Goal: Task Accomplishment & Management: Complete application form

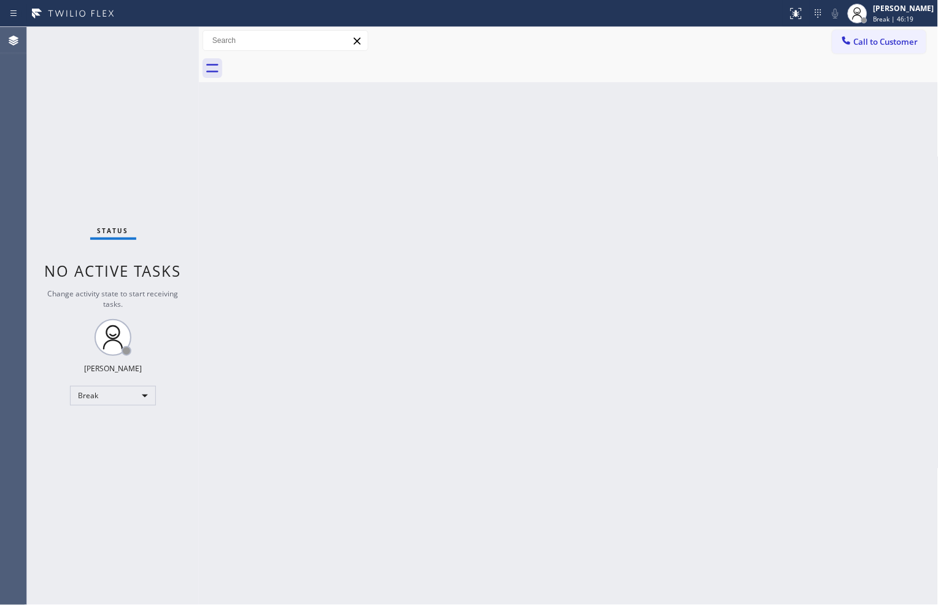
click at [606, 536] on div "Back to Dashboard Change Sender ID Customers Technicians Select a contact Outbo…" at bounding box center [569, 316] width 740 height 578
click at [150, 395] on div "Break" at bounding box center [113, 396] width 86 height 20
click at [144, 421] on li "Available" at bounding box center [112, 428] width 83 height 15
click at [163, 36] on div "Status No active tasks You are ready to start receiving tasks. [PERSON_NAME] Av…" at bounding box center [113, 316] width 172 height 578
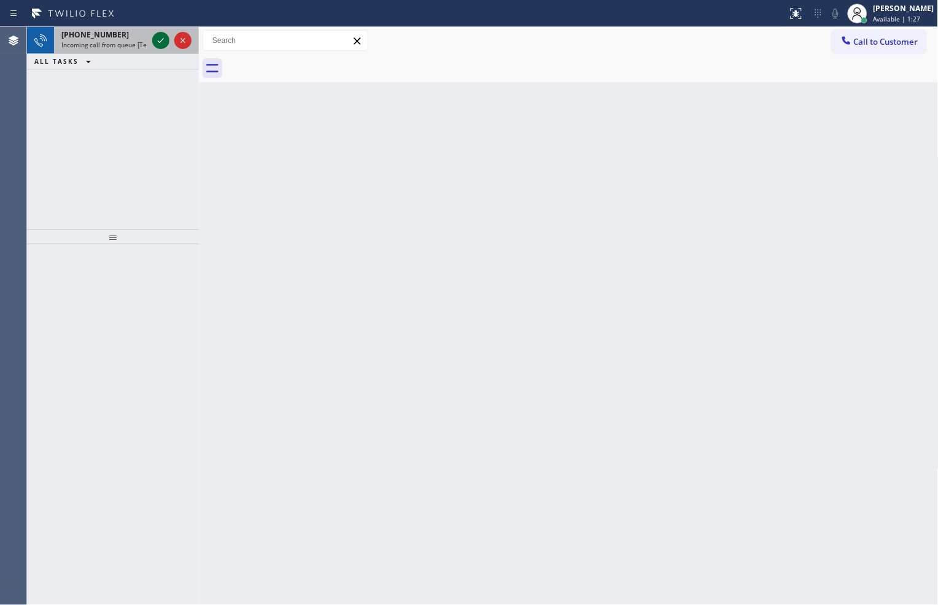
click at [161, 47] on icon at bounding box center [160, 40] width 15 height 15
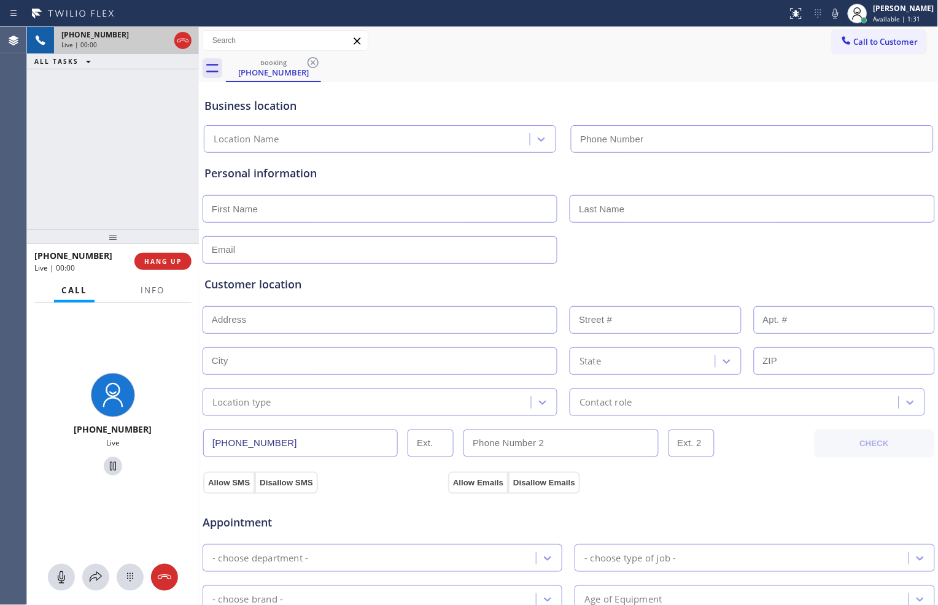
type input "[PHONE_NUMBER]"
click at [158, 292] on span "Info" at bounding box center [153, 290] width 24 height 11
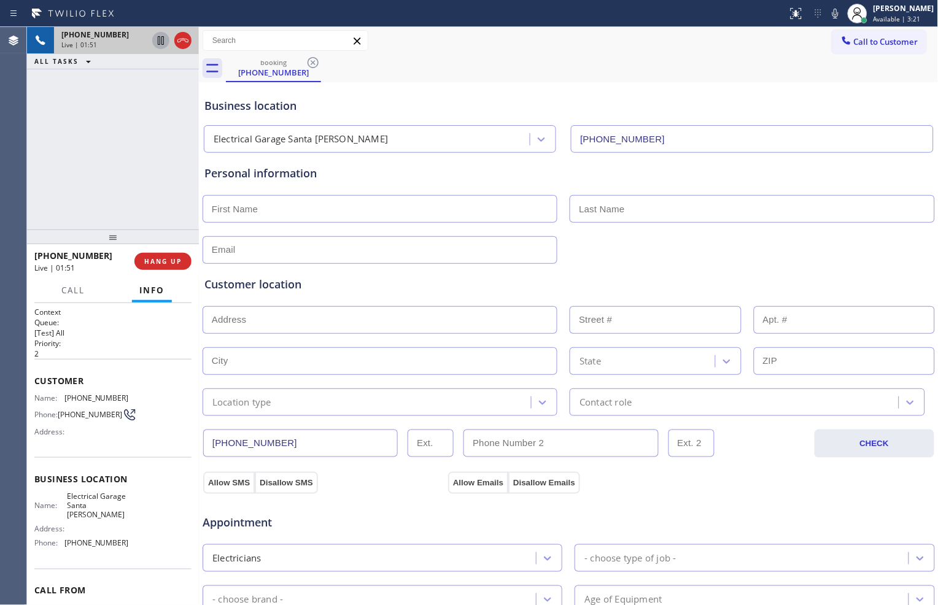
click at [161, 46] on icon at bounding box center [160, 40] width 15 height 15
click at [833, 7] on icon at bounding box center [835, 13] width 15 height 15
click at [160, 44] on icon at bounding box center [160, 40] width 15 height 15
click at [832, 12] on icon at bounding box center [835, 13] width 15 height 15
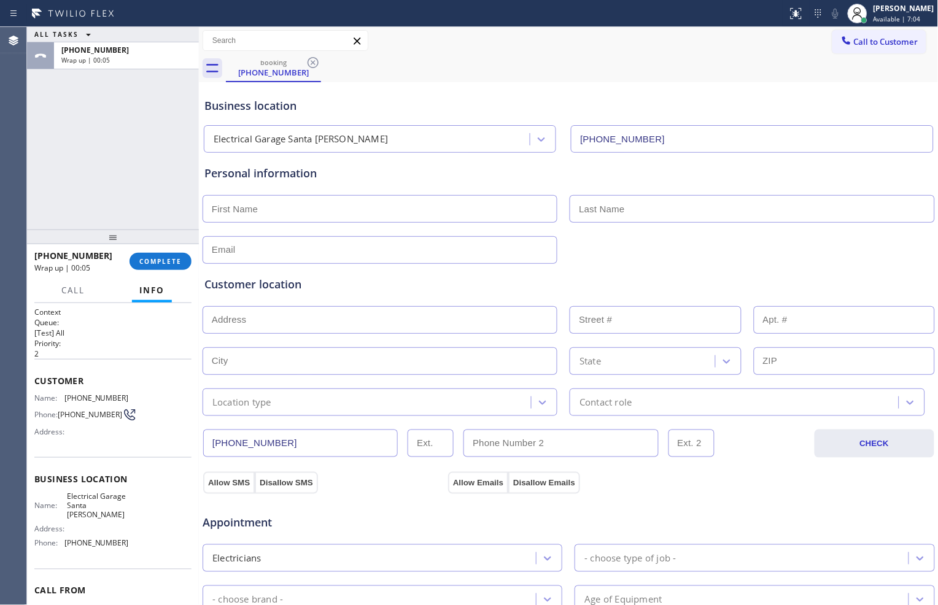
click at [280, 209] on input "text" at bounding box center [380, 209] width 355 height 28
type input "[PERSON_NAME]"
type input "Sorian"
type input "[EMAIL_ADDRESS][DOMAIN_NAME]"
click at [327, 316] on input "text" at bounding box center [380, 320] width 355 height 28
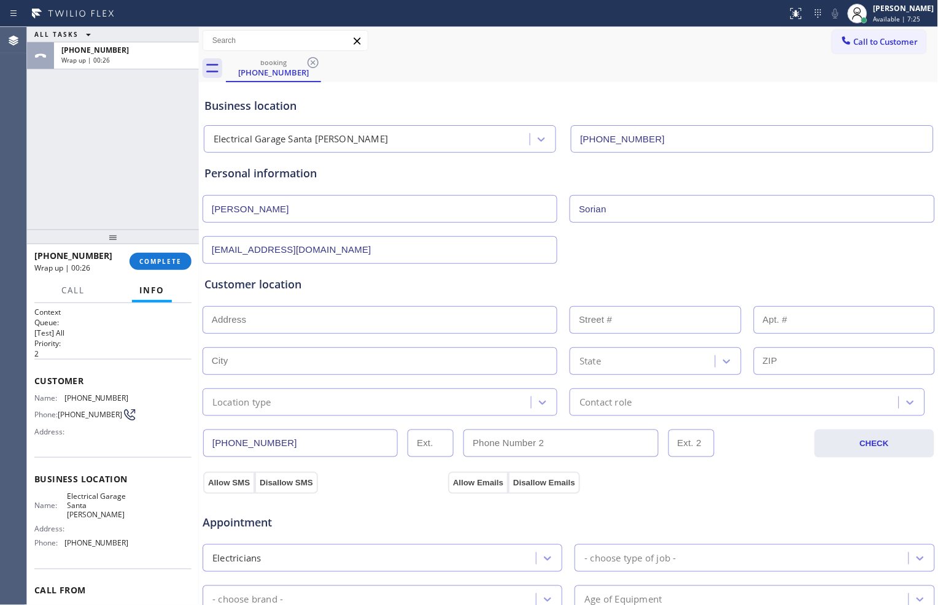
paste input "[STREET_ADDRESS][PERSON_NAME]"
type input "[STREET_ADDRESS]"
type input "1227"
type input "Santa [PERSON_NAME]"
type input "93060"
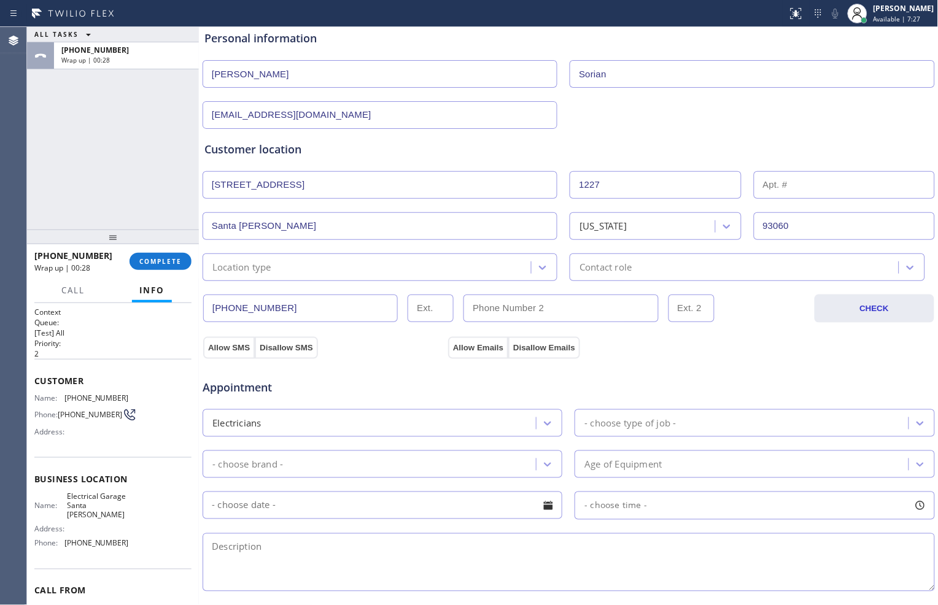
scroll to position [136, 0]
click at [634, 424] on div "- choose type of job -" at bounding box center [629, 422] width 91 height 14
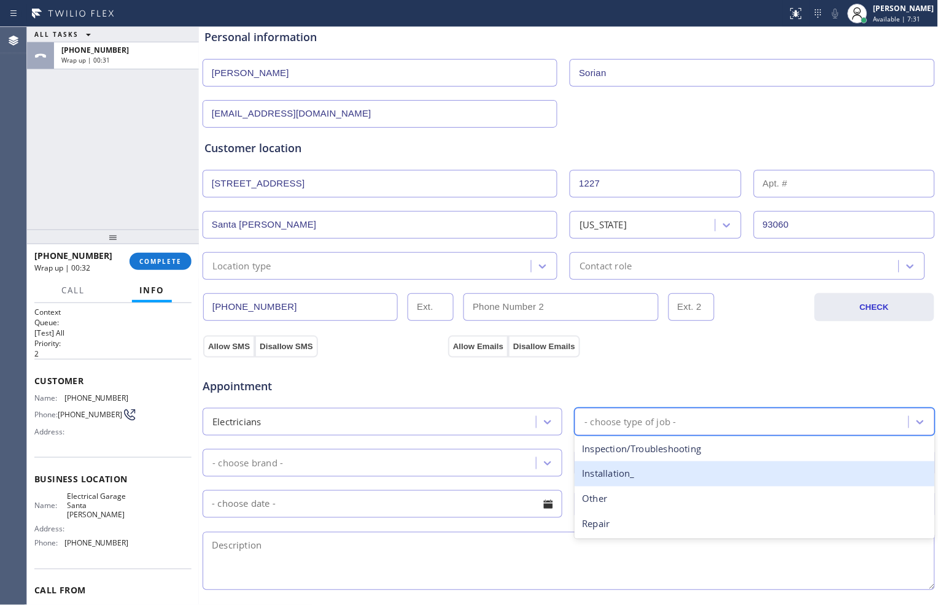
click at [634, 470] on div "Installation_" at bounding box center [755, 474] width 360 height 25
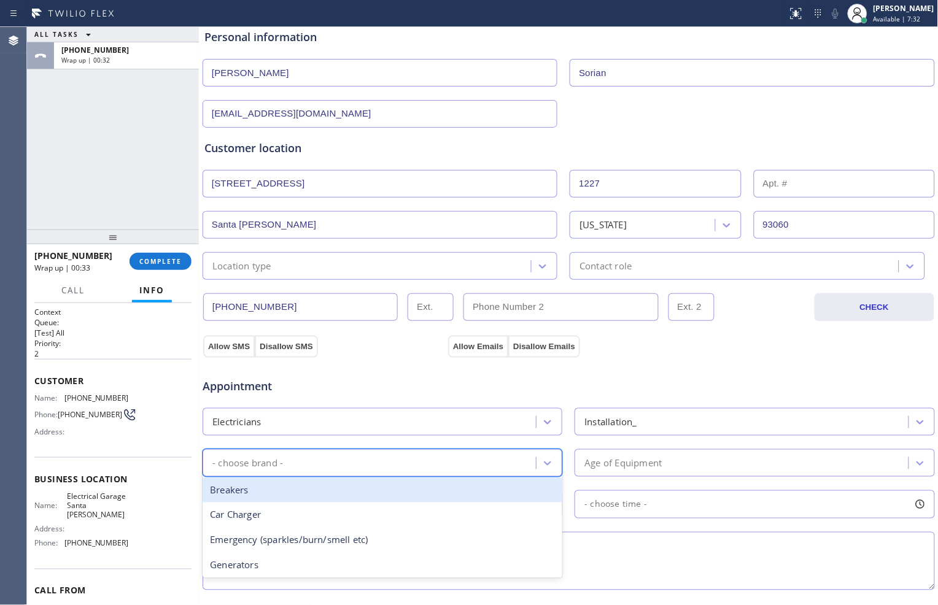
click at [451, 456] on div "- choose brand -" at bounding box center [371, 462] width 330 height 21
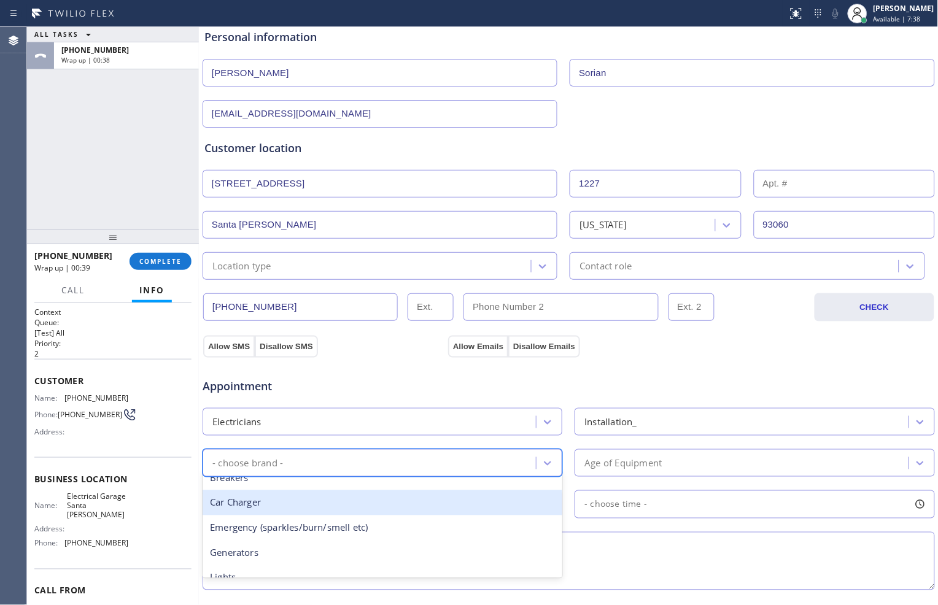
scroll to position [0, 0]
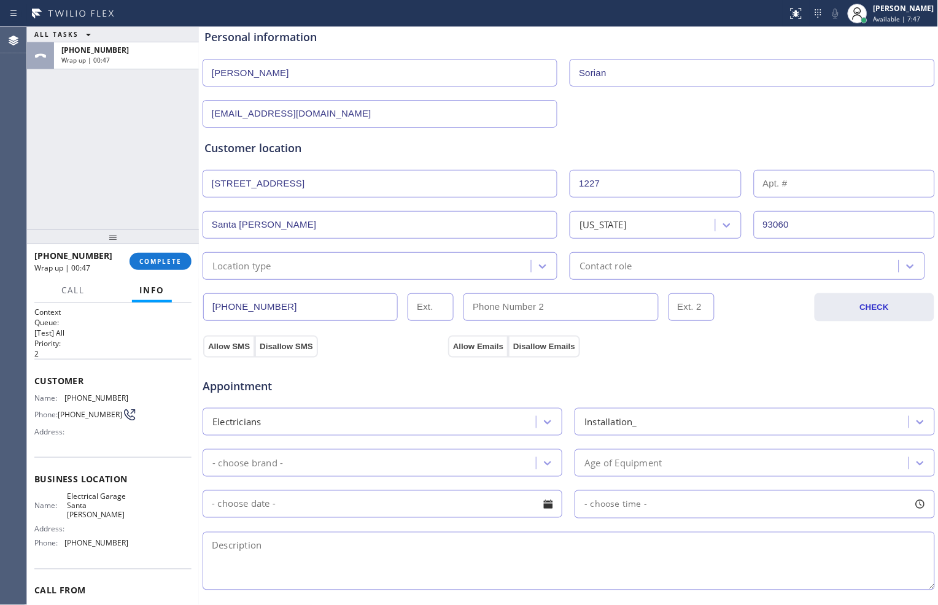
click at [802, 421] on div "Installation_" at bounding box center [743, 421] width 330 height 21
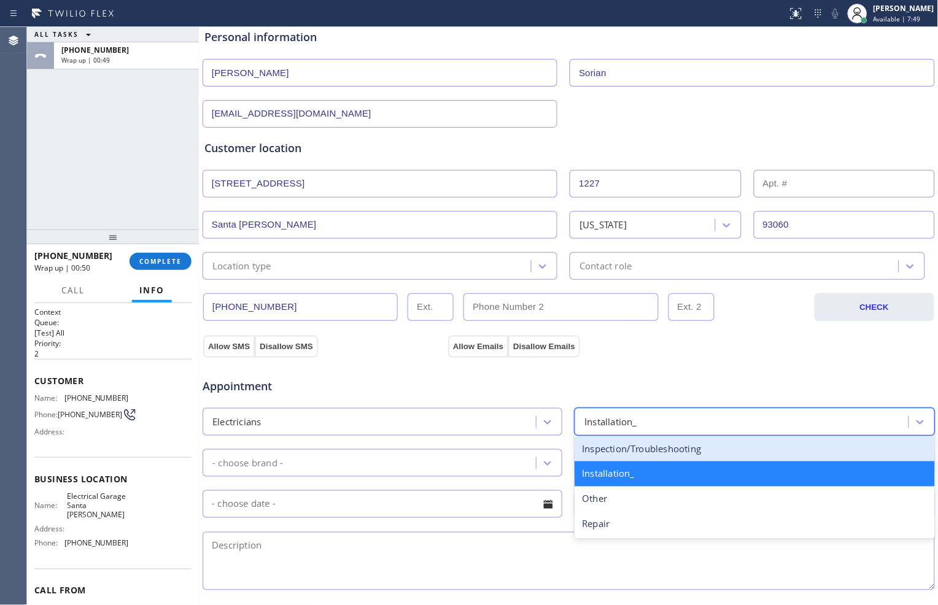
click at [731, 449] on div "Inspection/Troubleshooting" at bounding box center [755, 449] width 360 height 25
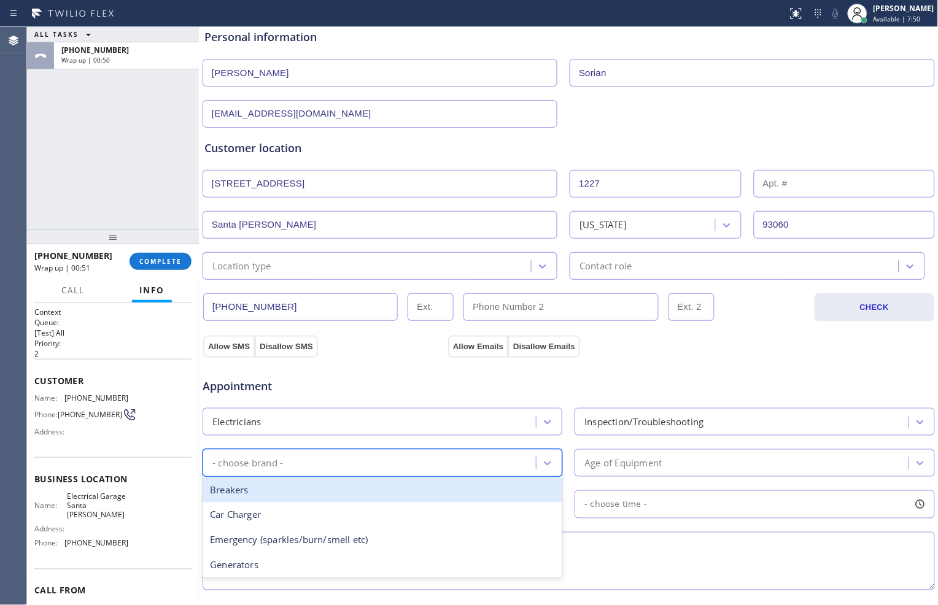
click at [487, 464] on div "- choose brand -" at bounding box center [371, 462] width 330 height 21
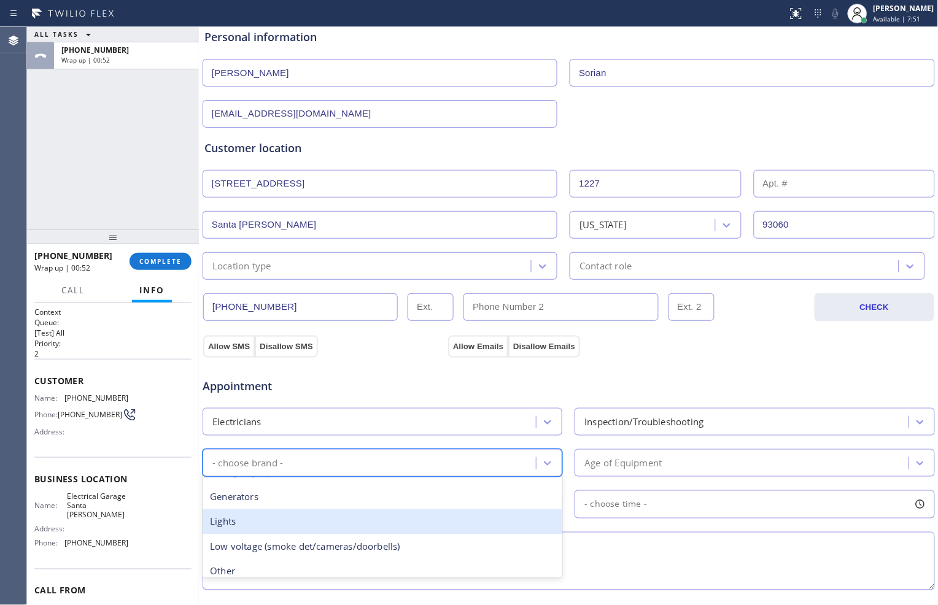
scroll to position [136, 0]
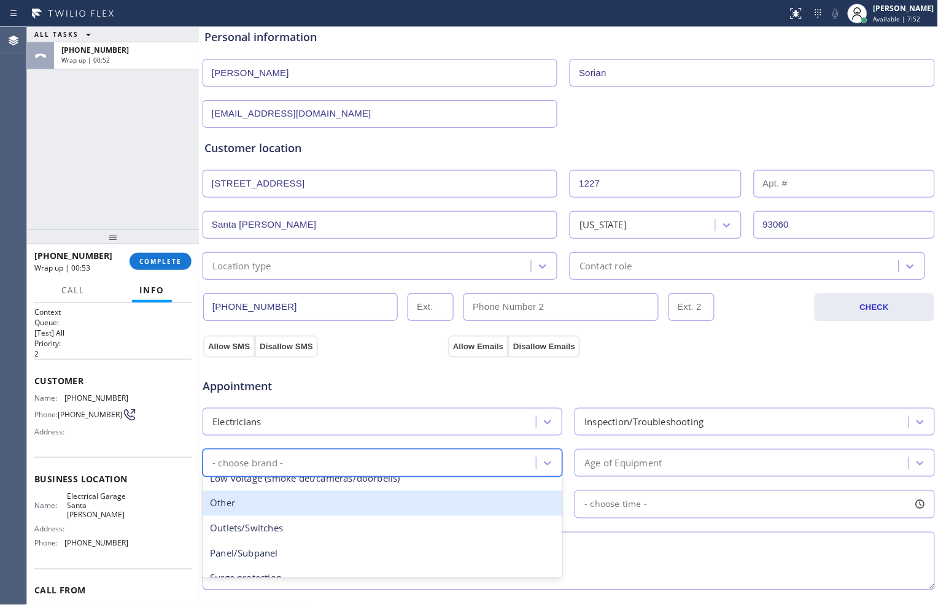
click at [403, 501] on div "Other" at bounding box center [383, 503] width 360 height 25
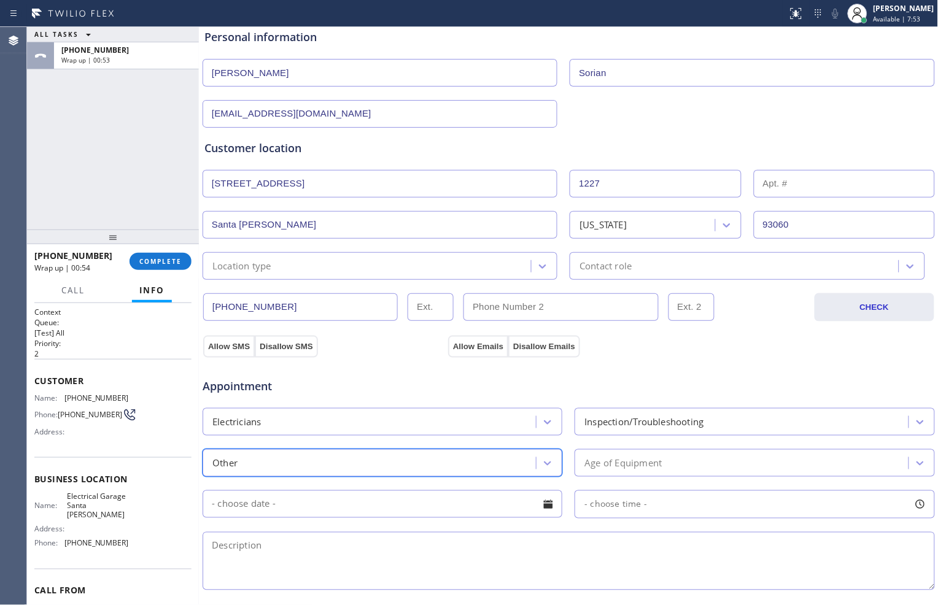
click at [649, 476] on div "Age of Equipment" at bounding box center [755, 463] width 360 height 28
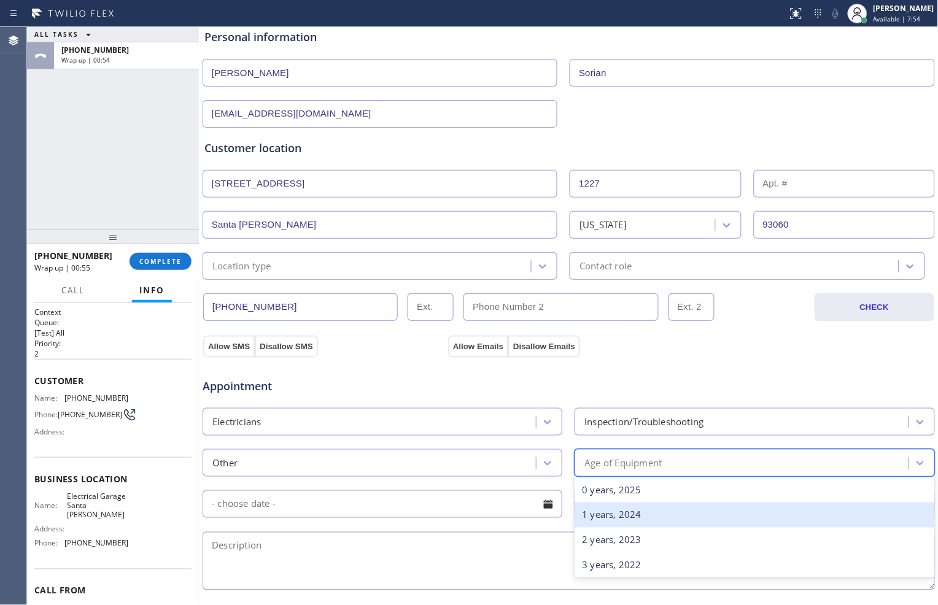
click at [643, 516] on div "1 years, 2024" at bounding box center [755, 515] width 360 height 25
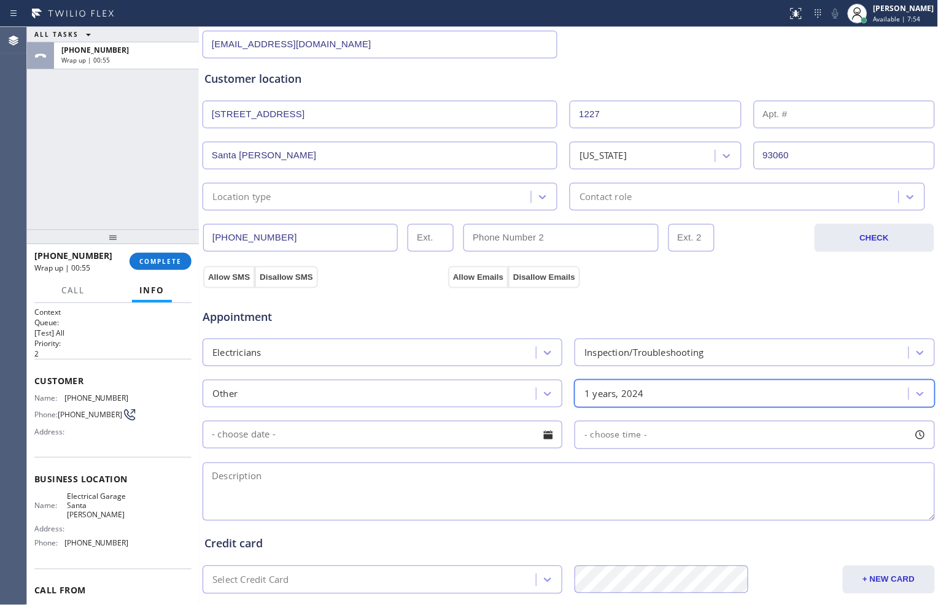
scroll to position [273, 0]
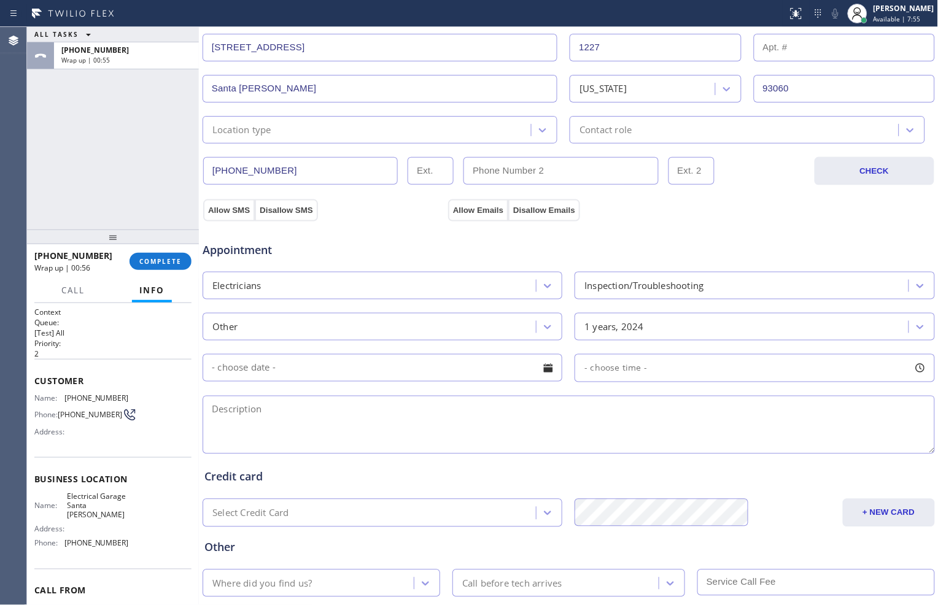
click at [566, 438] on textarea at bounding box center [569, 425] width 732 height 58
click at [709, 428] on textarea "To enrich screen reader interactions, please activate Accessibility in Grammarl…" at bounding box center [569, 425] width 732 height 58
click at [440, 427] on textarea "To enrich screen reader interactions, please activate Accessibility in Grammarl…" at bounding box center [569, 425] width 732 height 58
paste textarea "A pool pump, test to see if the motor is good and have it reconnected[STREET_AD…"
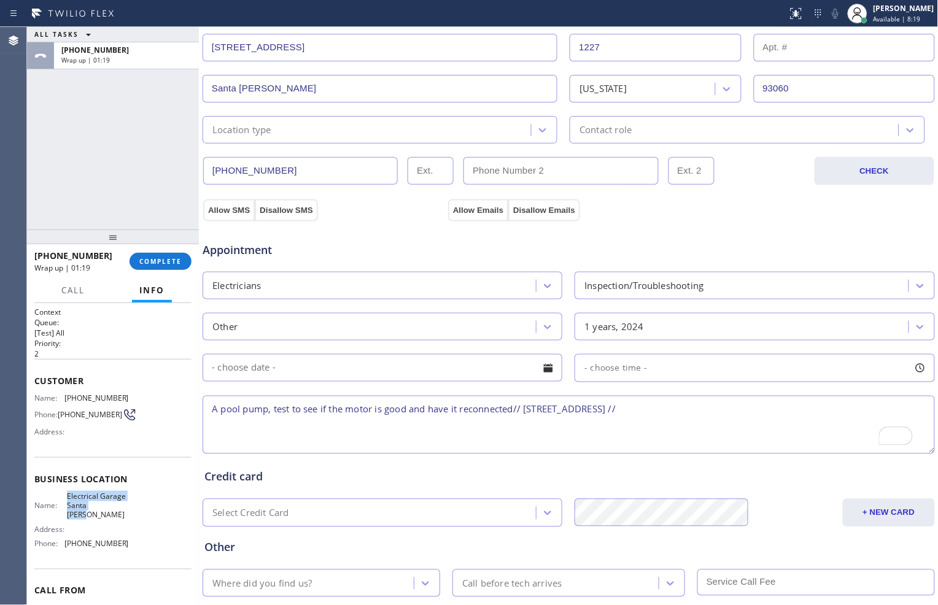
drag, startPoint x: 64, startPoint y: 499, endPoint x: 112, endPoint y: 510, distance: 49.0
click at [112, 510] on span "Electrical Garage Santa [PERSON_NAME]" at bounding box center [97, 506] width 61 height 28
copy span "Electrical Garage Santa [PERSON_NAME]"
click at [748, 411] on textarea "A pool pump, test to see if the motor is good and have it reconnected// [STREET…" at bounding box center [569, 425] width 732 height 58
paste textarea "Electrical Garage Santa [PERSON_NAME]"
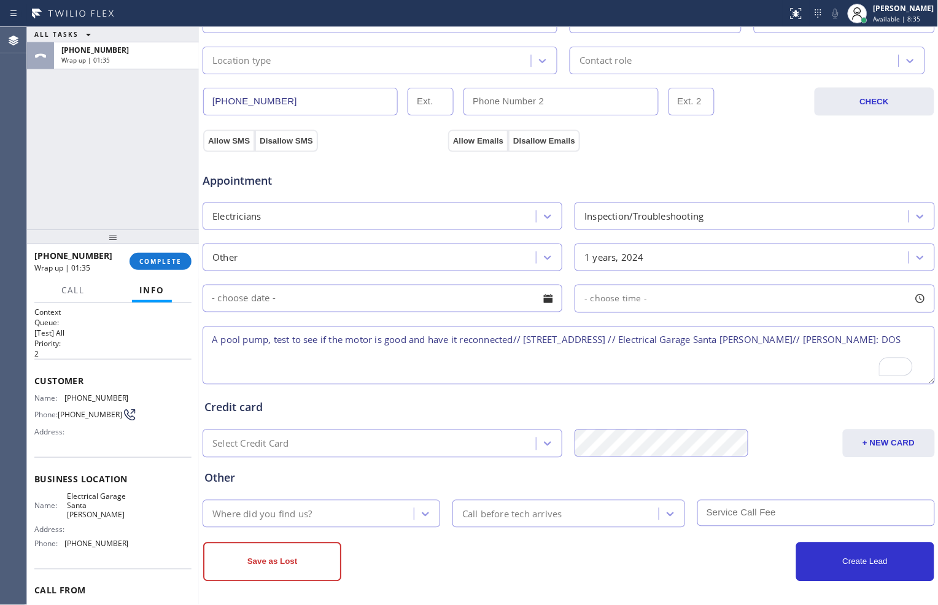
scroll to position [346, 0]
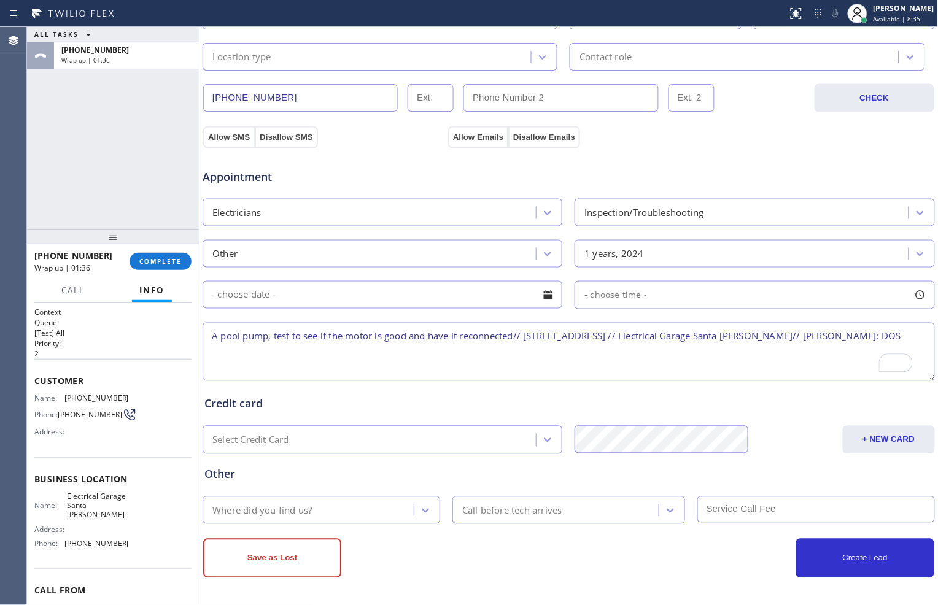
type textarea "A pool pump, test to see if the motor is good and have it reconnected// [STREET…"
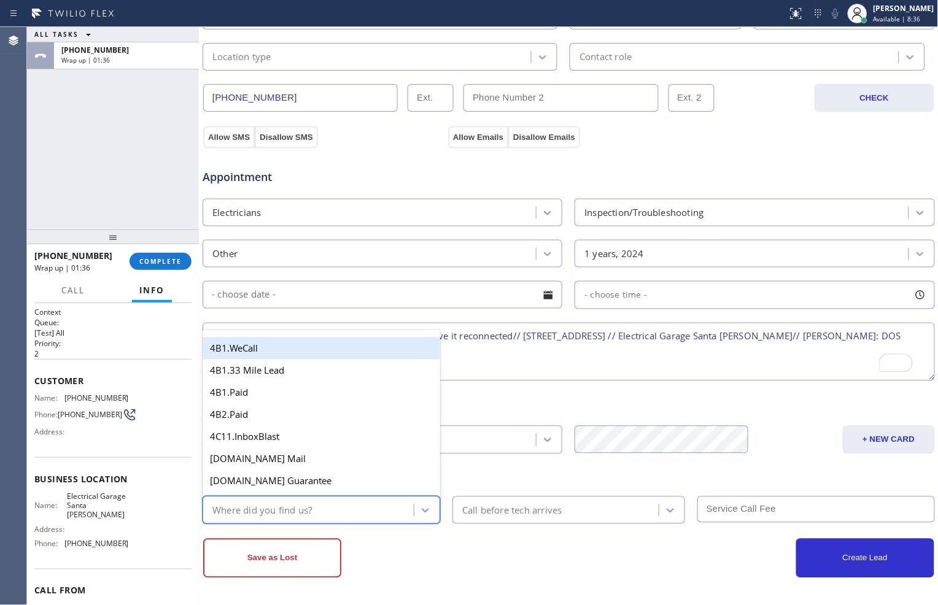
click at [400, 522] on div "Where did you find us?" at bounding box center [322, 511] width 238 height 28
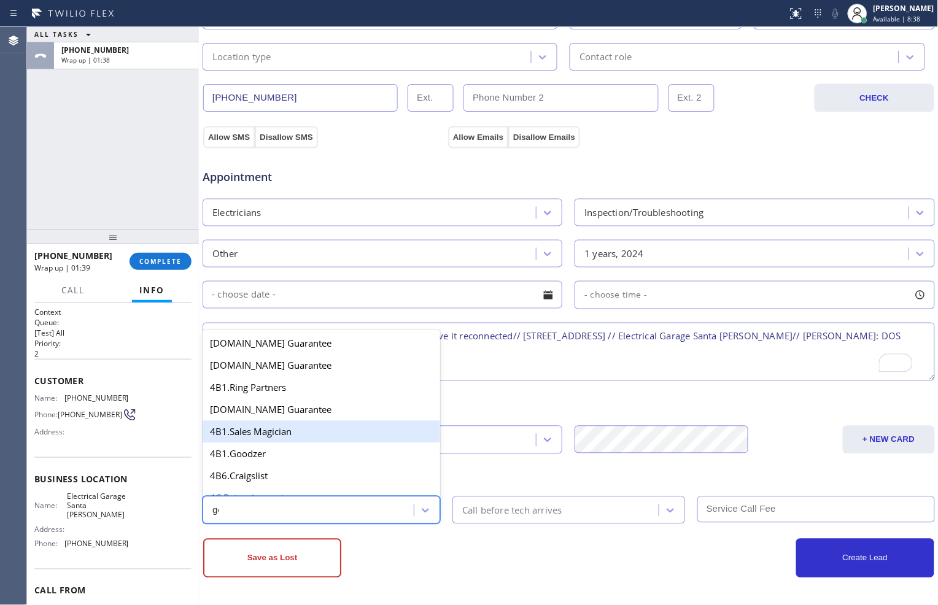
scroll to position [0, 0]
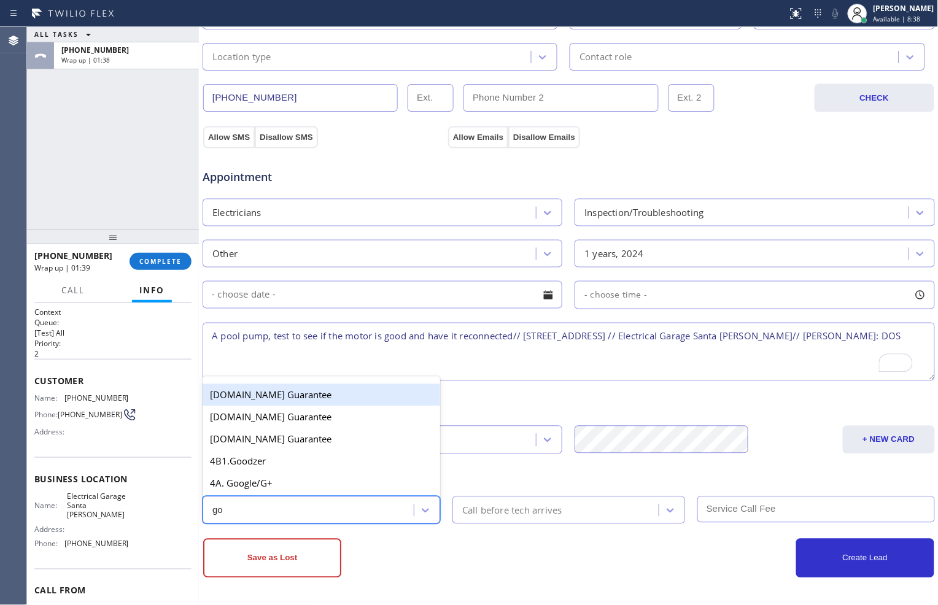
type input "goo"
click at [327, 483] on div "4A. Google/G+" at bounding box center [322, 484] width 238 height 22
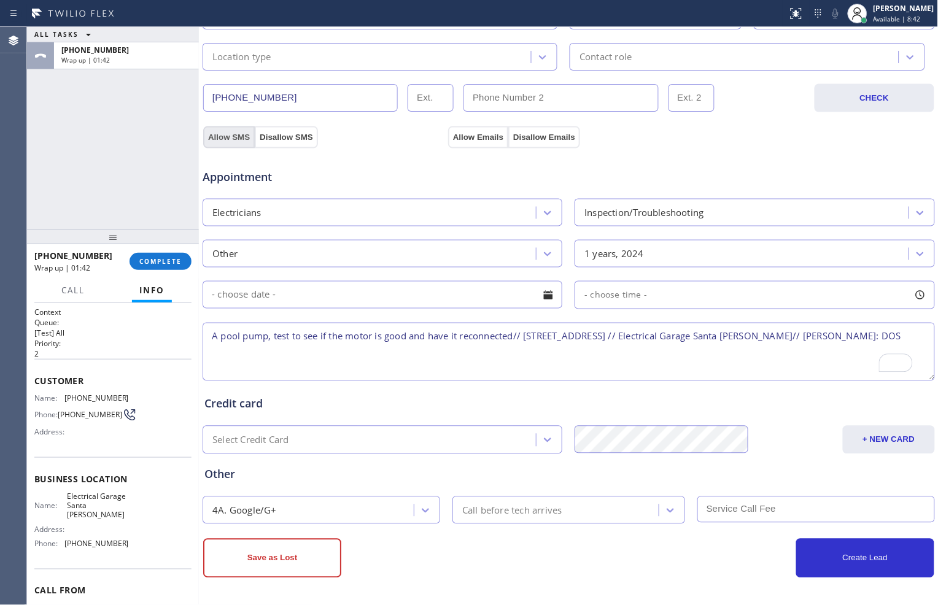
click at [236, 137] on button "Allow SMS" at bounding box center [229, 137] width 52 height 22
click at [481, 137] on button "Allow Emails" at bounding box center [478, 137] width 60 height 22
click at [306, 565] on button "Save as Lost" at bounding box center [272, 558] width 138 height 39
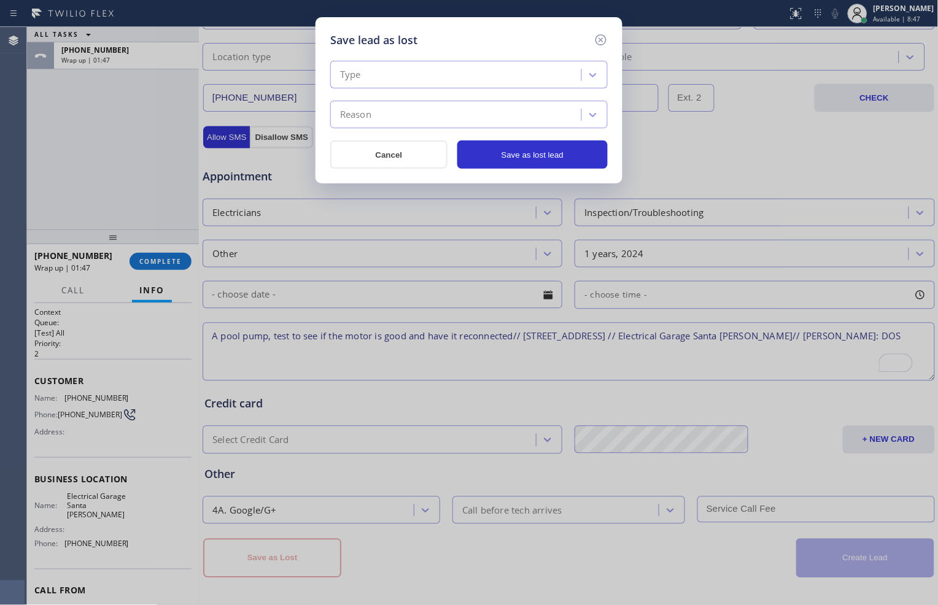
click at [536, 80] on div "Type" at bounding box center [457, 74] width 247 height 21
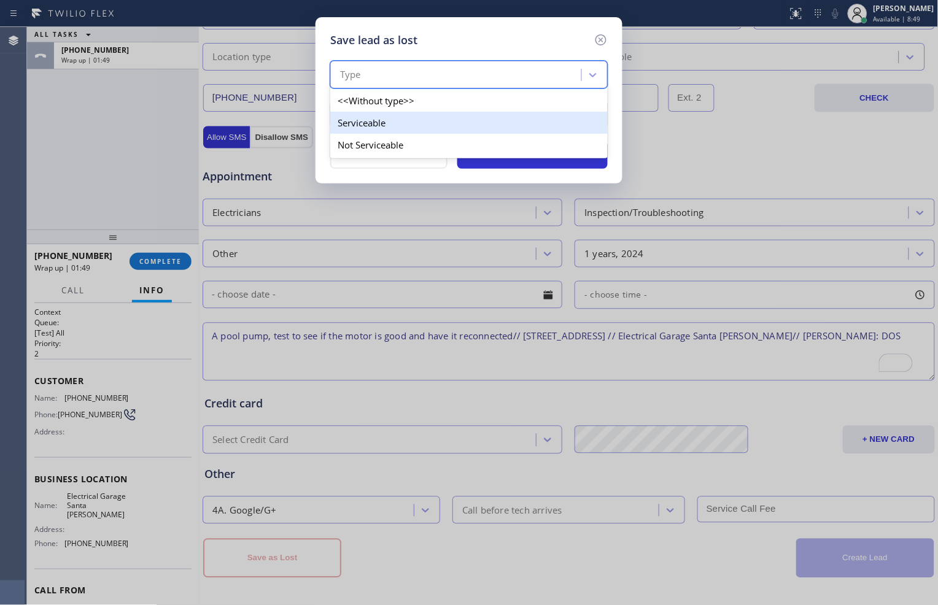
click at [505, 129] on div "Serviceable" at bounding box center [468, 123] width 277 height 22
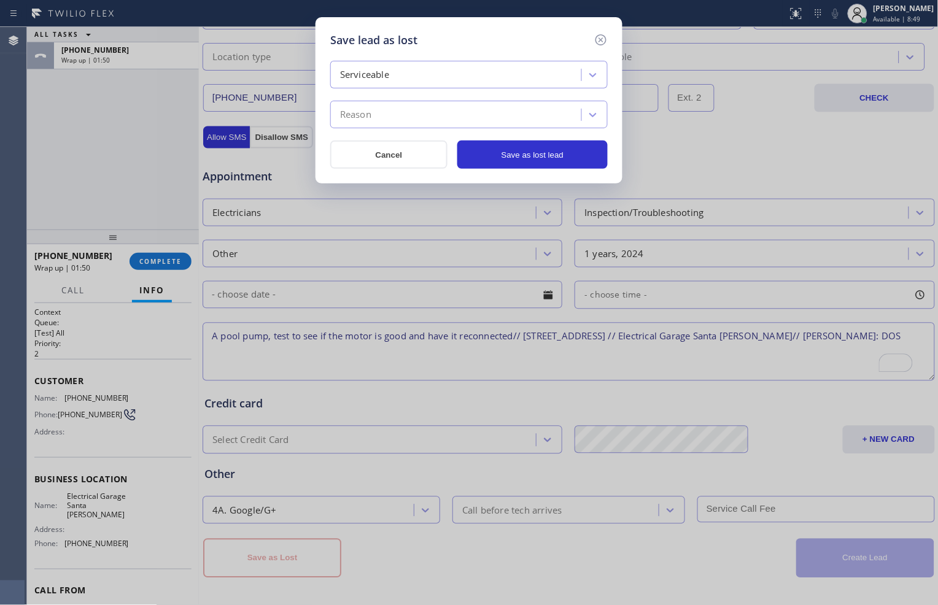
click at [508, 117] on div "Reason" at bounding box center [457, 114] width 247 height 21
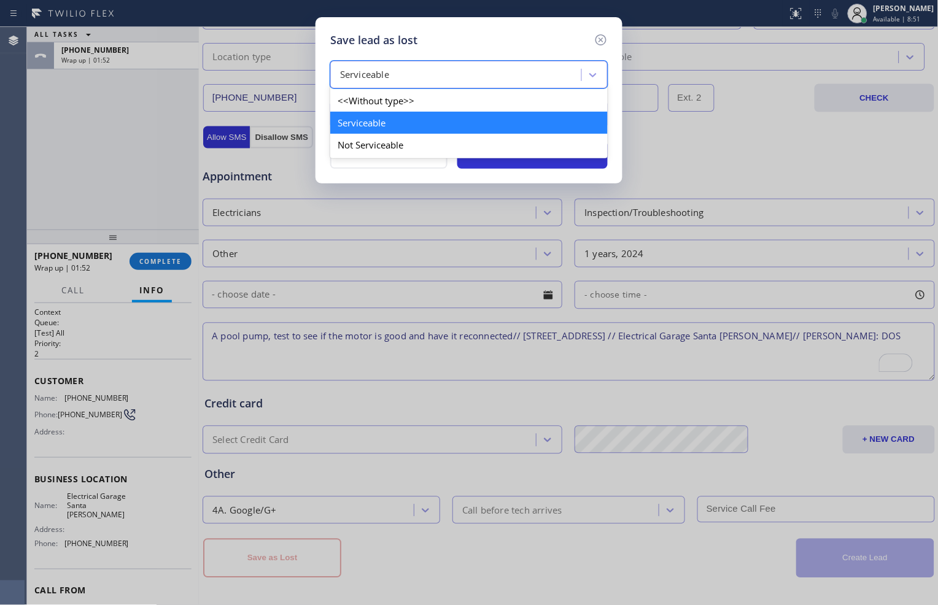
click at [505, 79] on div "Serviceable" at bounding box center [457, 74] width 247 height 21
click at [473, 145] on div "Not Serviceable" at bounding box center [468, 145] width 277 height 22
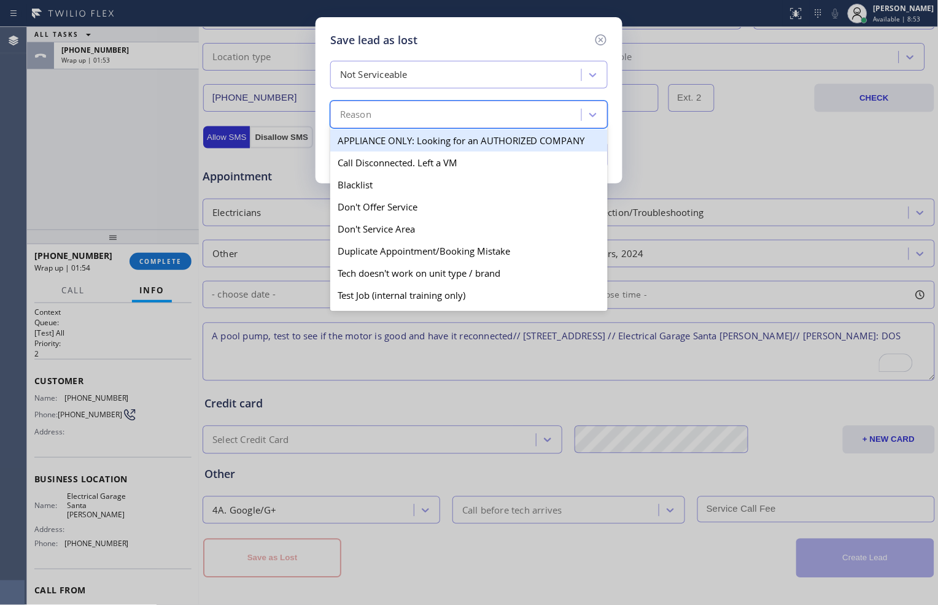
click at [480, 114] on div "Reason" at bounding box center [457, 114] width 247 height 21
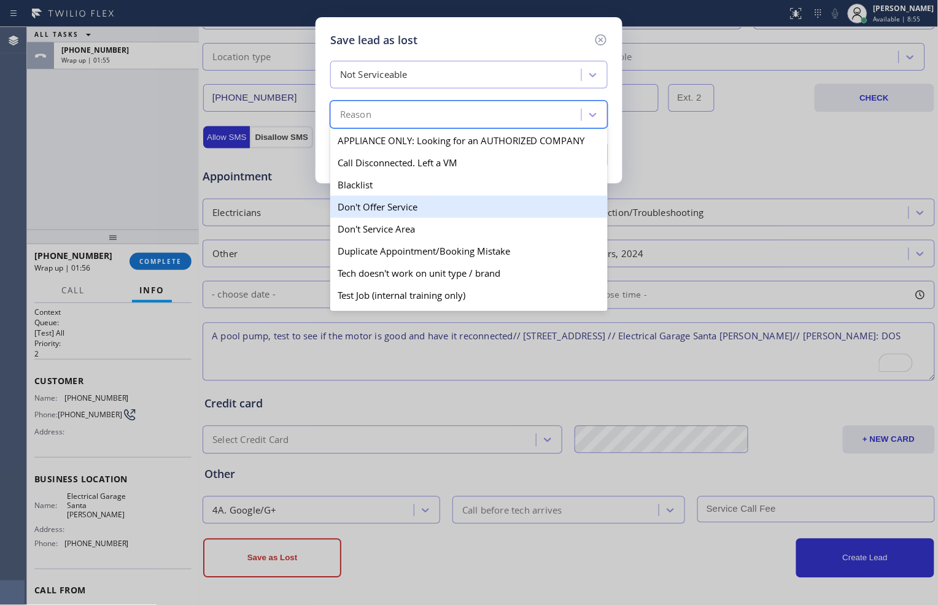
click at [447, 204] on div "Don't Offer Service" at bounding box center [468, 207] width 277 height 22
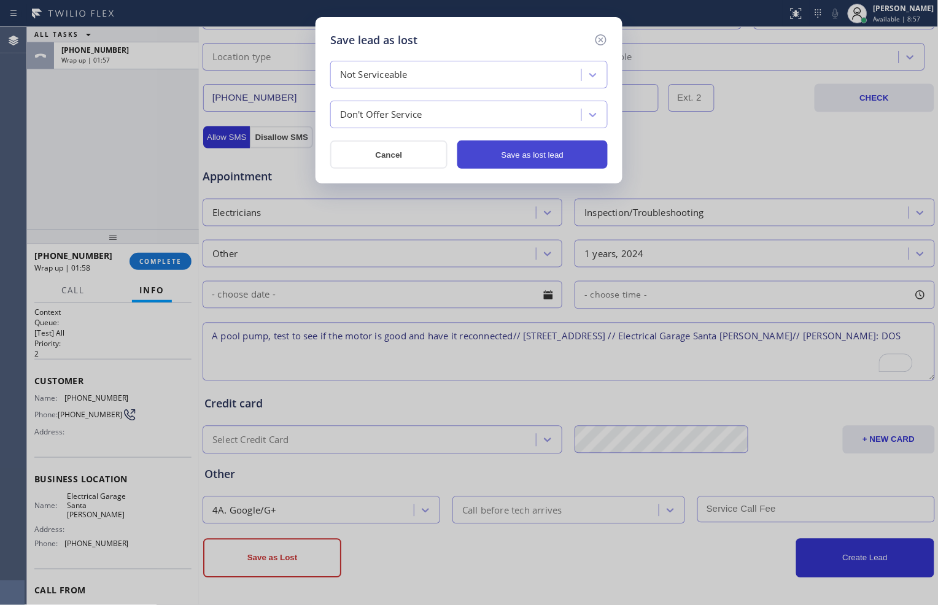
click at [523, 157] on button "Save as lost lead" at bounding box center [532, 155] width 150 height 28
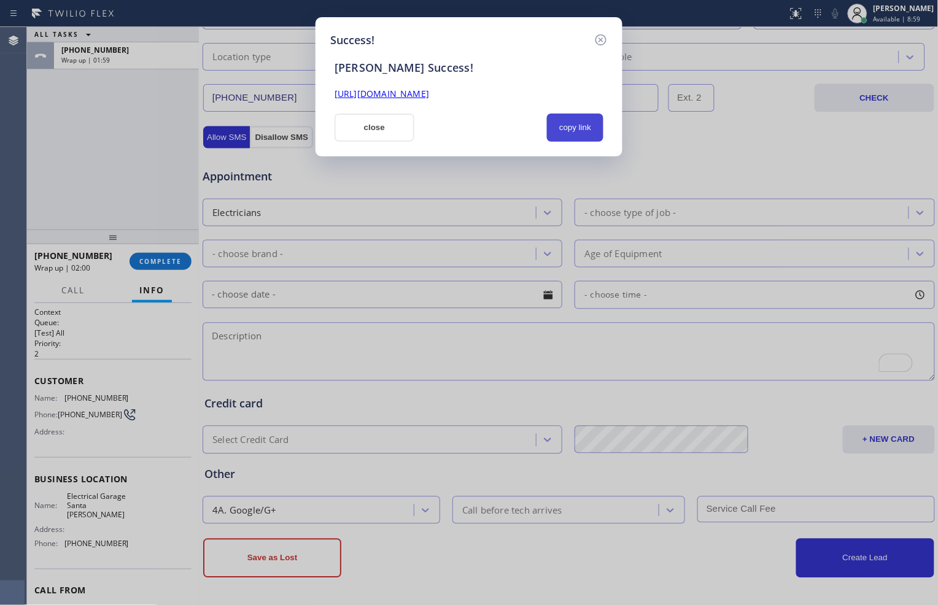
click at [576, 115] on button "copy link" at bounding box center [575, 128] width 56 height 28
click at [403, 133] on button "close" at bounding box center [375, 128] width 80 height 28
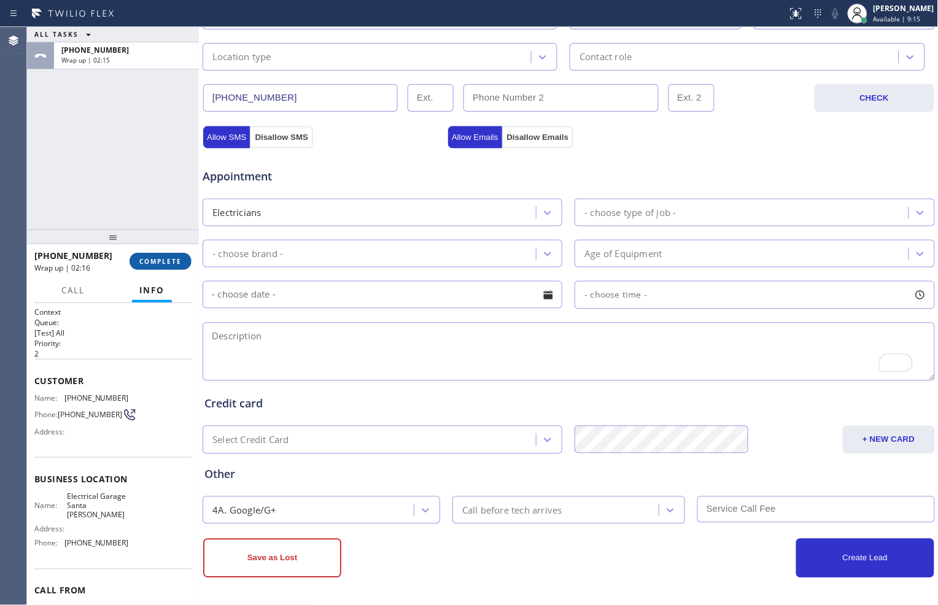
click at [165, 267] on button "COMPLETE" at bounding box center [161, 261] width 62 height 17
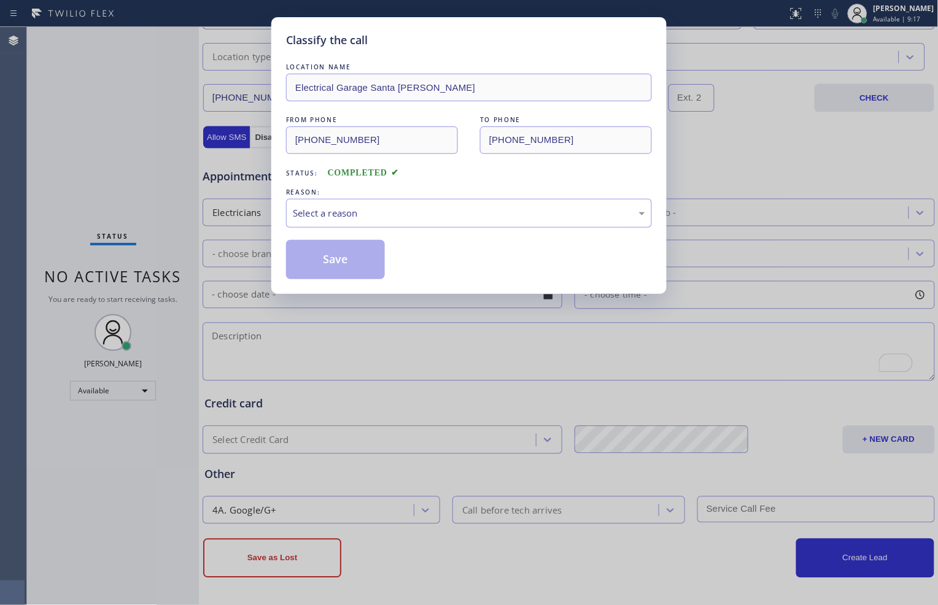
click at [365, 188] on div "REASON:" at bounding box center [469, 192] width 366 height 13
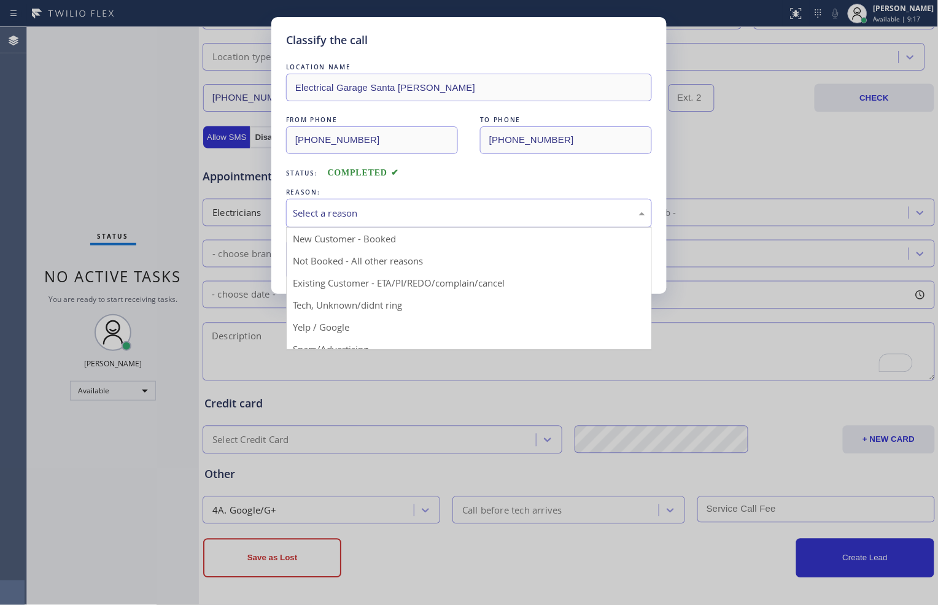
click at [368, 216] on div "Select a reason" at bounding box center [469, 213] width 352 height 14
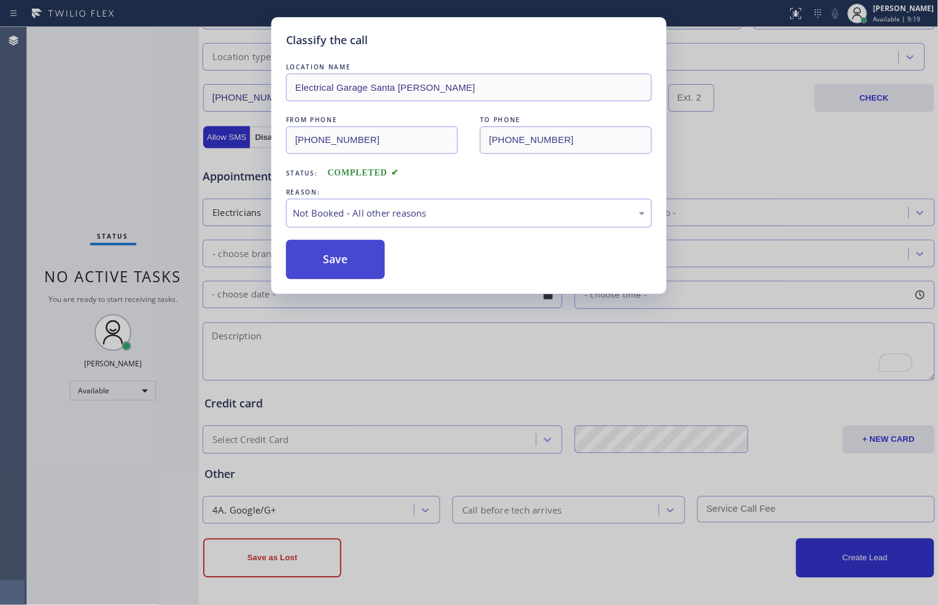
click at [370, 266] on button "Save" at bounding box center [335, 259] width 99 height 39
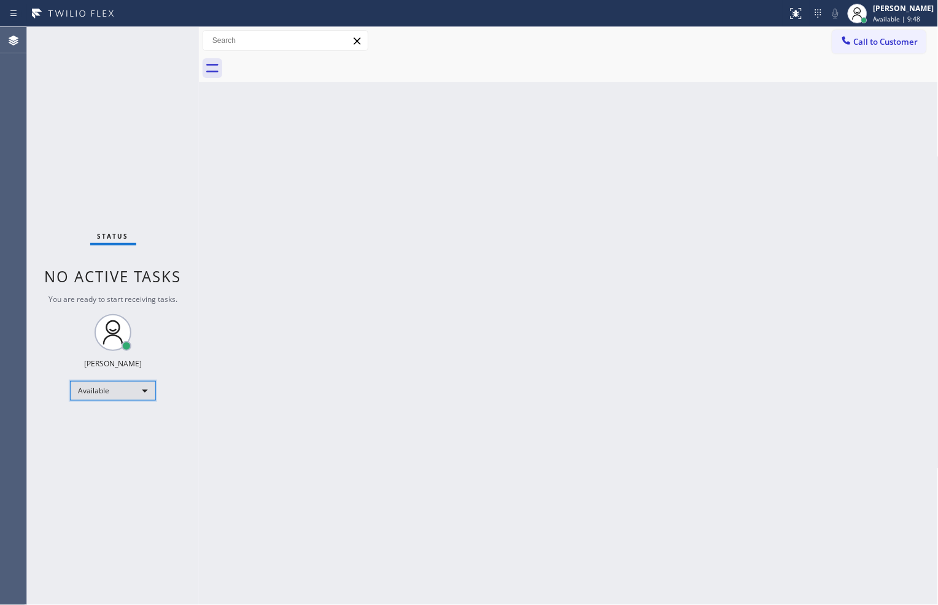
click at [138, 394] on div "Available" at bounding box center [113, 391] width 86 height 20
click at [128, 435] on li "Unavailable" at bounding box center [112, 438] width 83 height 15
click at [141, 390] on div "Unavailable" at bounding box center [113, 396] width 86 height 20
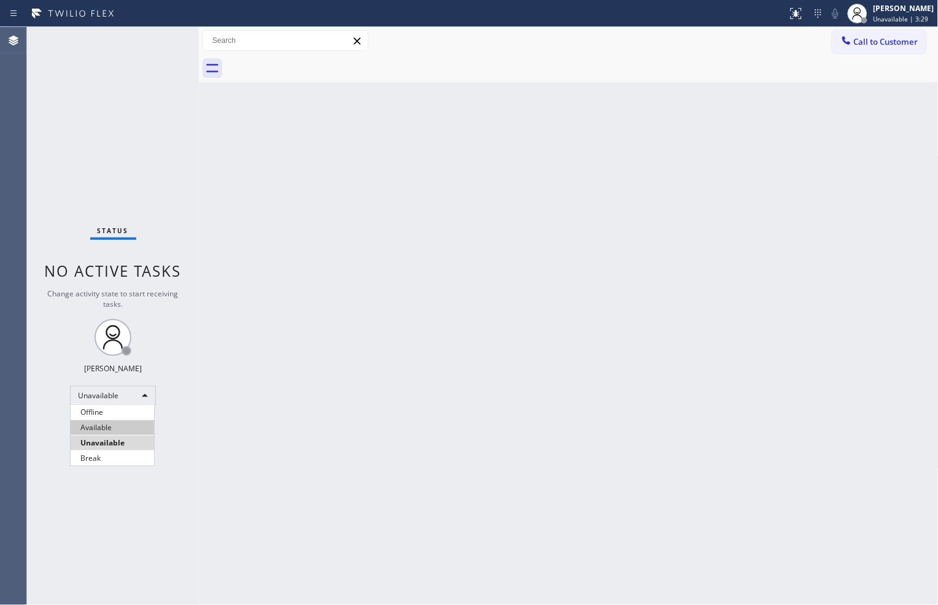
click at [128, 424] on li "Available" at bounding box center [112, 428] width 83 height 15
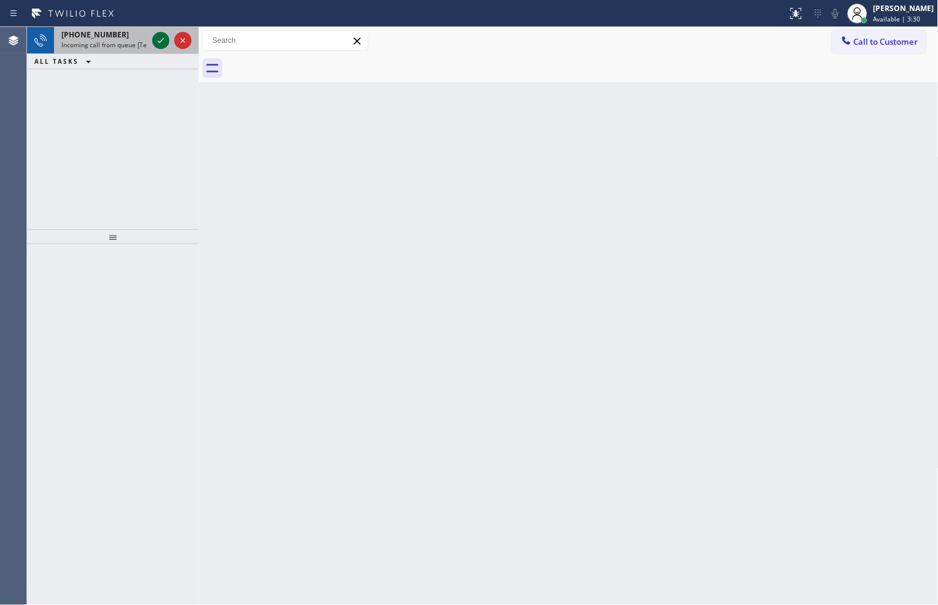
click at [163, 39] on icon at bounding box center [160, 40] width 15 height 15
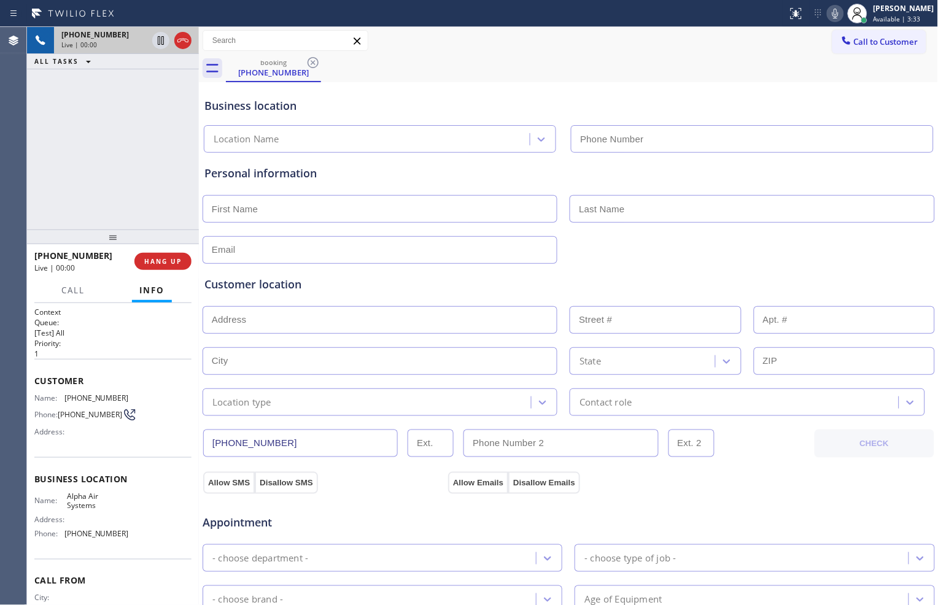
type input "[PHONE_NUMBER]"
click at [160, 44] on icon at bounding box center [161, 40] width 6 height 9
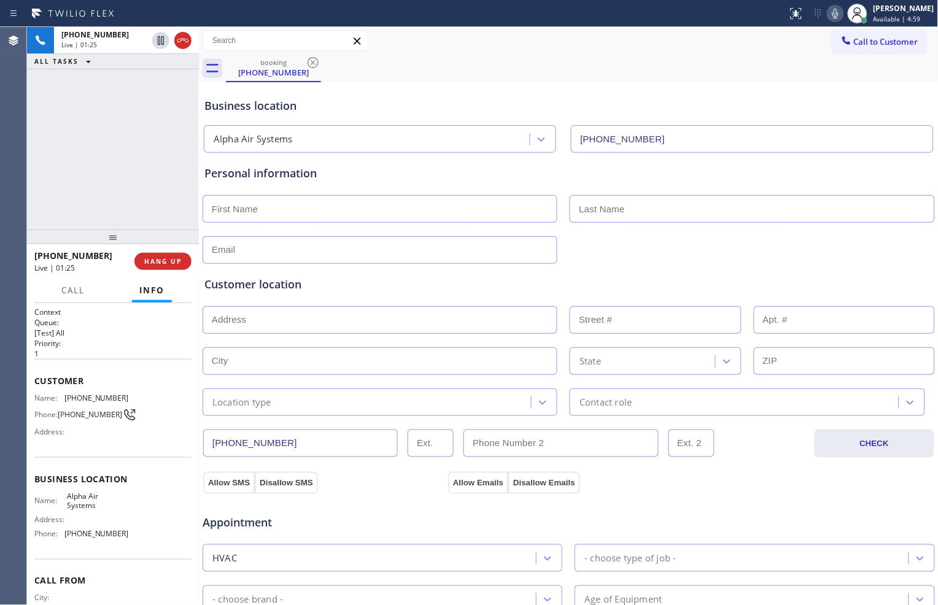
click at [833, 14] on icon at bounding box center [835, 13] width 15 height 15
click at [821, 528] on div "Appointment" at bounding box center [568, 515] width 735 height 31
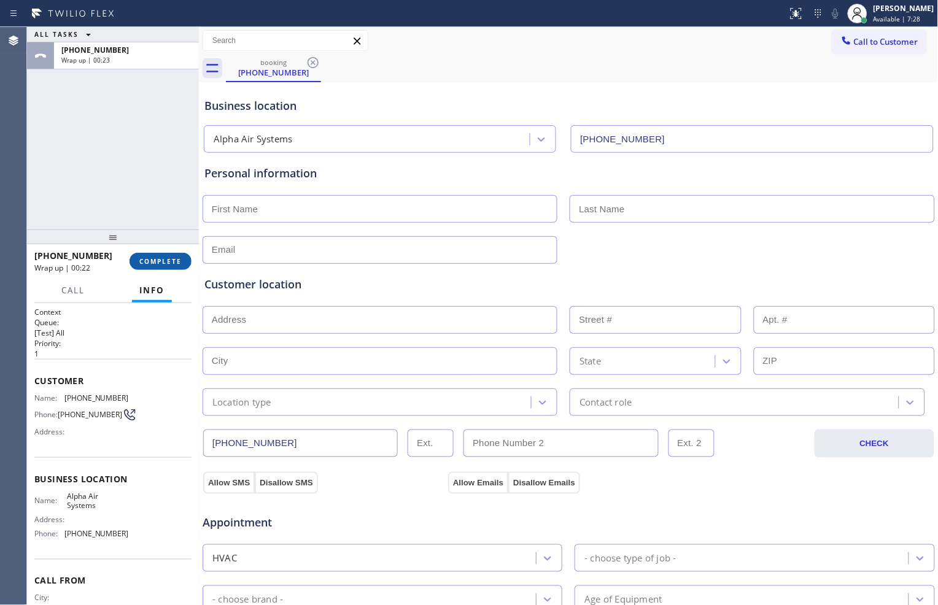
click at [182, 259] on button "COMPLETE" at bounding box center [161, 261] width 62 height 17
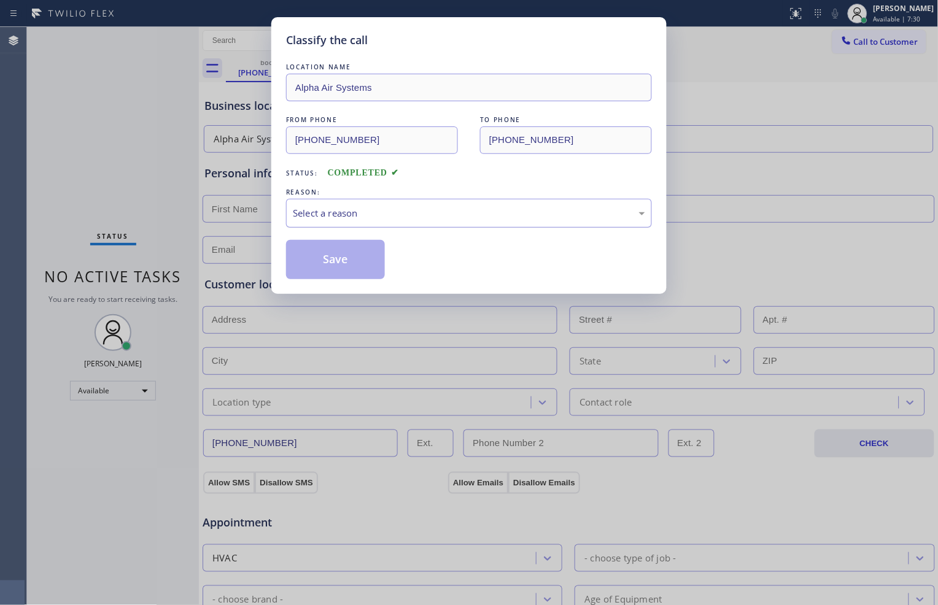
click at [354, 215] on div "Select a reason" at bounding box center [469, 213] width 352 height 14
click at [356, 265] on button "Save" at bounding box center [335, 259] width 99 height 39
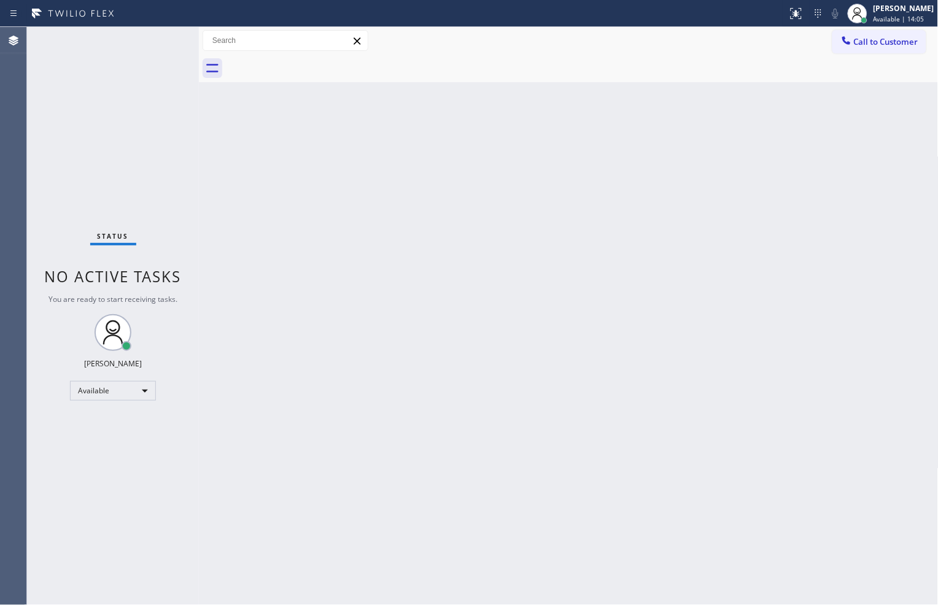
click at [166, 44] on div "Status No active tasks You are ready to start receiving tasks. [PERSON_NAME] Av…" at bounding box center [113, 316] width 172 height 578
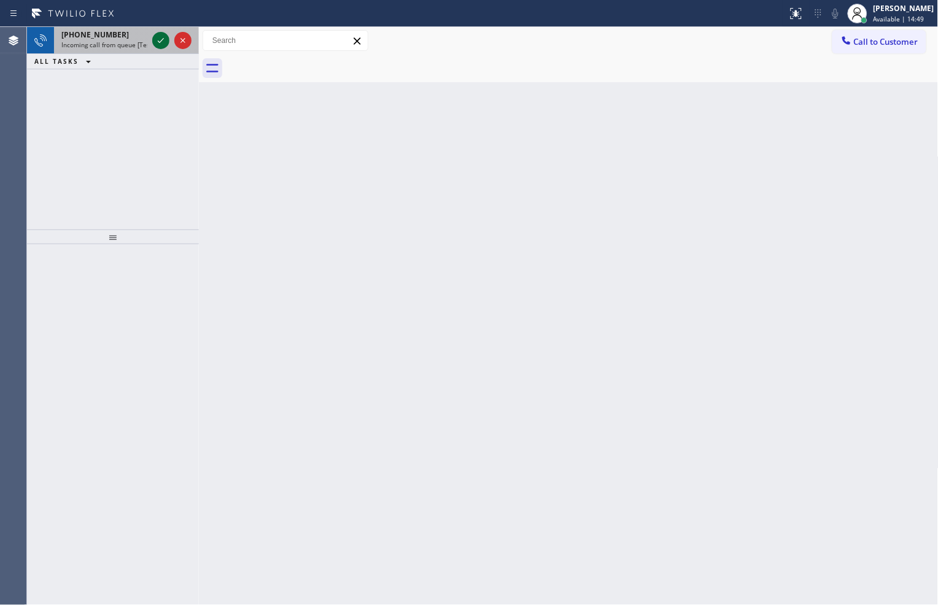
click at [153, 42] on icon at bounding box center [160, 40] width 15 height 15
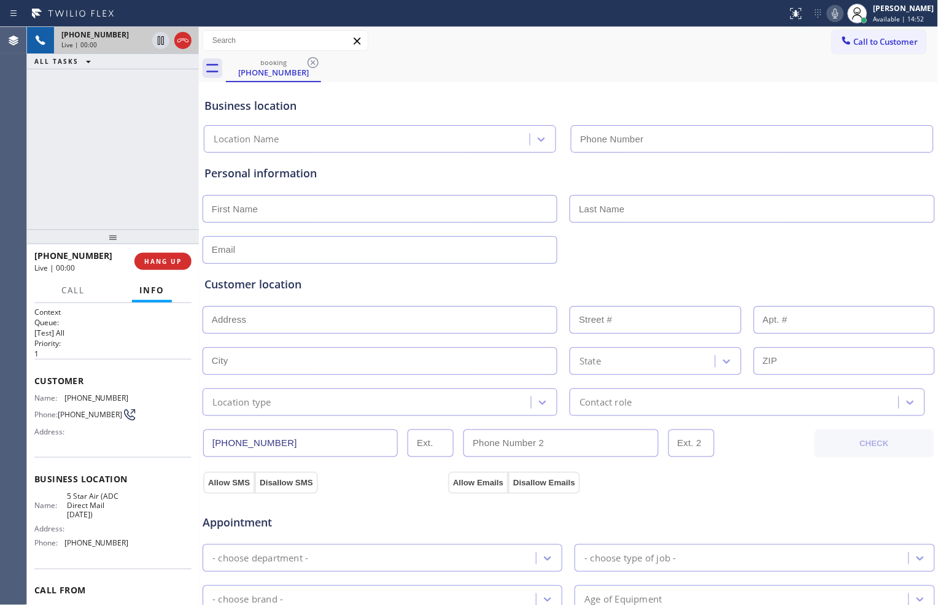
type input "[PHONE_NUMBER]"
click at [179, 261] on span "HANG UP" at bounding box center [162, 261] width 37 height 9
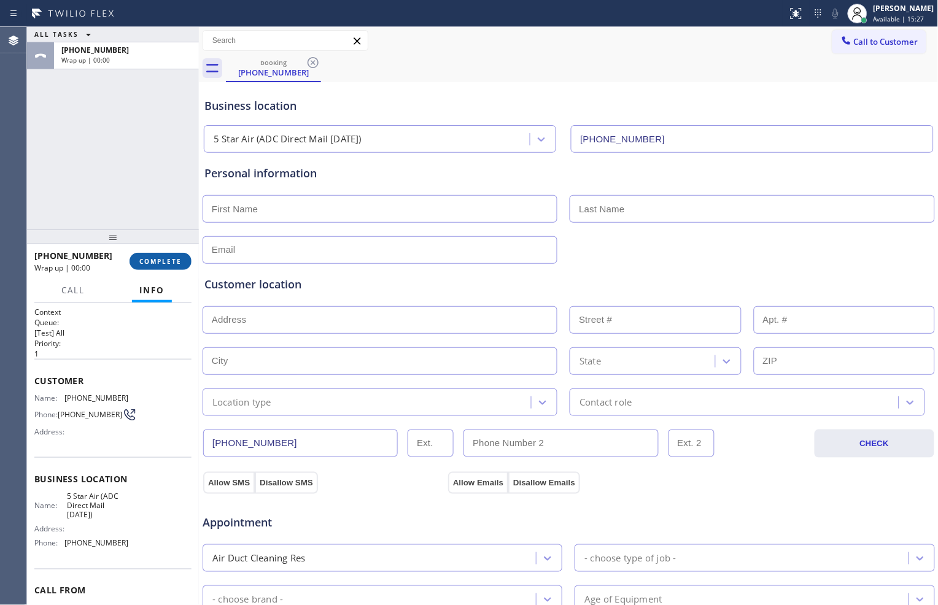
click at [179, 261] on span "COMPLETE" at bounding box center [160, 261] width 42 height 9
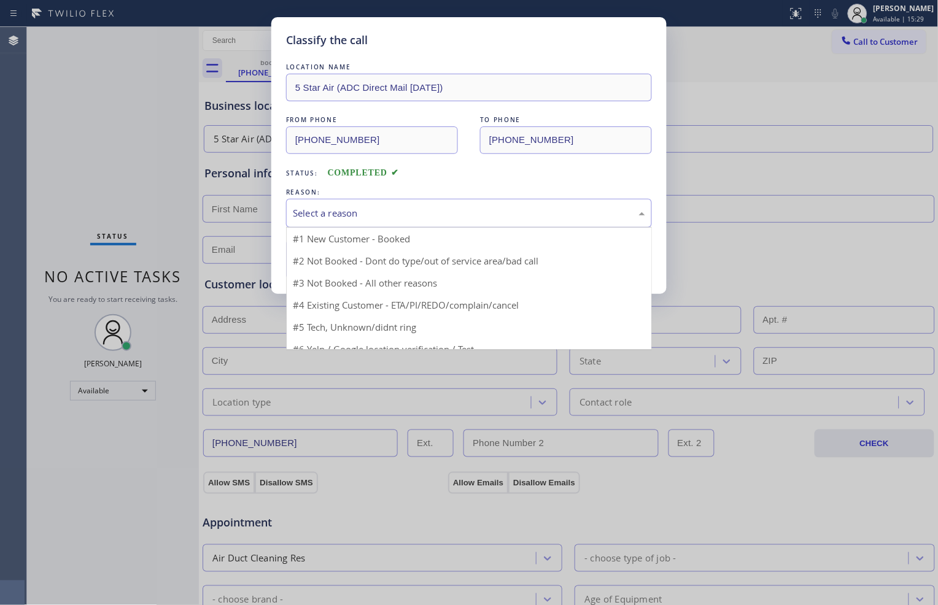
click at [394, 216] on div "Select a reason" at bounding box center [469, 213] width 352 height 14
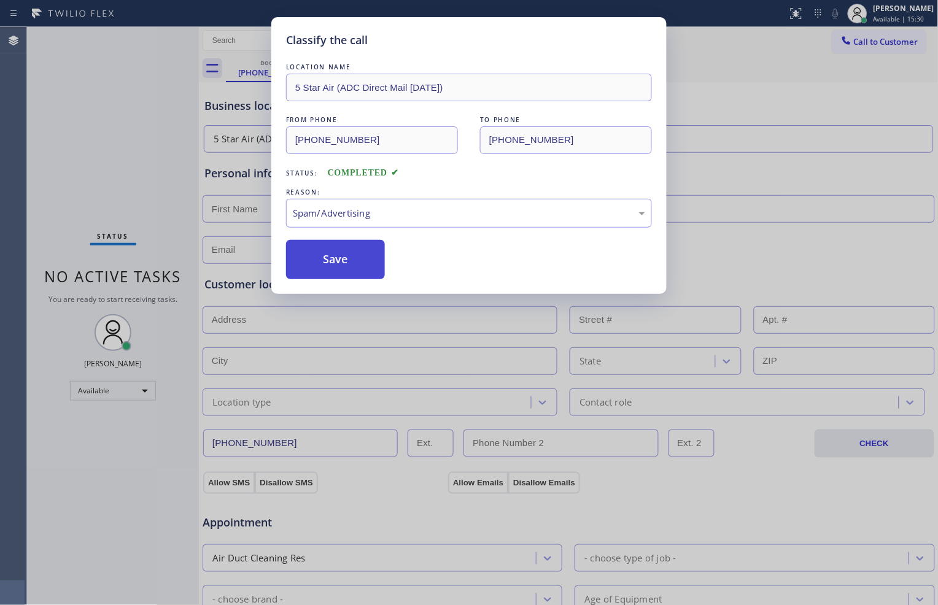
click at [345, 247] on button "Save" at bounding box center [335, 259] width 99 height 39
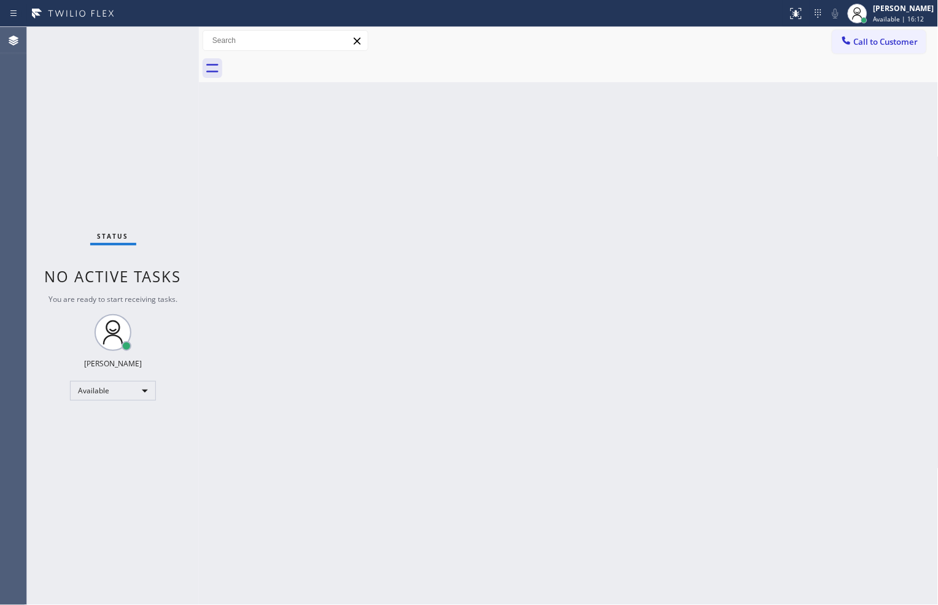
click at [386, 279] on div "Back to Dashboard Change Sender ID Customers Technicians Select a contact Outbo…" at bounding box center [569, 316] width 740 height 578
click at [152, 44] on div "Status No active tasks You are ready to start receiving tasks. [PERSON_NAME] Av…" at bounding box center [113, 316] width 172 height 578
click at [637, 339] on div "Back to Dashboard Change Sender ID Customers Technicians Select a contact Outbo…" at bounding box center [569, 316] width 740 height 578
click at [154, 33] on div "Status No active tasks You are ready to start receiving tasks. [PERSON_NAME] Av…" at bounding box center [113, 316] width 172 height 578
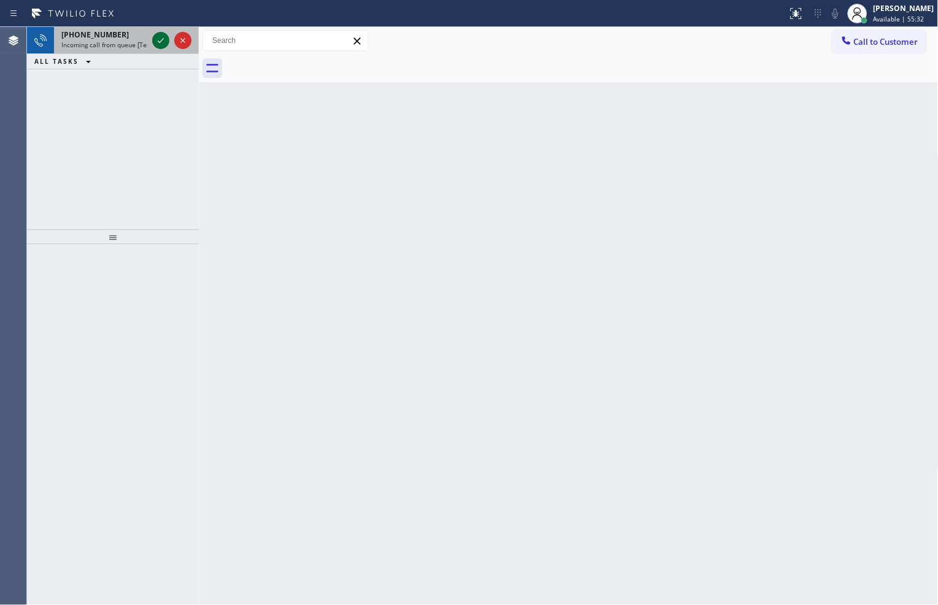
click at [152, 36] on div at bounding box center [160, 40] width 17 height 15
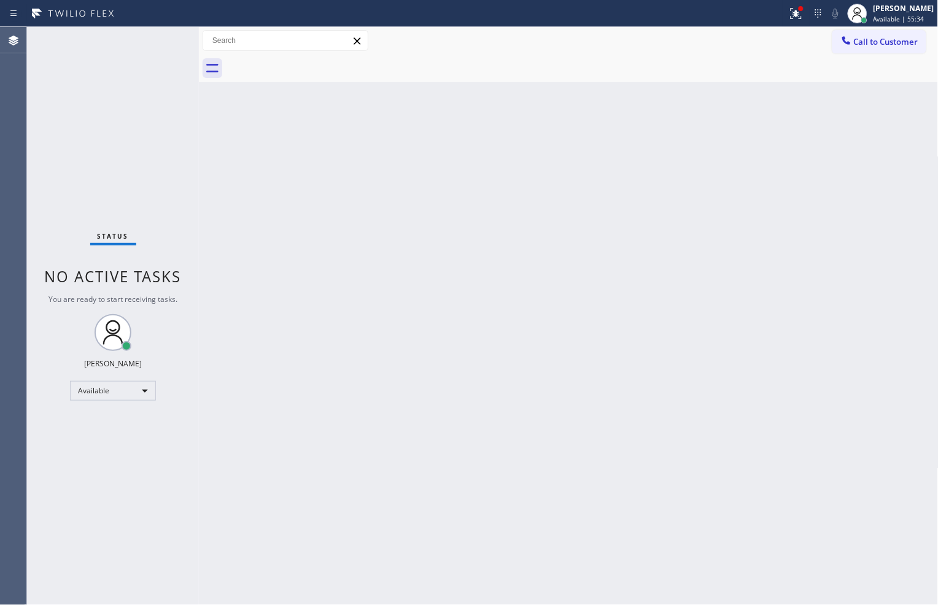
click at [152, 36] on div "Status No active tasks You are ready to start receiving tasks. [PERSON_NAME] Av…" at bounding box center [113, 316] width 172 height 578
click at [789, 20] on icon at bounding box center [796, 13] width 15 height 15
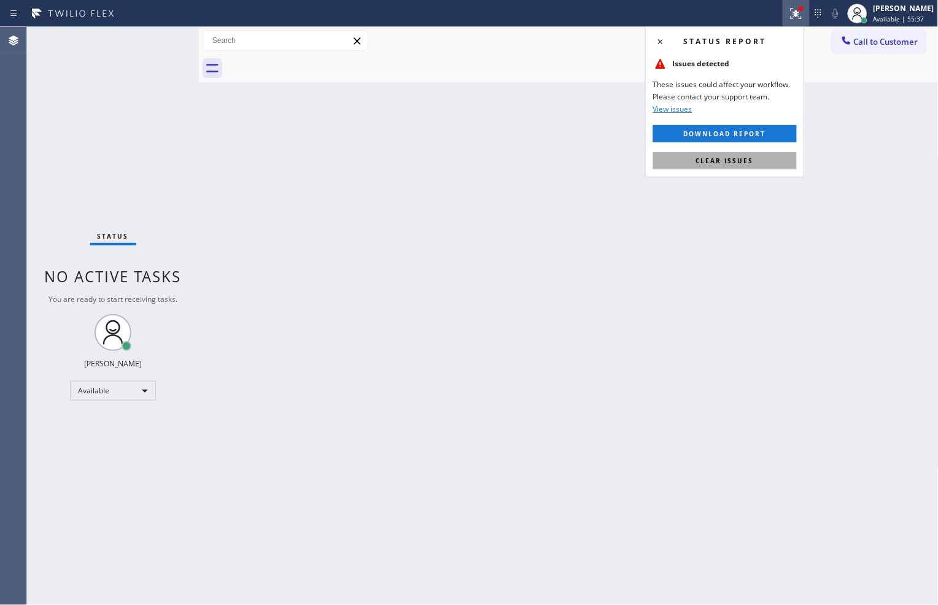
click at [774, 155] on button "Clear issues" at bounding box center [725, 160] width 144 height 17
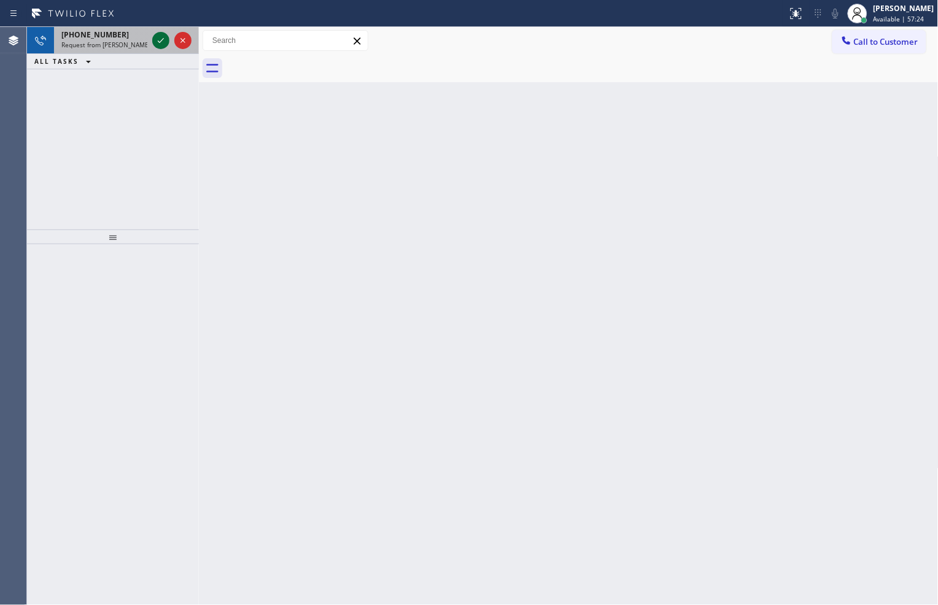
click at [157, 42] on icon at bounding box center [160, 40] width 15 height 15
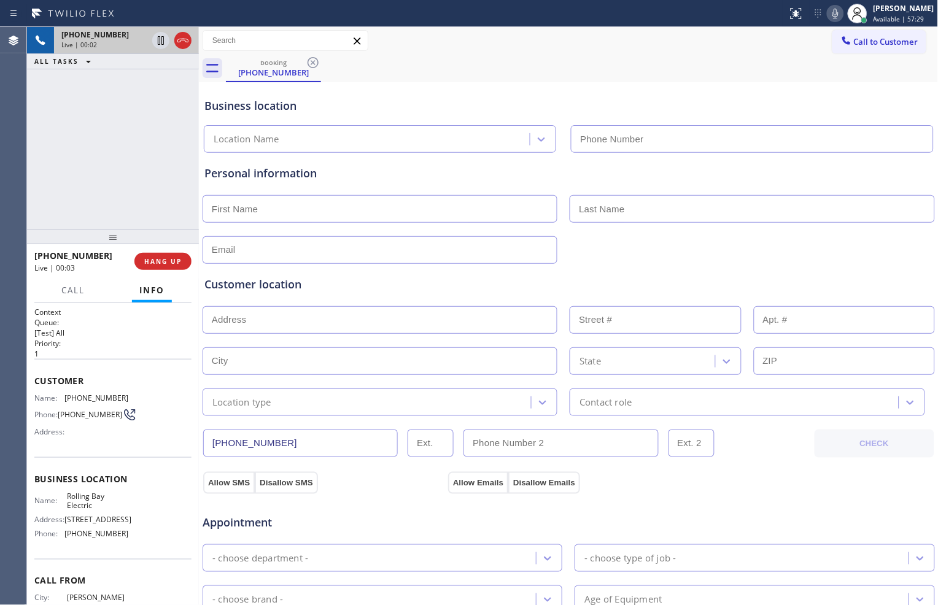
type input "[PHONE_NUMBER]"
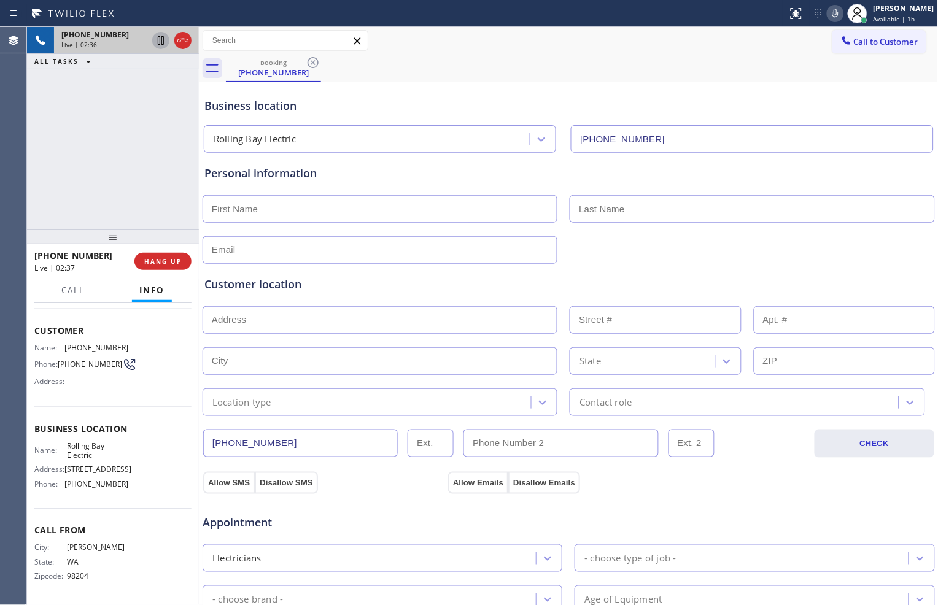
click at [161, 44] on icon at bounding box center [160, 40] width 15 height 15
click at [832, 14] on icon at bounding box center [835, 13] width 15 height 15
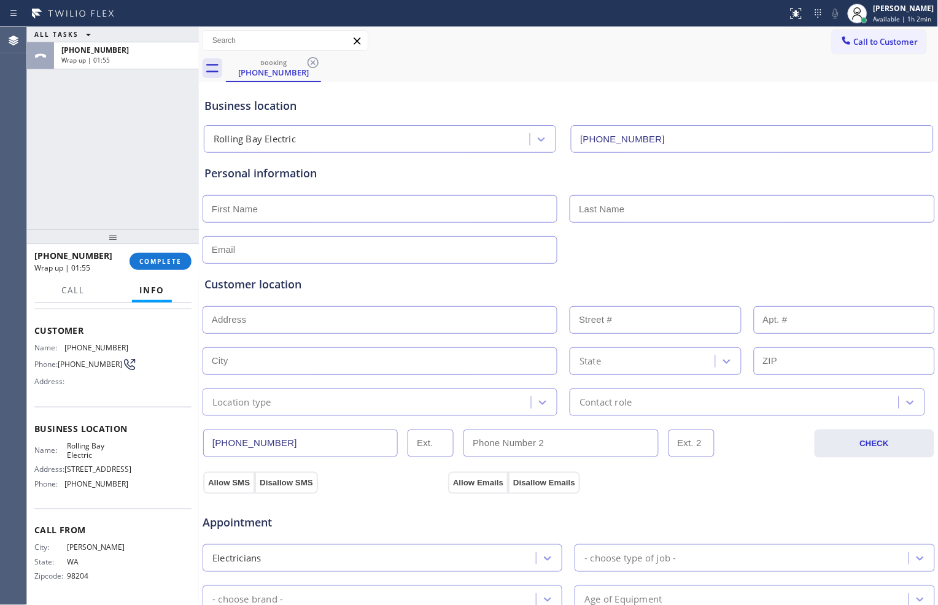
click at [519, 212] on input "text" at bounding box center [380, 209] width 355 height 28
type input "m"
type input "Ms"
type input "[EMAIL_ADDRESS][DOMAIN_NAME]"
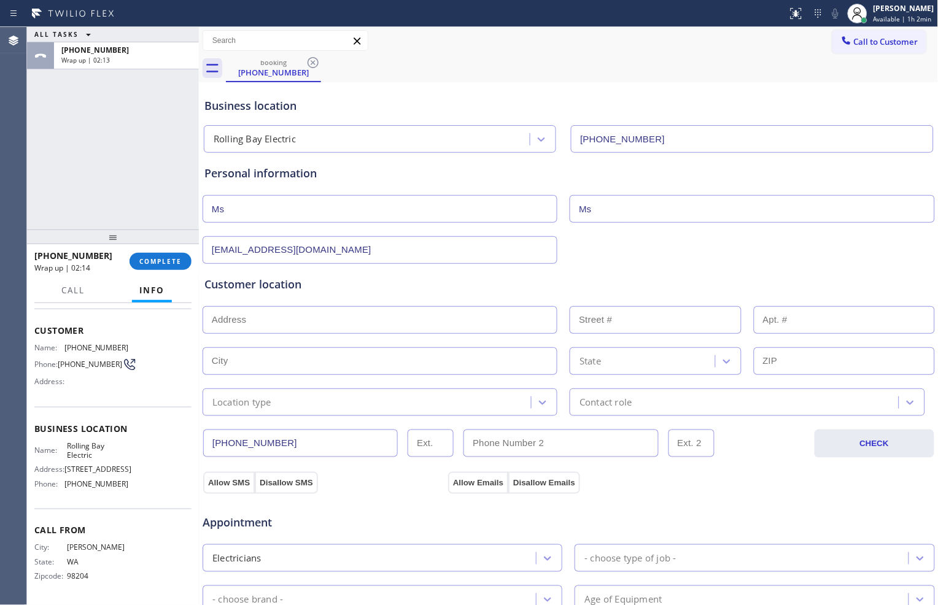
click at [365, 311] on input "text" at bounding box center [380, 320] width 355 height 28
paste input "[STREET_ADDRESS]"
type input "[STREET_ADDRESS]"
type input "20"
type input "[GEOGRAPHIC_DATA]"
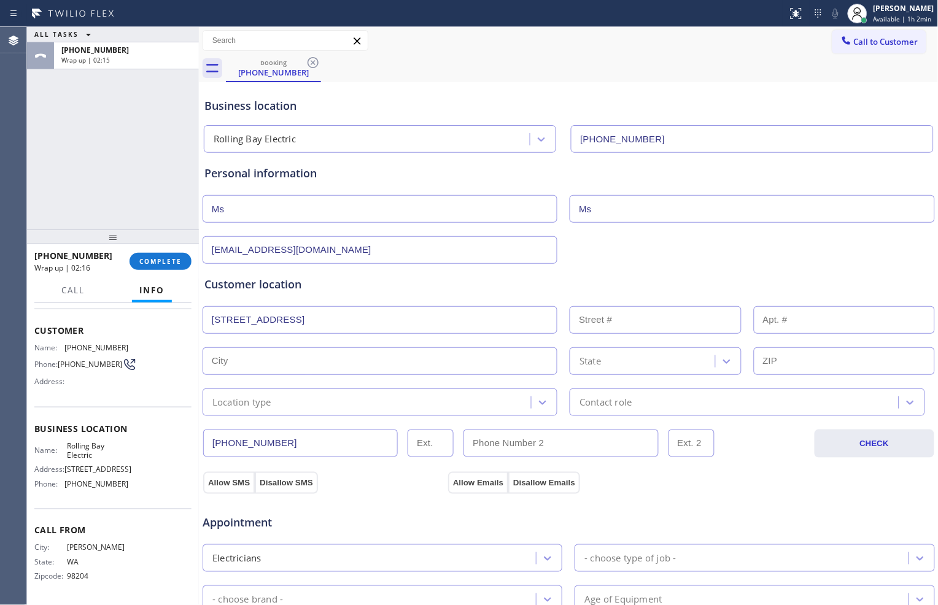
type input "98110"
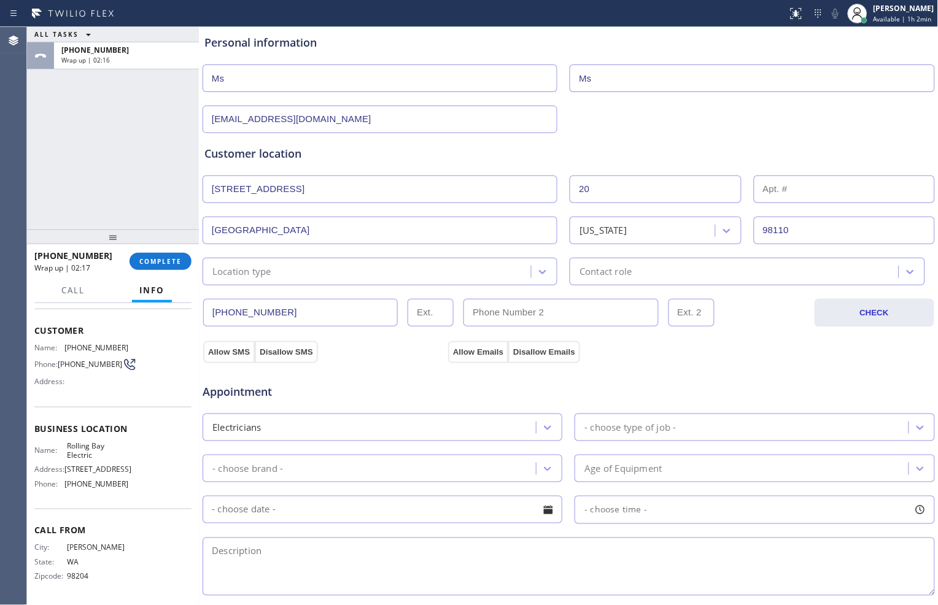
scroll to position [136, 0]
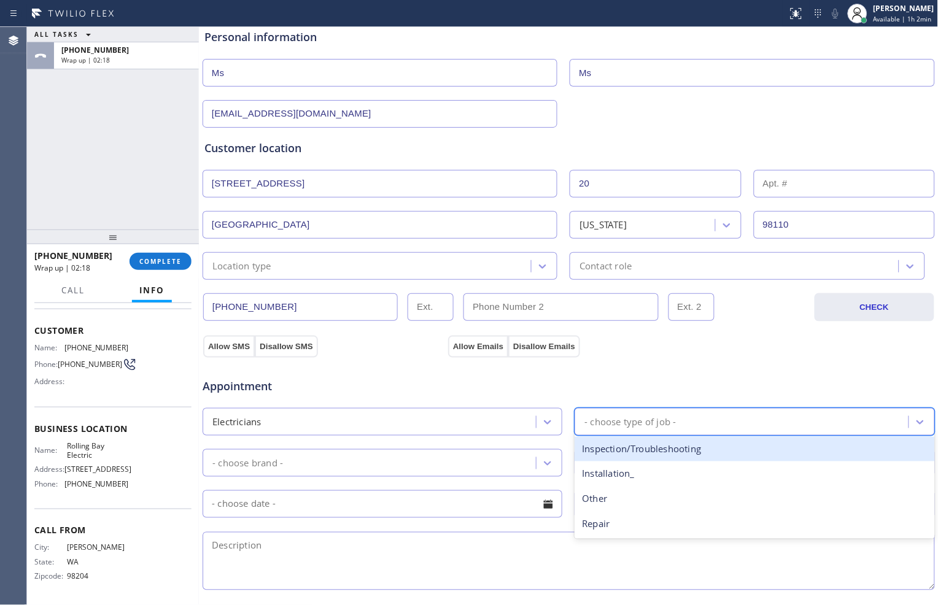
click at [597, 418] on div "- choose type of job -" at bounding box center [629, 422] width 91 height 14
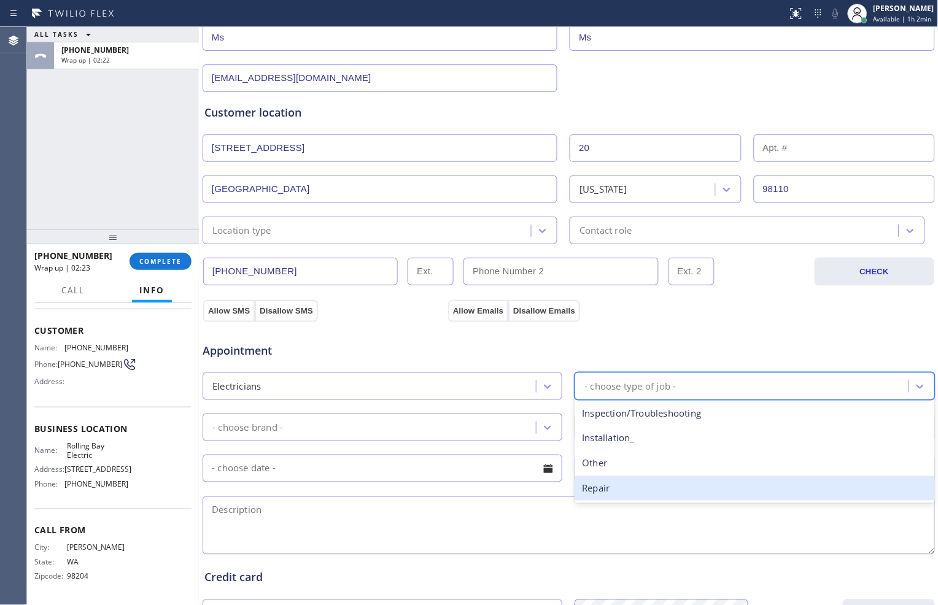
scroll to position [204, 0]
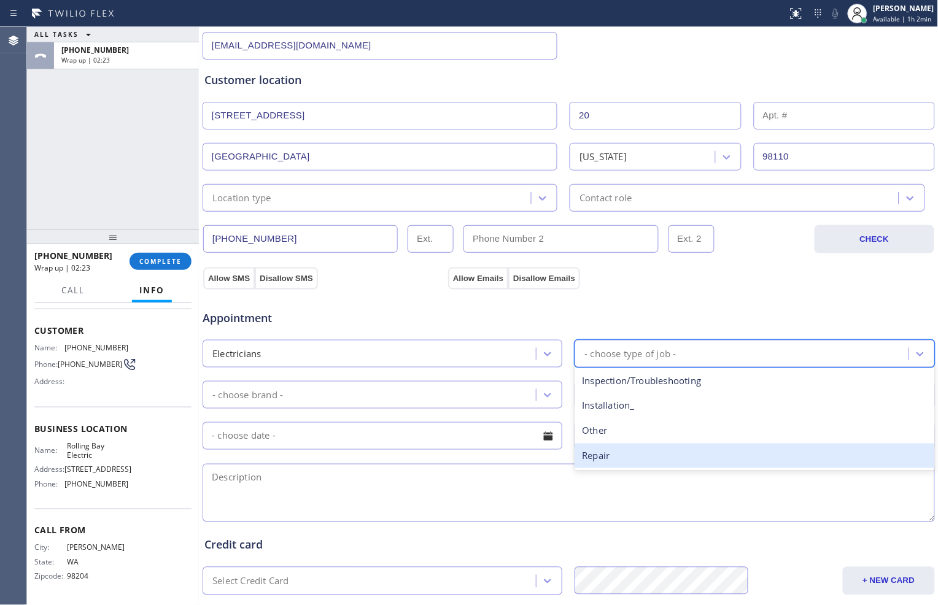
click at [616, 457] on div "Repair" at bounding box center [755, 456] width 360 height 25
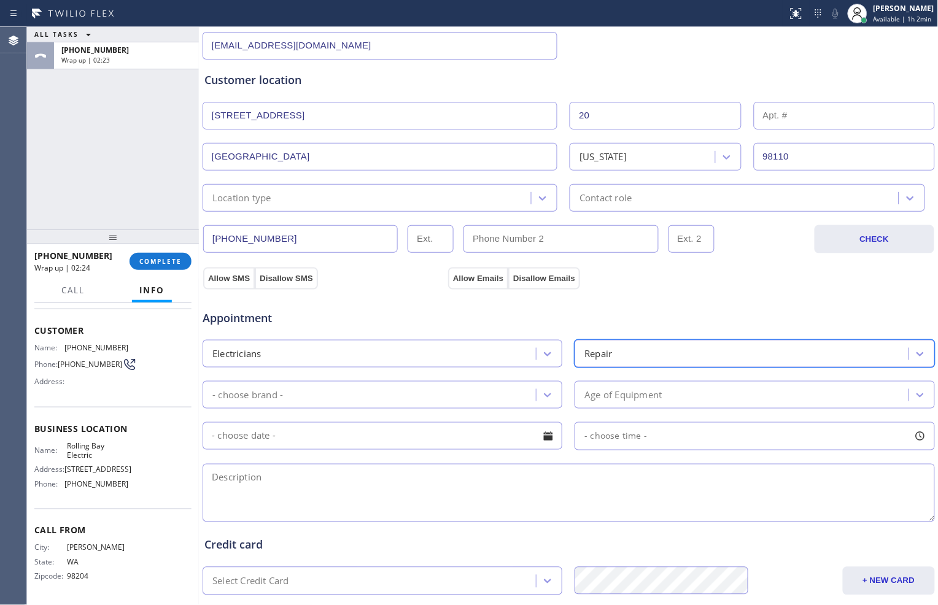
click at [435, 397] on div "- choose brand -" at bounding box center [371, 394] width 330 height 21
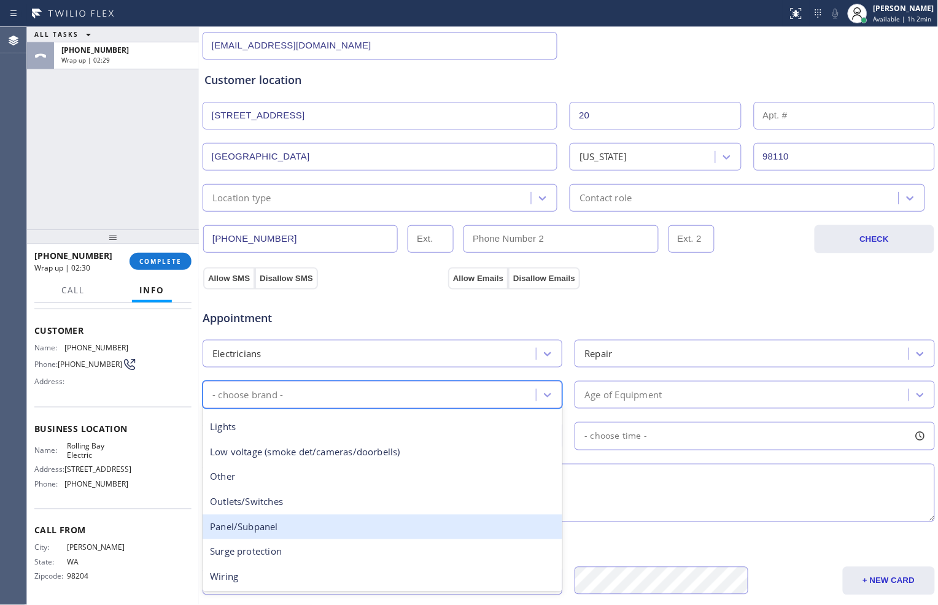
scroll to position [26, 0]
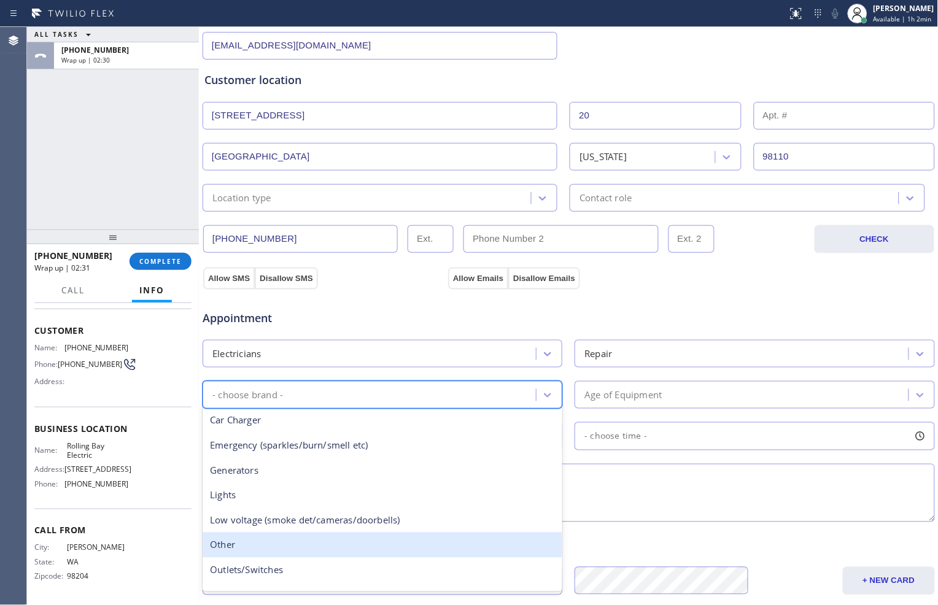
click at [283, 534] on div "Other" at bounding box center [383, 545] width 360 height 25
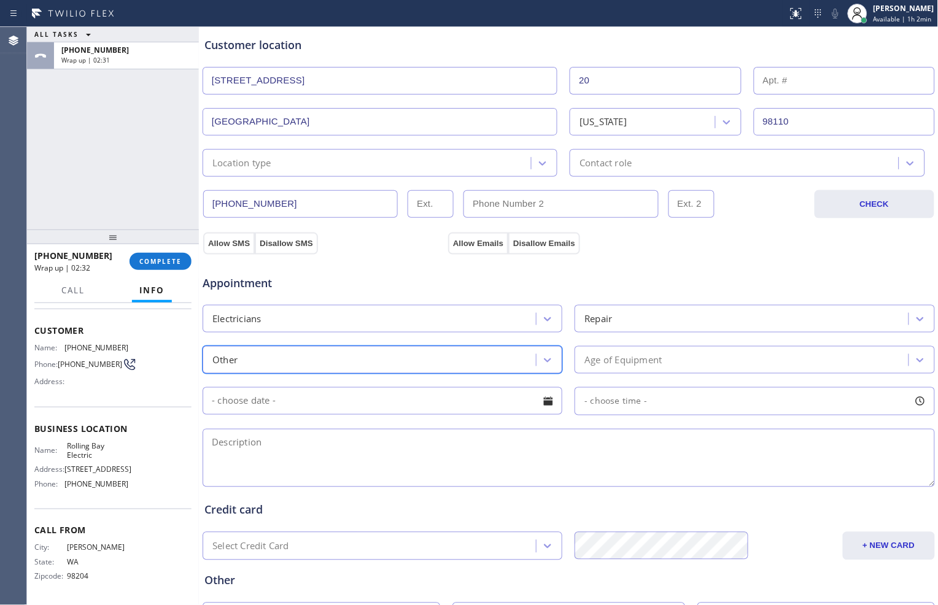
scroll to position [273, 0]
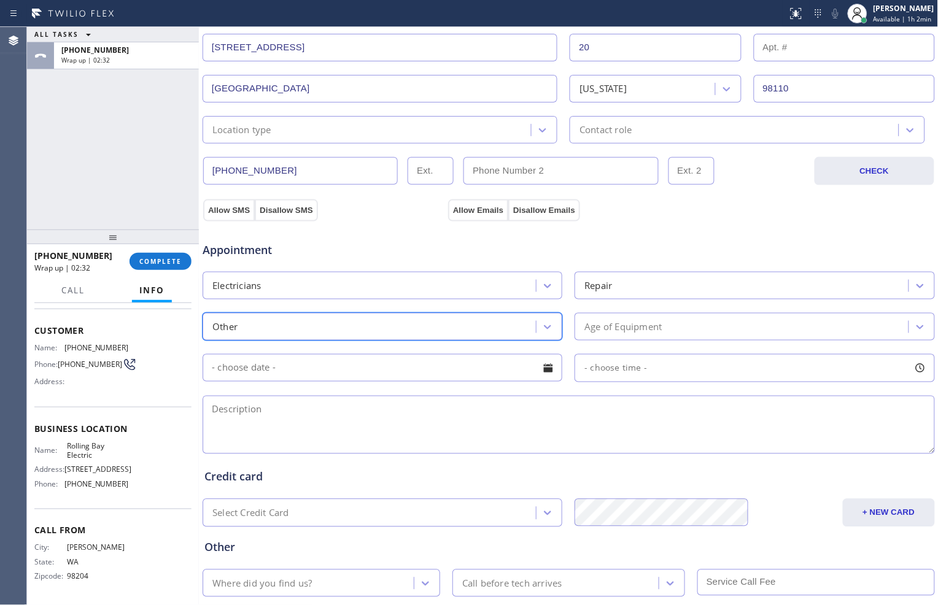
click at [598, 425] on textarea at bounding box center [569, 425] width 732 height 58
click at [361, 422] on textarea "To enrich screen reader interactions, please activate Accessibility in Grammarl…" at bounding box center [569, 425] width 732 height 58
paste textarea "ceiling fan is not working anymore, power blip//"
click at [489, 419] on textarea "ceiling fan is not working anymore, power blip//" at bounding box center [569, 425] width 732 height 58
paste textarea "[STREET_ADDRESS]"
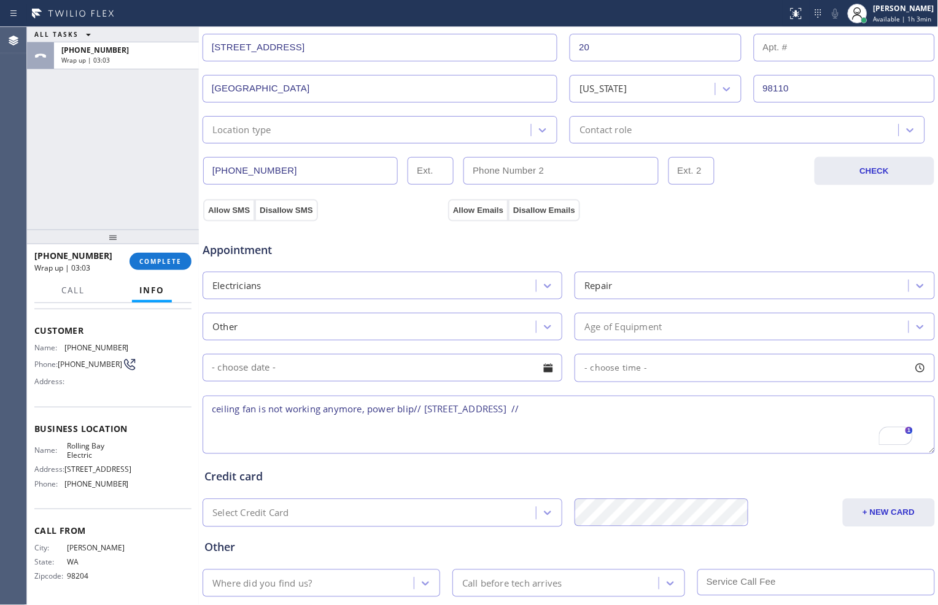
type textarea "ceiling fan is not working anymore, power blip// [STREET_ADDRESS] //"
click at [505, 537] on div "Other Where did you find us? Call before tech arrives" at bounding box center [569, 562] width 734 height 70
click at [418, 576] on div at bounding box center [425, 584] width 22 height 22
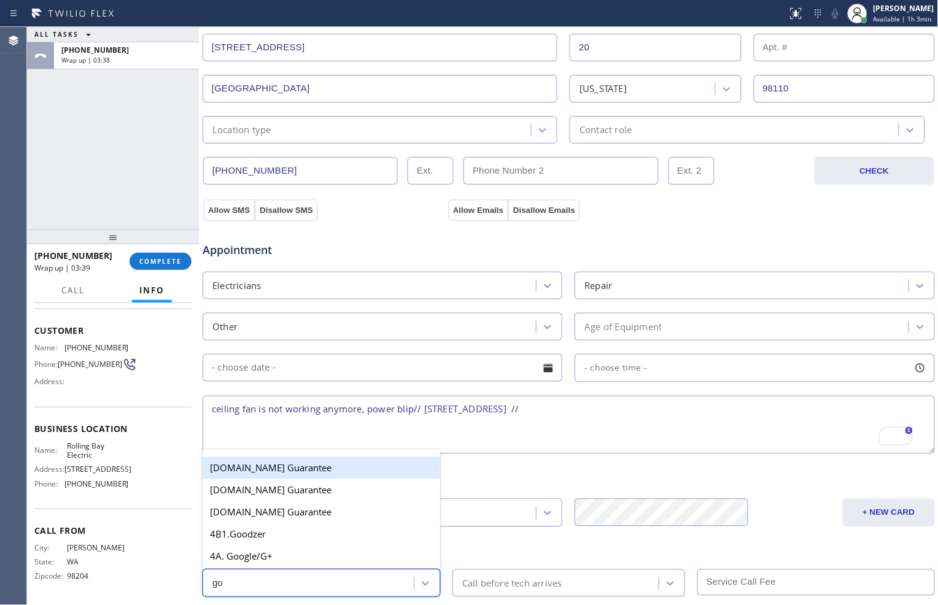
type input "goo"
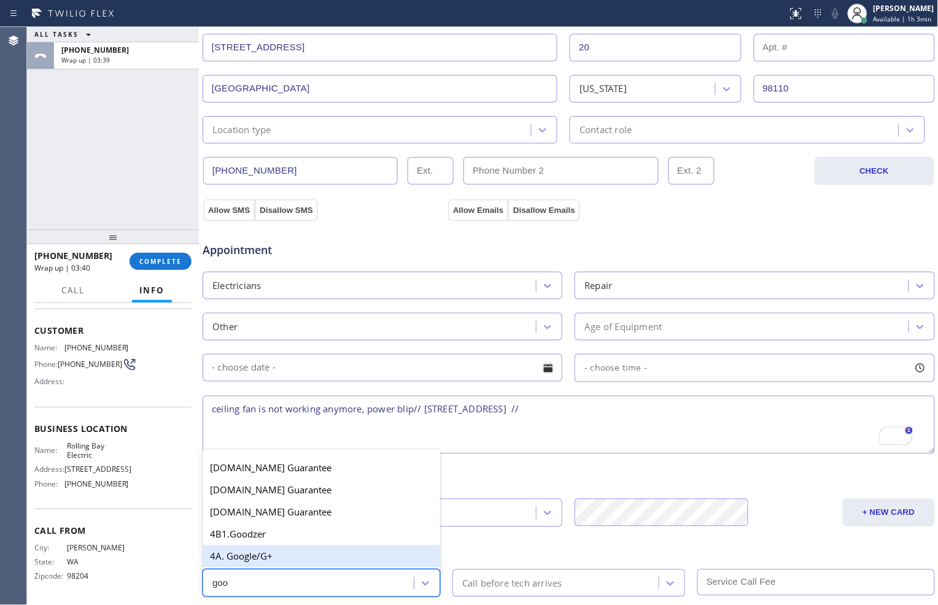
click at [318, 556] on div "4A. Google/G+" at bounding box center [322, 557] width 238 height 22
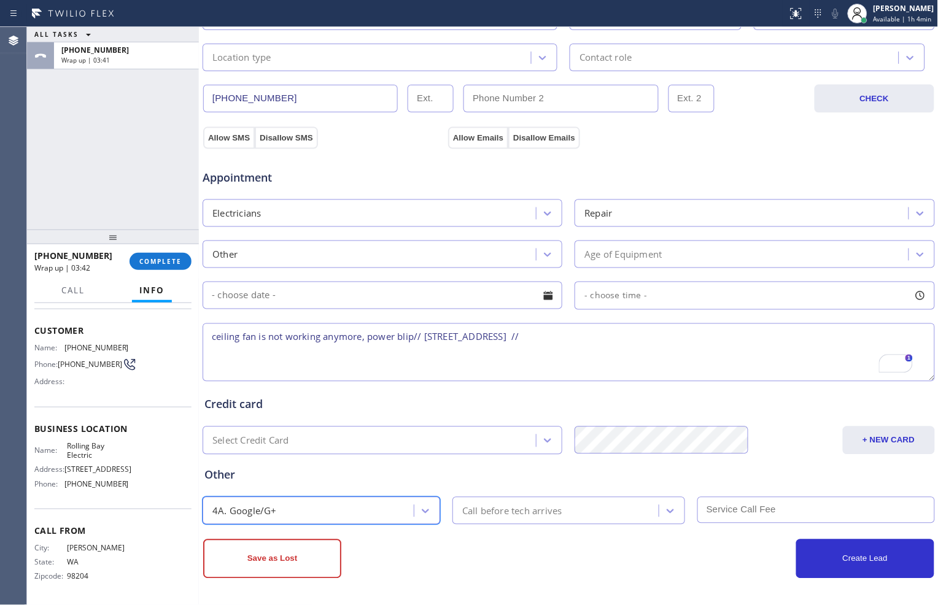
scroll to position [346, 0]
click at [774, 335] on textarea "ceiling fan is not working anymore, power blip// [STREET_ADDRESS] //" at bounding box center [569, 352] width 732 height 58
drag, startPoint x: 64, startPoint y: 431, endPoint x: 91, endPoint y: 436, distance: 27.6
click at [91, 441] on div "Name: Rolling Bay Electric" at bounding box center [81, 450] width 95 height 19
copy div "Rolling Bay Electric"
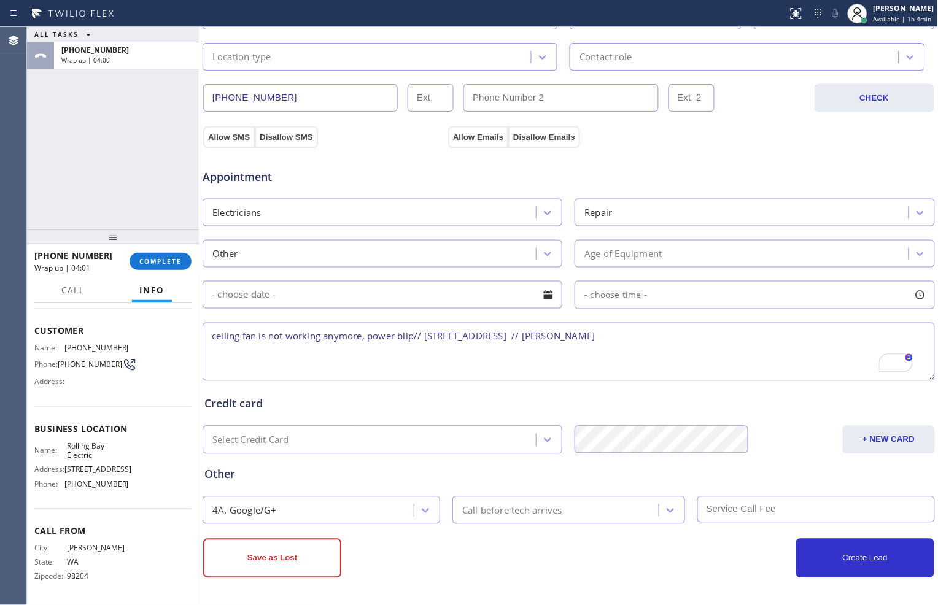
click at [707, 338] on textarea "ceiling fan is not working anymore, power blip// [STREET_ADDRESS] // [PERSON_NA…" at bounding box center [569, 352] width 732 height 58
paste textarea "Rolling Bay Electric"
click at [211, 354] on textarea "ceiling fan is not working anymore, power blip// [STREET_ADDRESS] // Rolling Ba…" at bounding box center [569, 352] width 732 height 58
click at [832, 336] on textarea "ceiling fan is not working anymore, power blip// [STREET_ADDRESS] // Rolling Ba…" at bounding box center [569, 352] width 732 height 58
type textarea "ceiling fan is not working anymore, power blip// [STREET_ADDRESS] // Rolling Ba…"
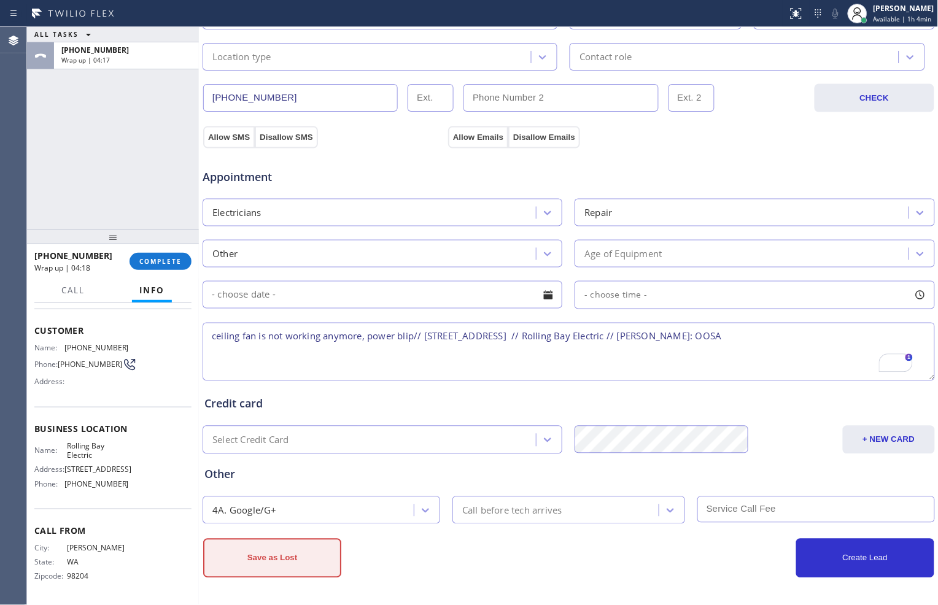
click at [313, 562] on button "Save as Lost" at bounding box center [272, 558] width 138 height 39
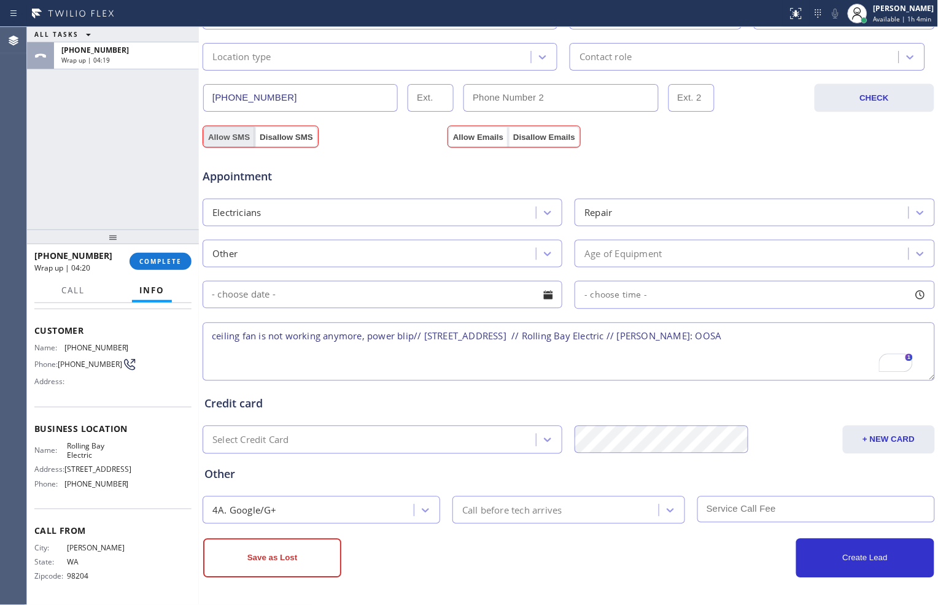
click at [235, 140] on button "Allow SMS" at bounding box center [229, 137] width 52 height 22
click at [458, 137] on button "Allow Emails" at bounding box center [478, 137] width 60 height 22
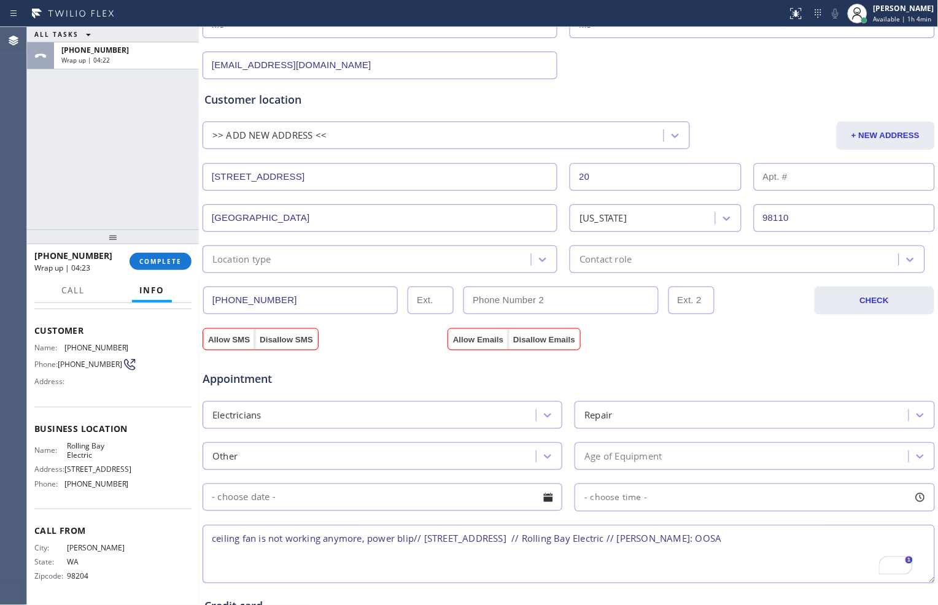
scroll to position [388, 0]
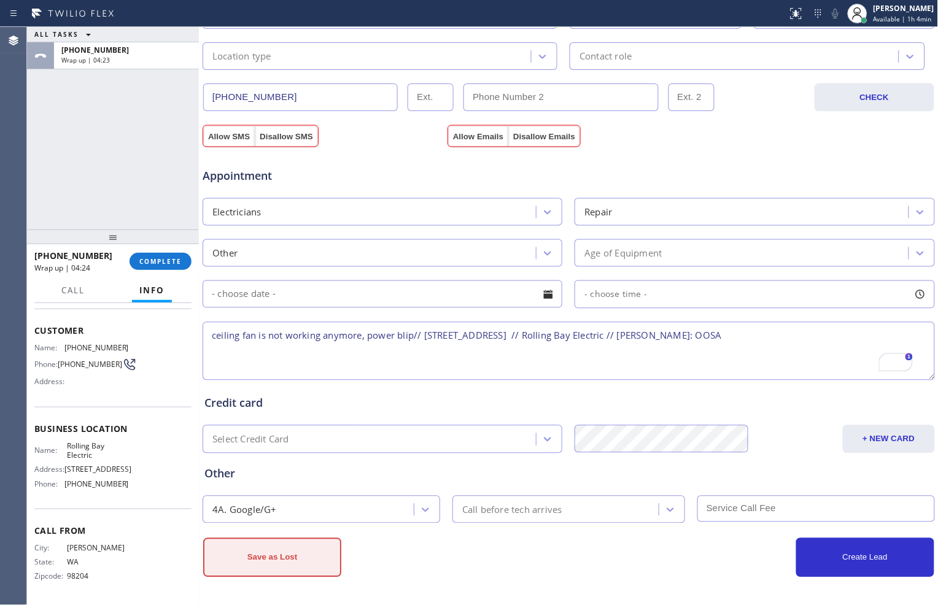
click at [306, 554] on button "Save as Lost" at bounding box center [272, 557] width 138 height 39
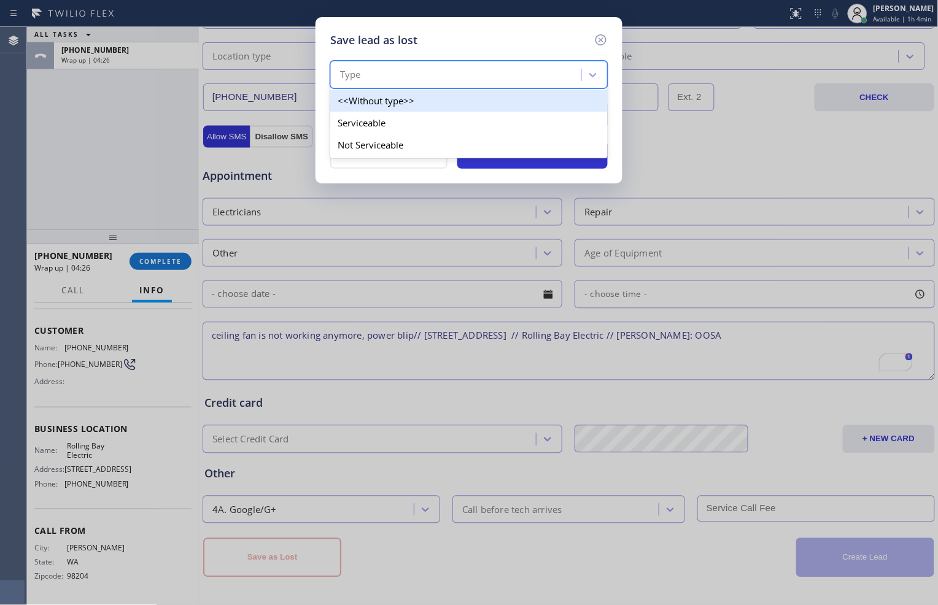
click at [511, 71] on div "Type" at bounding box center [457, 74] width 247 height 21
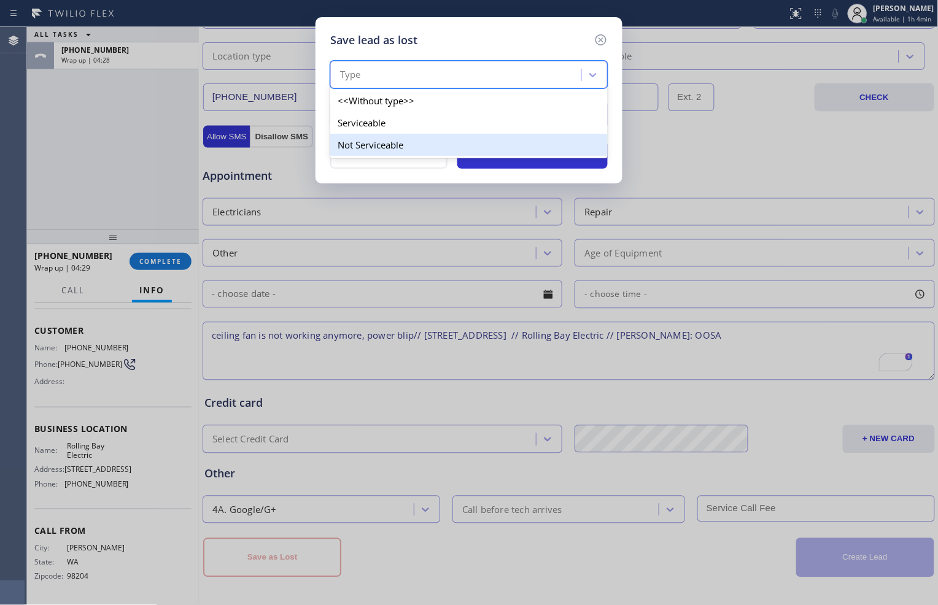
click at [485, 150] on div "Not Serviceable" at bounding box center [468, 145] width 277 height 22
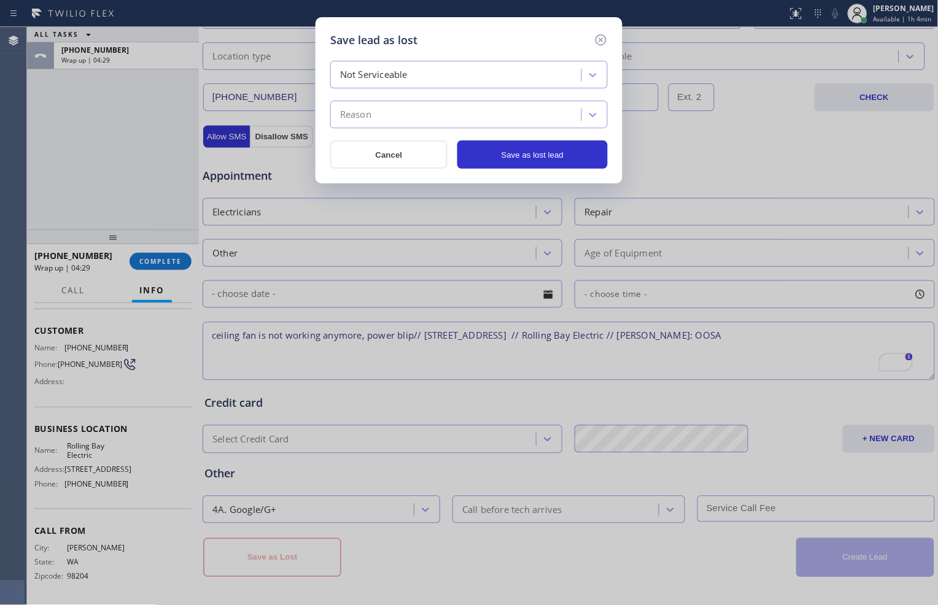
click at [500, 112] on div "Reason" at bounding box center [457, 114] width 247 height 21
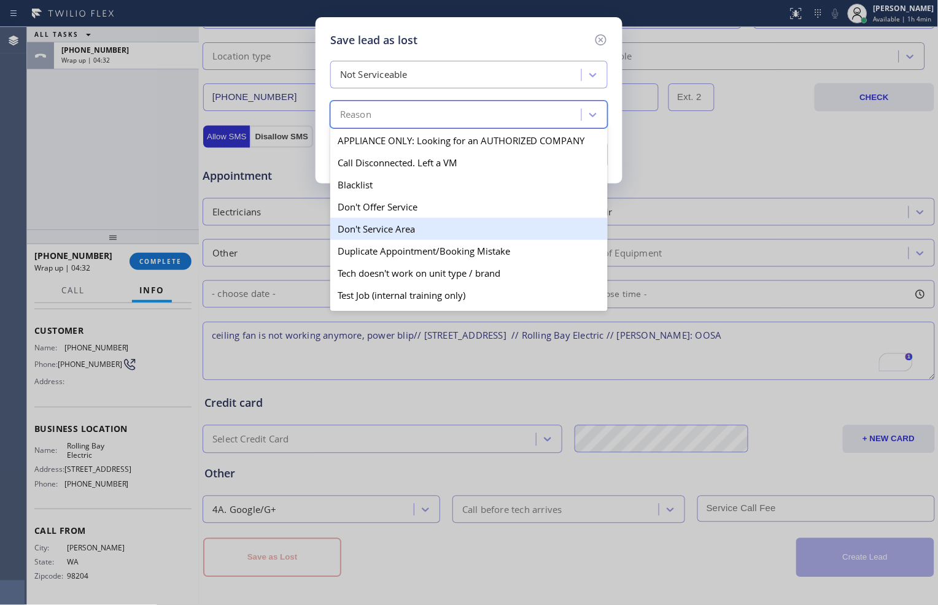
click at [461, 225] on div "Don't Service Area" at bounding box center [468, 229] width 277 height 22
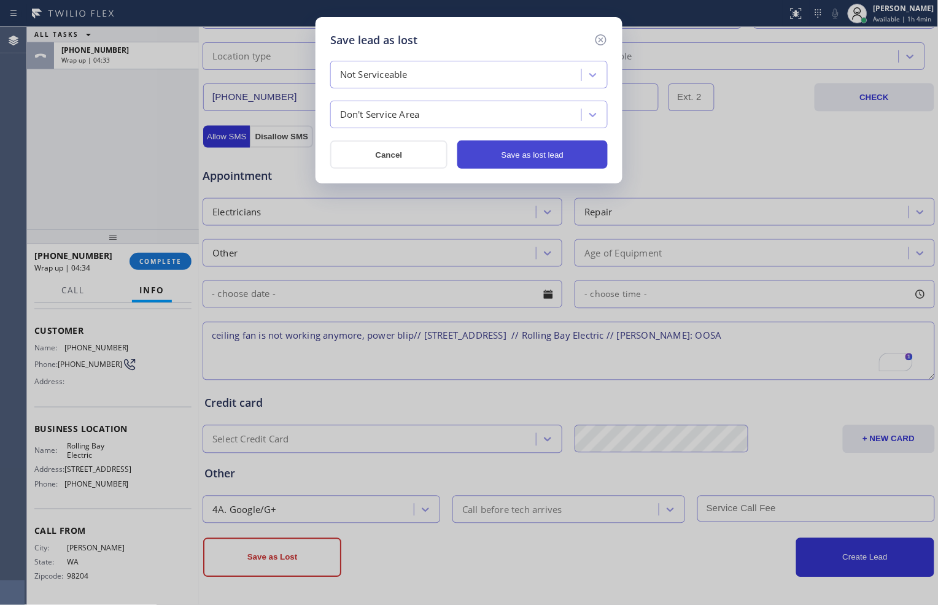
click at [507, 152] on button "Save as lost lead" at bounding box center [532, 155] width 150 height 28
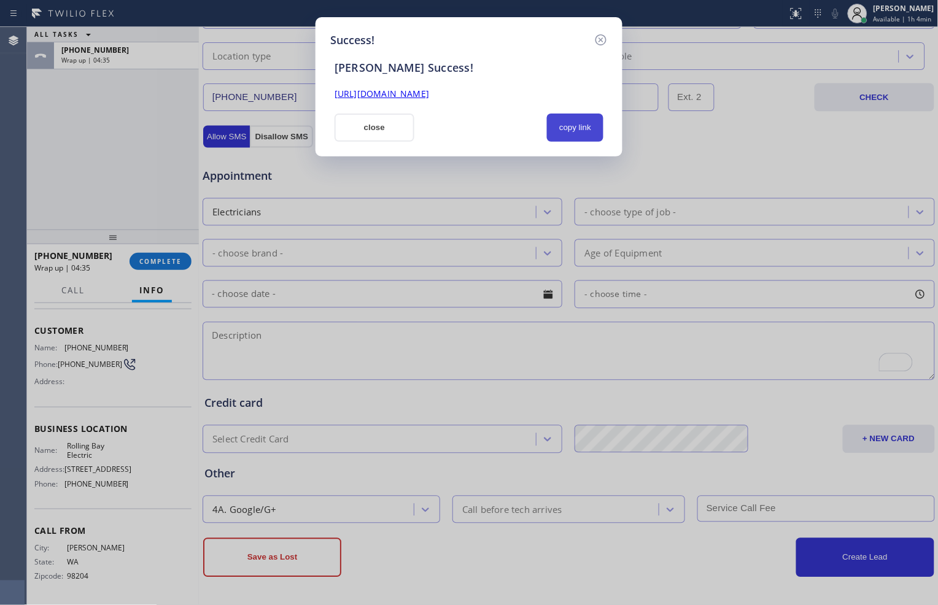
click at [572, 120] on button "copy link" at bounding box center [575, 128] width 56 height 28
click at [381, 123] on button "close" at bounding box center [375, 128] width 80 height 28
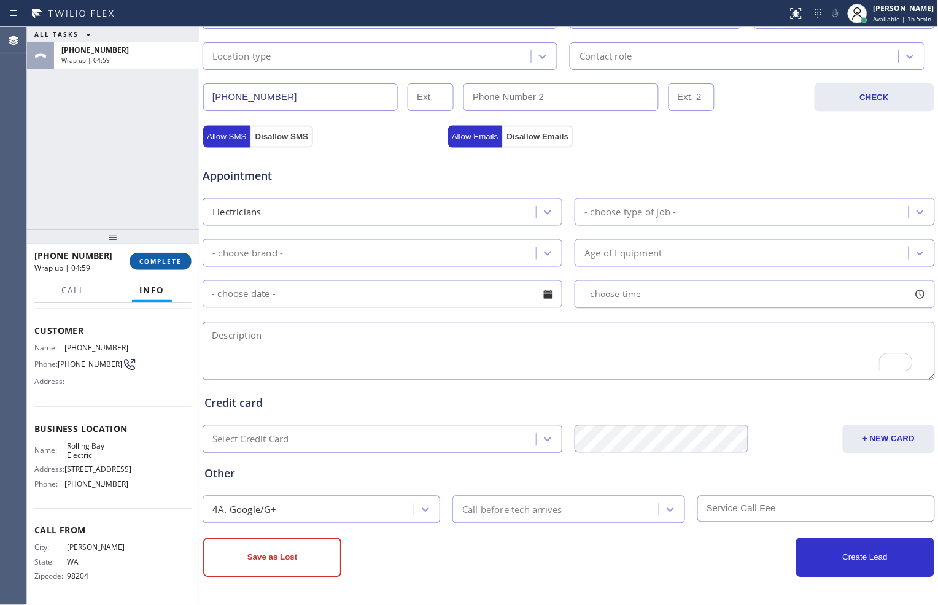
click at [182, 258] on button "COMPLETE" at bounding box center [161, 261] width 62 height 17
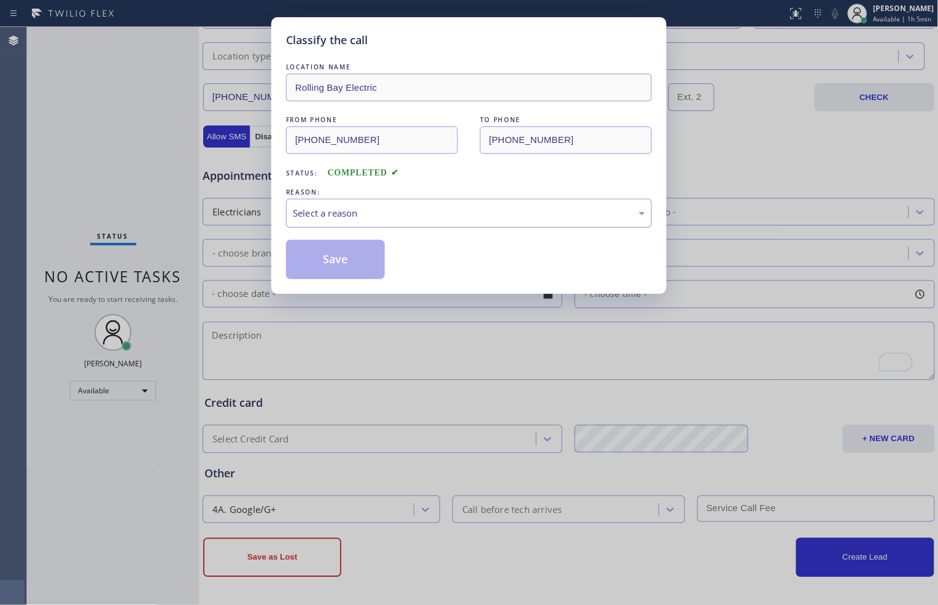
click at [371, 218] on div "Select a reason" at bounding box center [469, 213] width 352 height 14
click at [352, 260] on button "Save" at bounding box center [335, 259] width 99 height 39
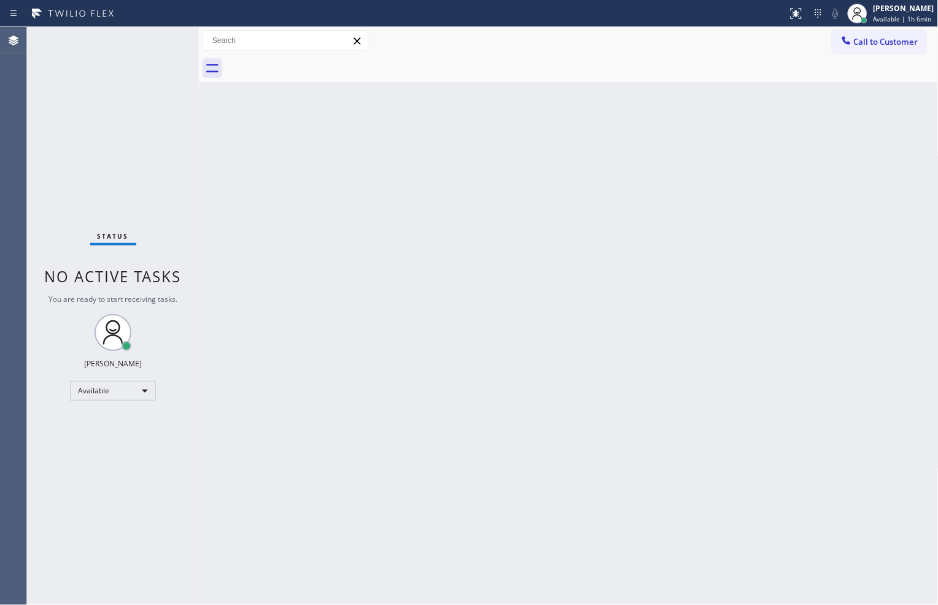
click at [293, 238] on div "Back to Dashboard Change Sender ID Customers Technicians Select a contact Outbo…" at bounding box center [569, 316] width 740 height 578
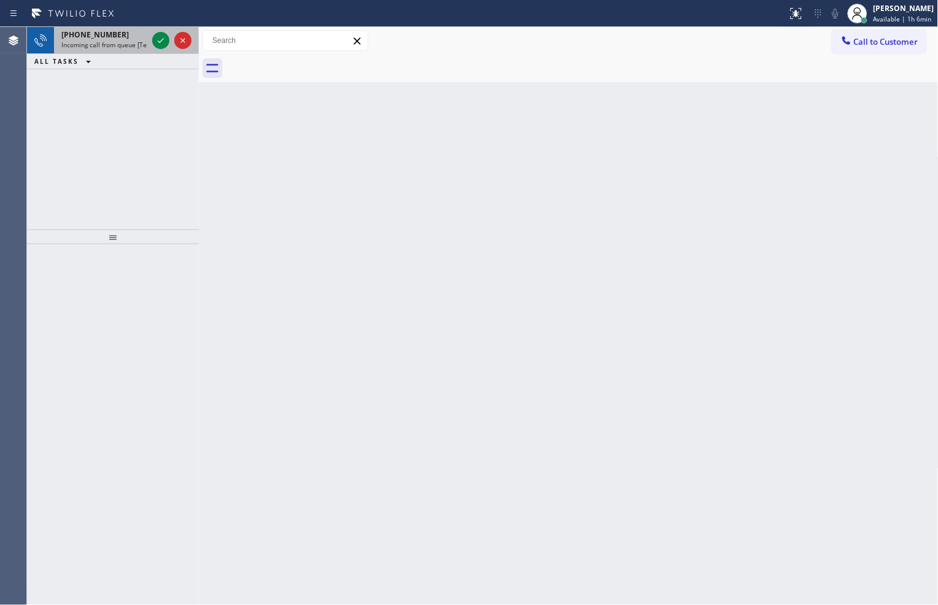
click at [165, 48] on div at bounding box center [172, 40] width 44 height 27
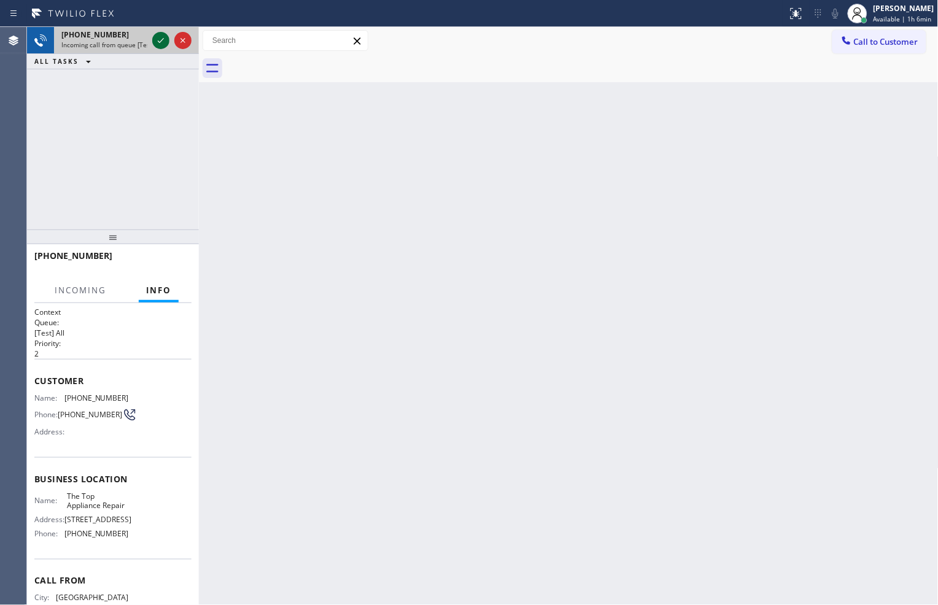
click at [163, 45] on icon at bounding box center [160, 40] width 15 height 15
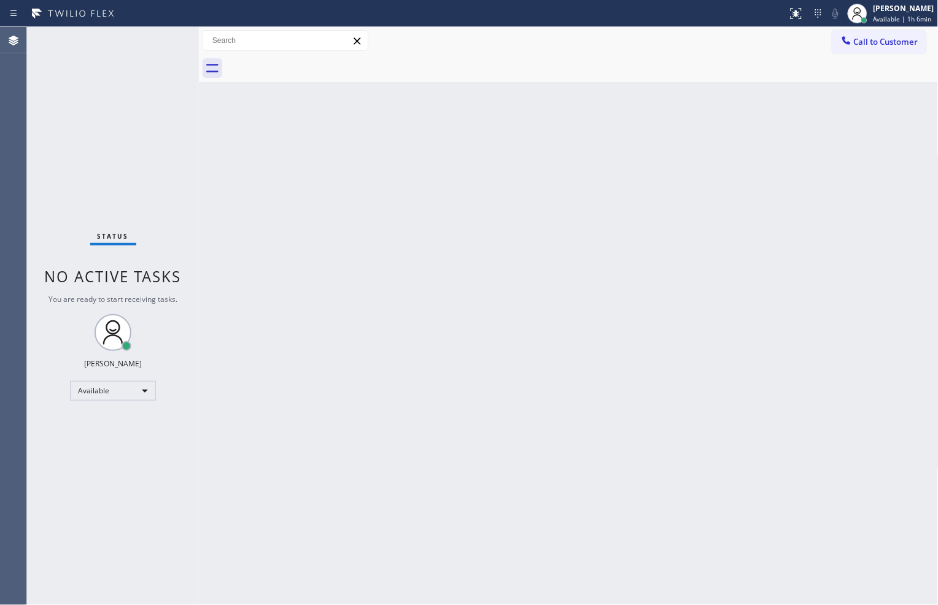
click at [163, 45] on div "Status No active tasks You are ready to start receiving tasks. [PERSON_NAME] Av…" at bounding box center [113, 316] width 172 height 578
click at [788, 4] on button at bounding box center [796, 13] width 27 height 27
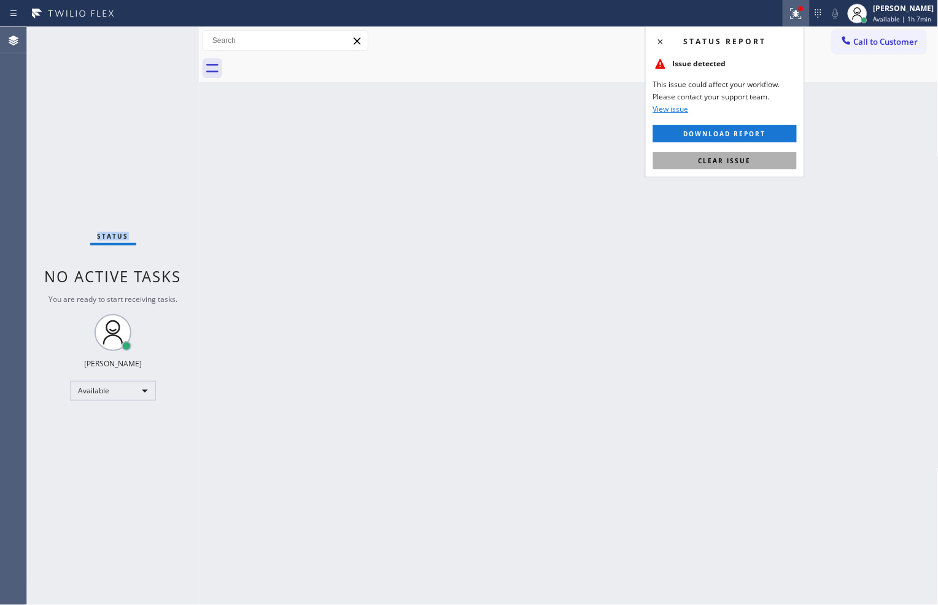
click at [756, 152] on button "Clear issue" at bounding box center [725, 160] width 144 height 17
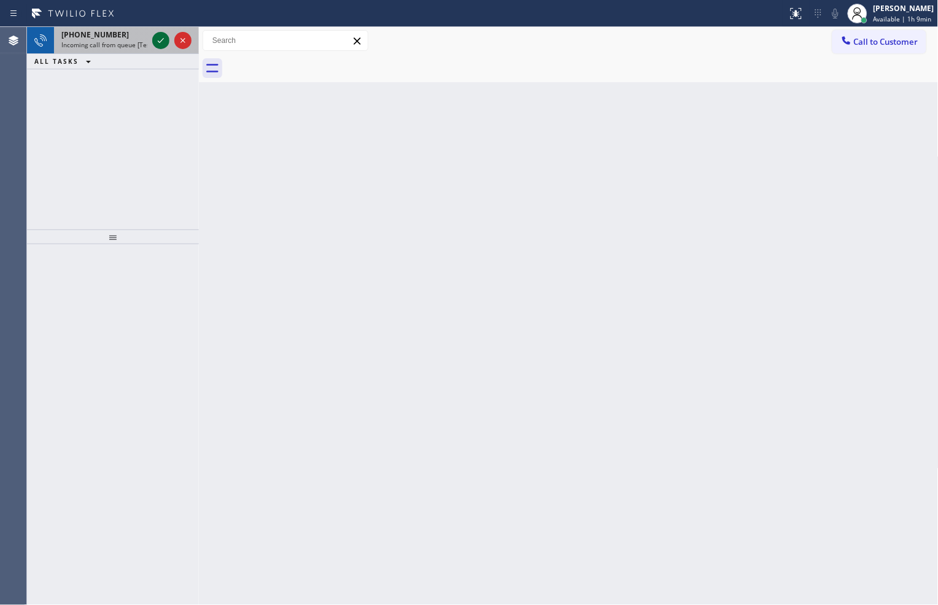
click at [152, 36] on div at bounding box center [160, 40] width 17 height 15
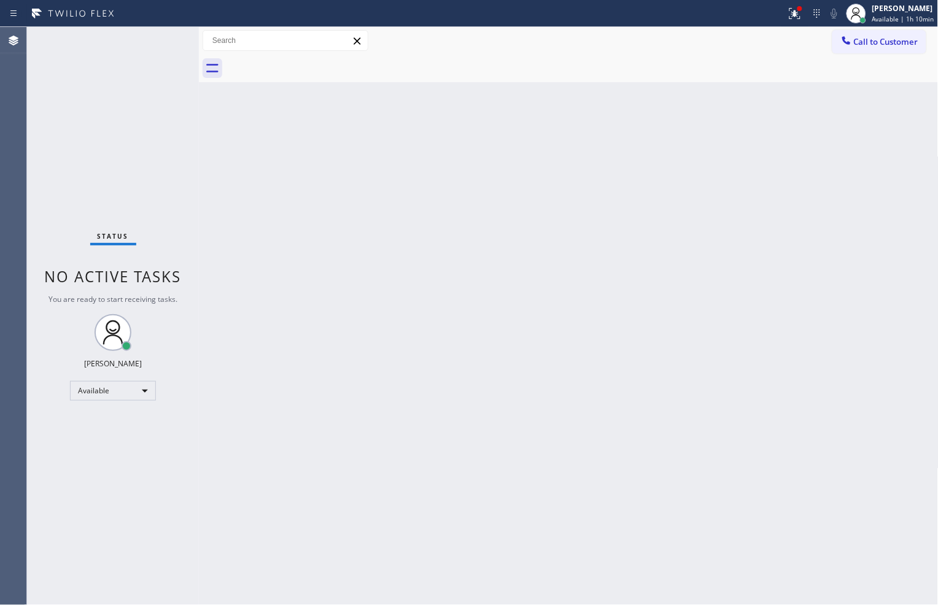
click at [313, 281] on div "Back to Dashboard Change Sender ID Customers Technicians Select a contact Outbo…" at bounding box center [569, 316] width 740 height 578
click at [796, 10] on div at bounding box center [799, 8] width 7 height 7
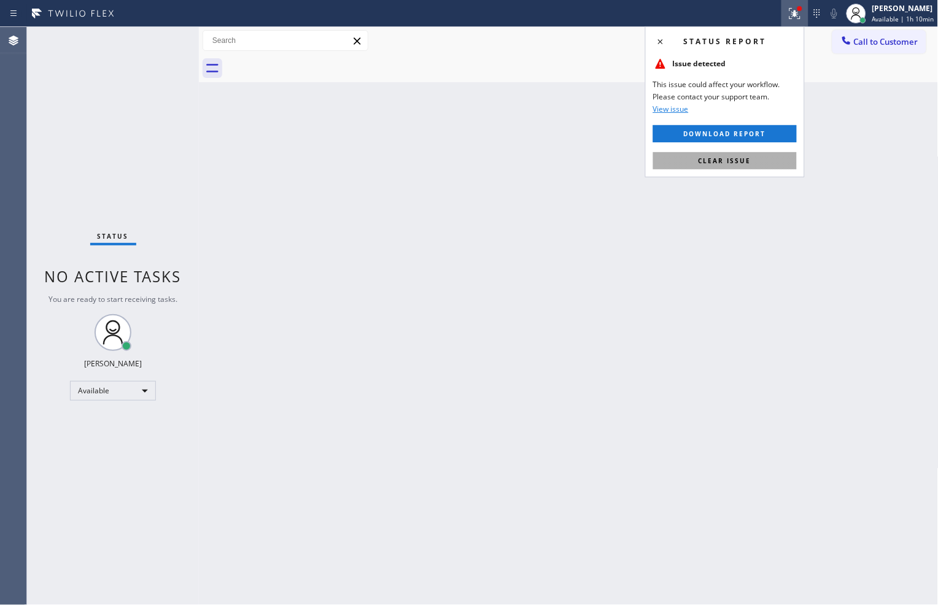
click at [740, 161] on span "Clear issue" at bounding box center [725, 161] width 53 height 9
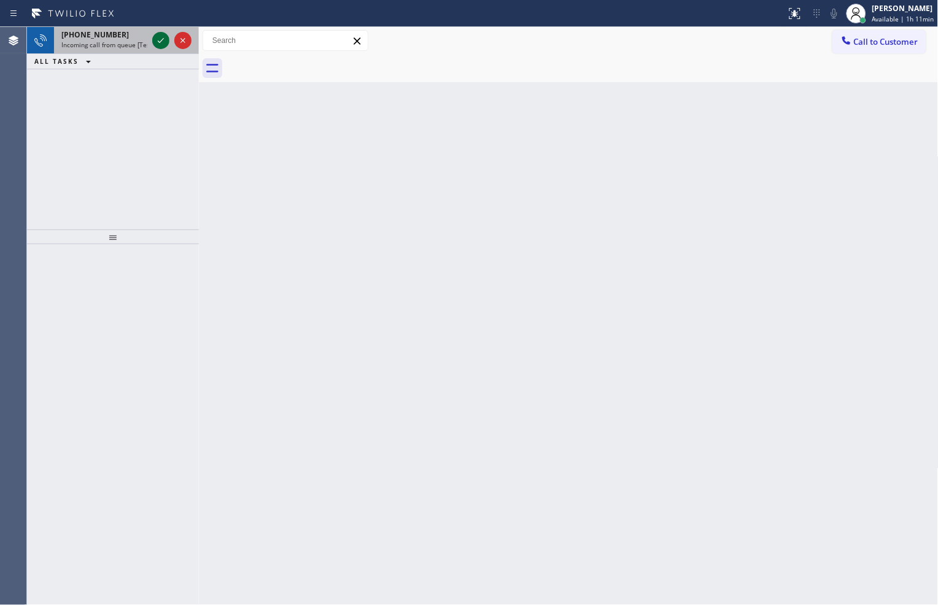
click at [163, 41] on icon at bounding box center [160, 40] width 15 height 15
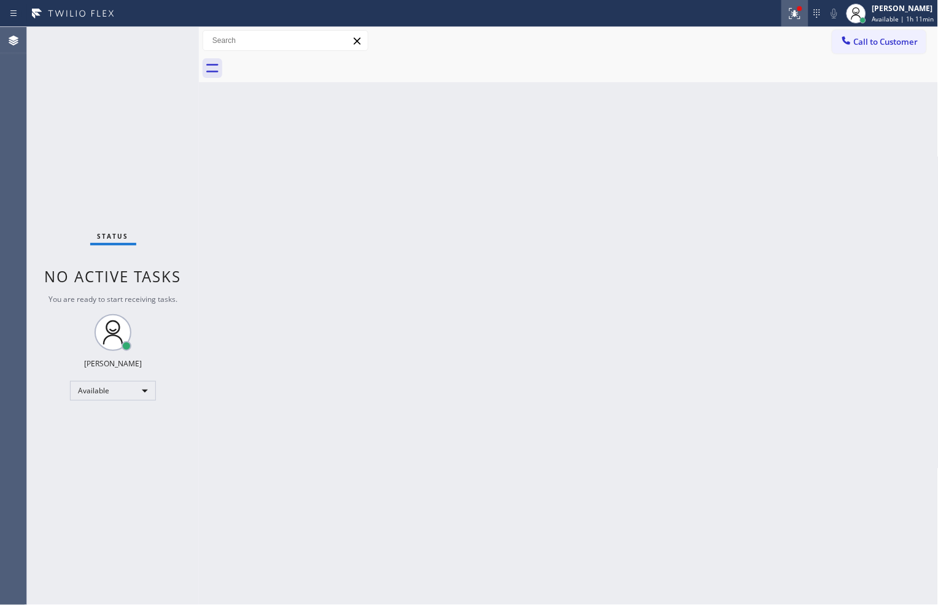
click at [796, 14] on icon at bounding box center [795, 13] width 15 height 15
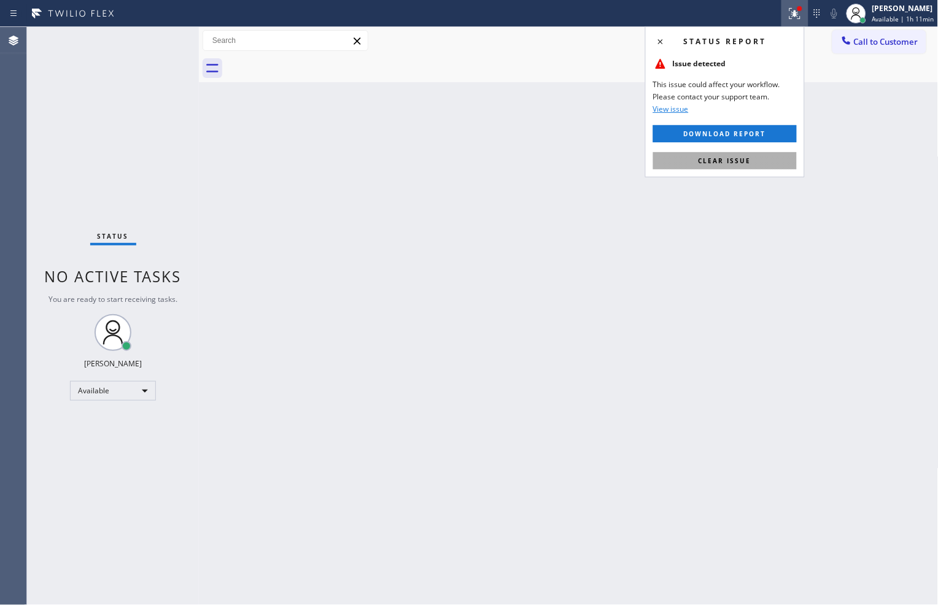
click at [751, 156] on button "Clear issue" at bounding box center [725, 160] width 144 height 17
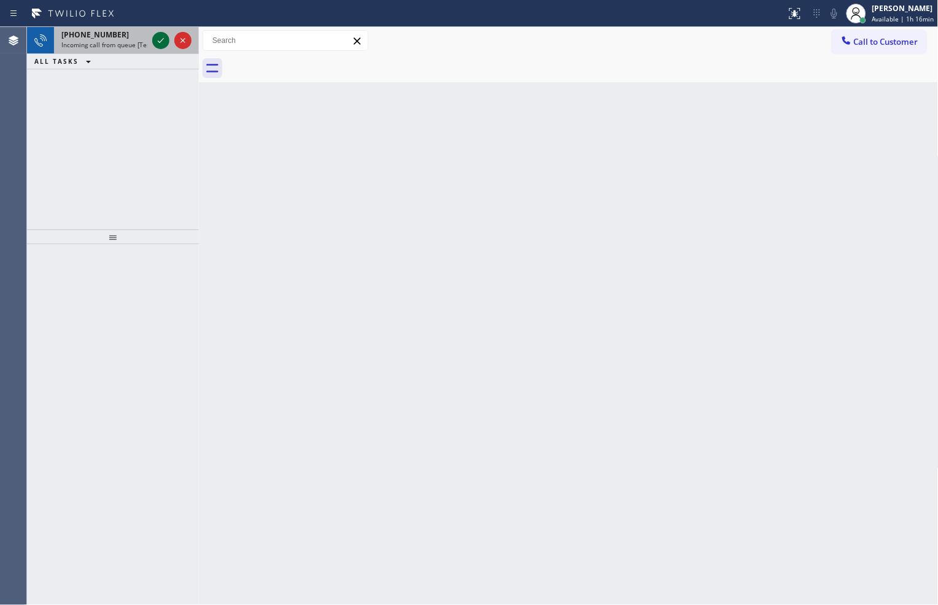
click at [162, 34] on icon at bounding box center [160, 40] width 15 height 15
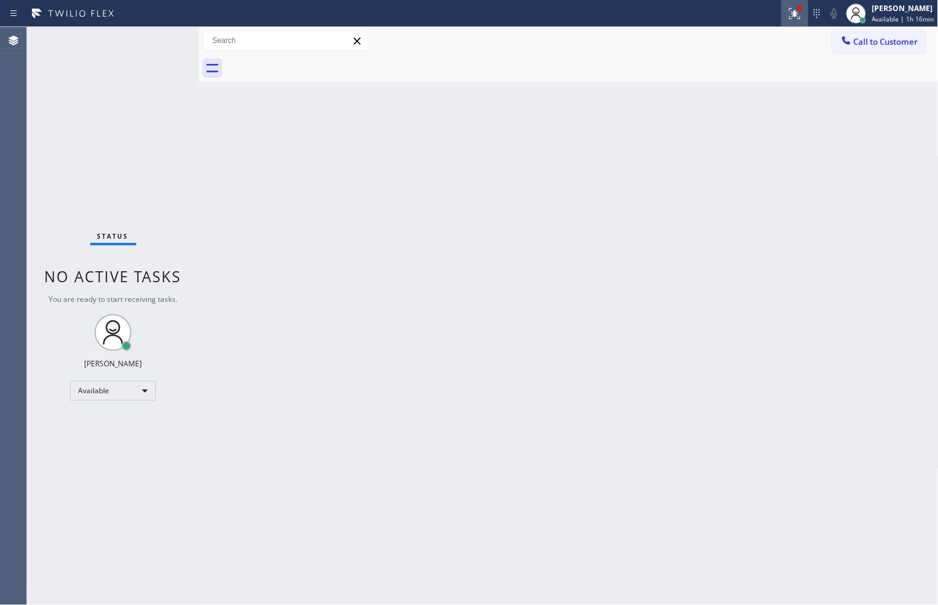
click at [788, 18] on icon at bounding box center [795, 13] width 15 height 15
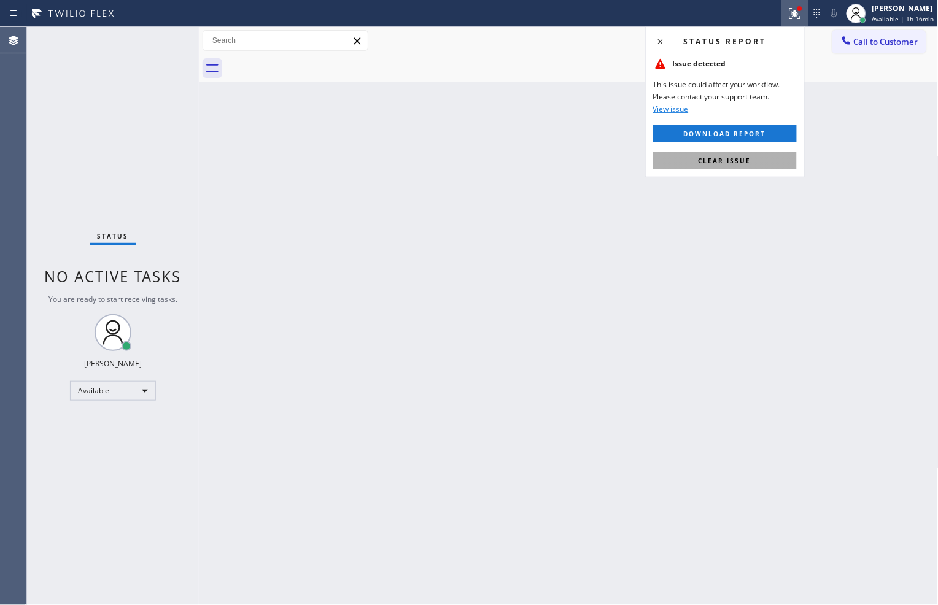
click at [761, 158] on button "Clear issue" at bounding box center [725, 160] width 144 height 17
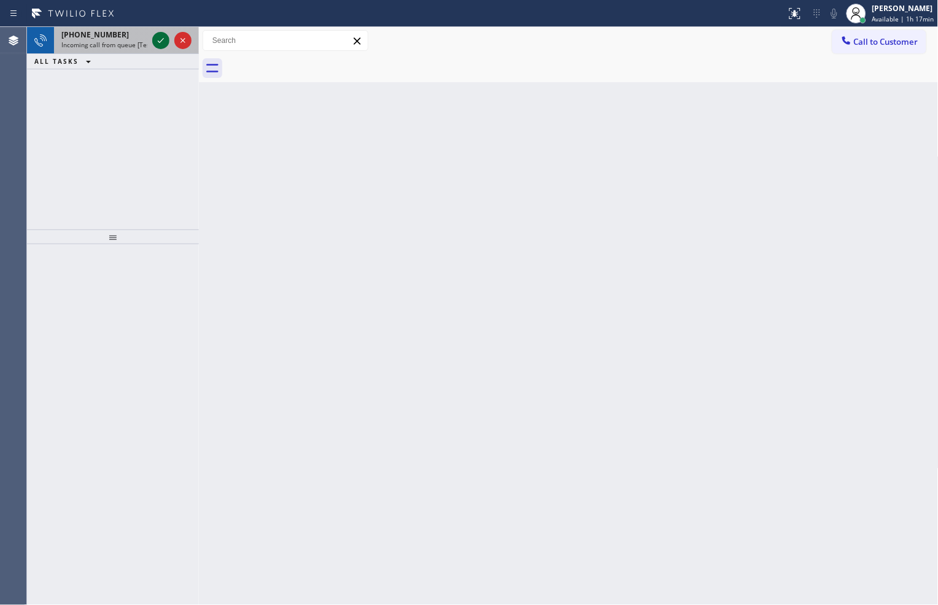
click at [161, 34] on icon at bounding box center [160, 40] width 15 height 15
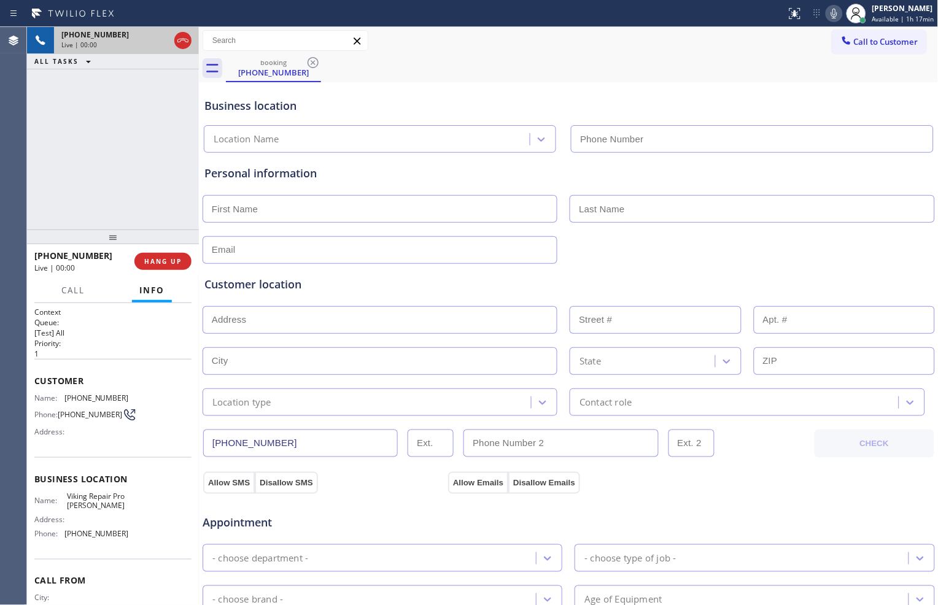
type input "[PHONE_NUMBER]"
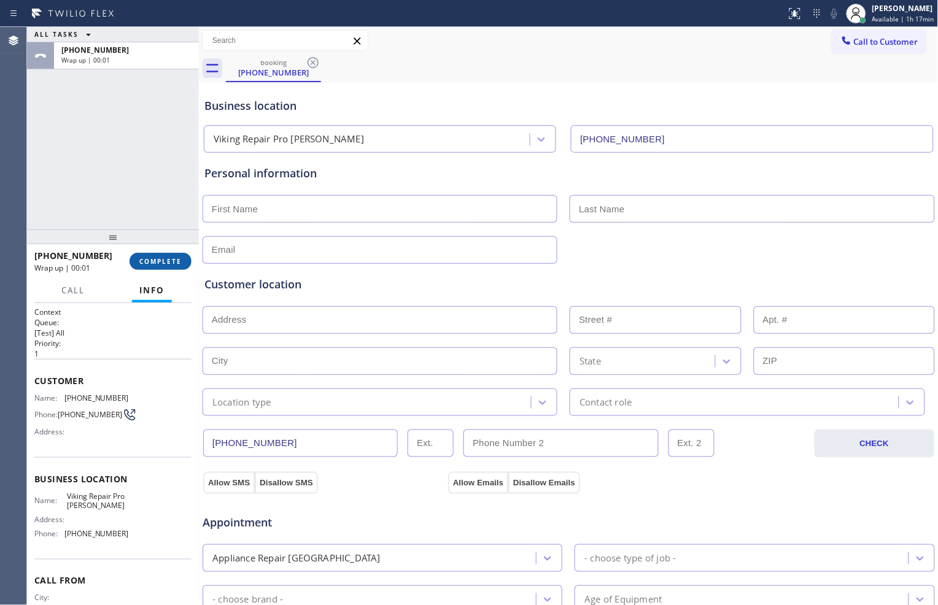
click at [138, 264] on button "COMPLETE" at bounding box center [161, 261] width 62 height 17
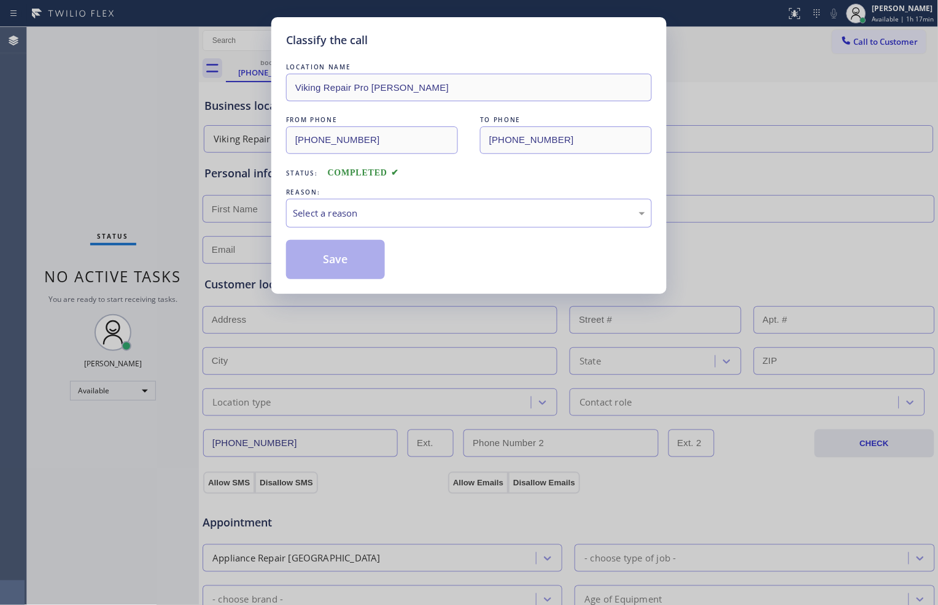
click at [180, 260] on div "Classify the call LOCATION NAME Viking Repair Pro [PERSON_NAME] FROM PHONE [PHO…" at bounding box center [469, 302] width 938 height 605
click at [363, 207] on div "Select a reason" at bounding box center [469, 213] width 352 height 14
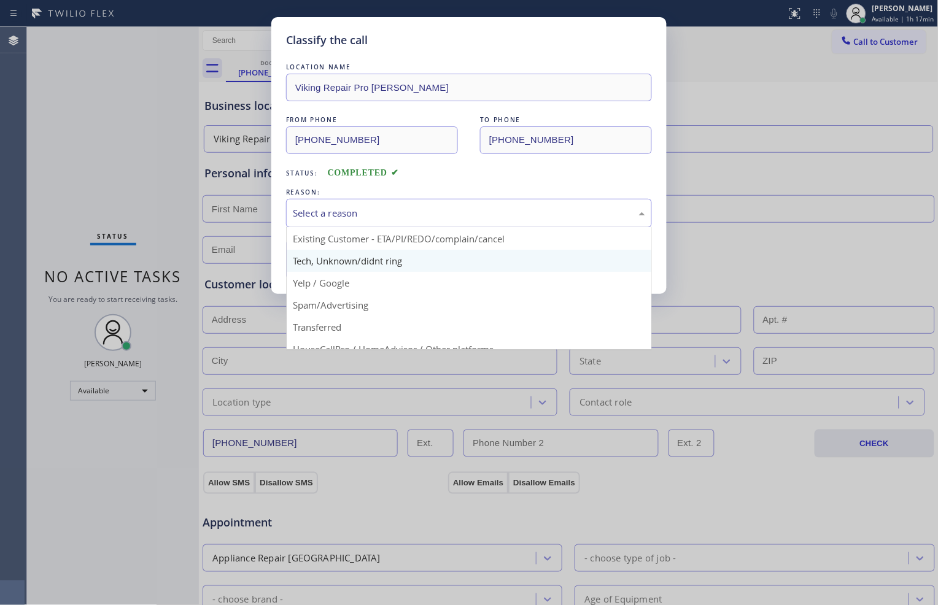
scroll to position [68, 0]
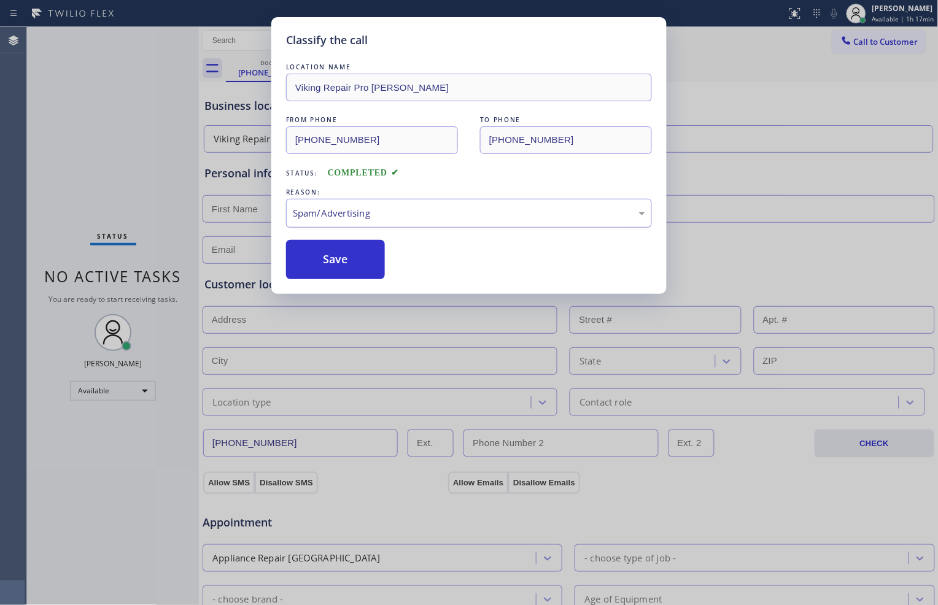
click at [389, 219] on div "Spam/Advertising" at bounding box center [469, 213] width 352 height 14
click at [365, 267] on button "Save" at bounding box center [335, 259] width 99 height 39
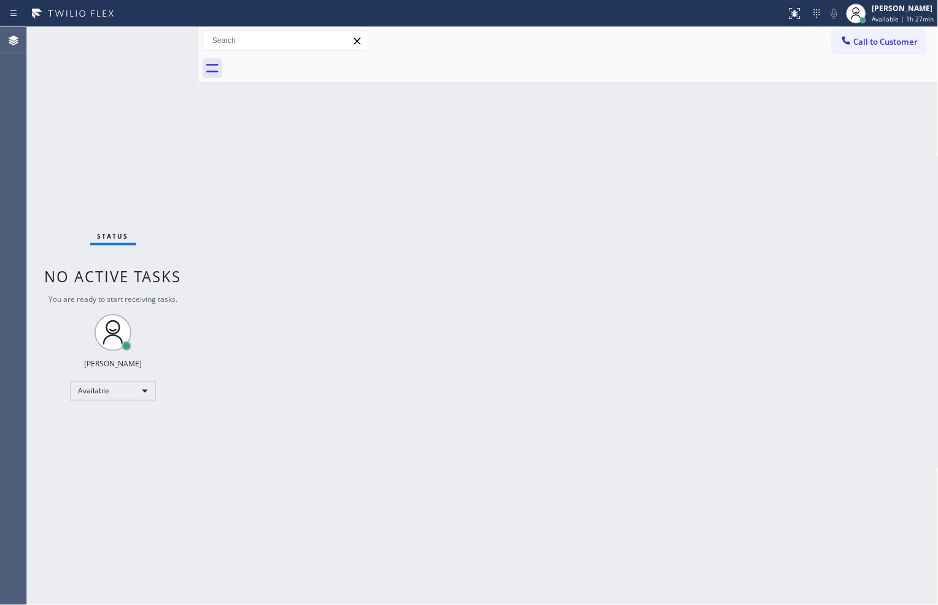
click at [820, 395] on div "Back to Dashboard Change Sender ID Customers Technicians Select a contact Outbo…" at bounding box center [569, 316] width 740 height 578
click at [165, 44] on div "Status No active tasks You are ready to start receiving tasks. [PERSON_NAME] Av…" at bounding box center [113, 316] width 172 height 578
click at [230, 220] on div "Back to Dashboard Change Sender ID Customers Technicians Select a contact Outbo…" at bounding box center [569, 316] width 740 height 578
click at [741, 37] on div "Call to Customer Outbound call Location Search location Your caller id phone nu…" at bounding box center [569, 40] width 740 height 21
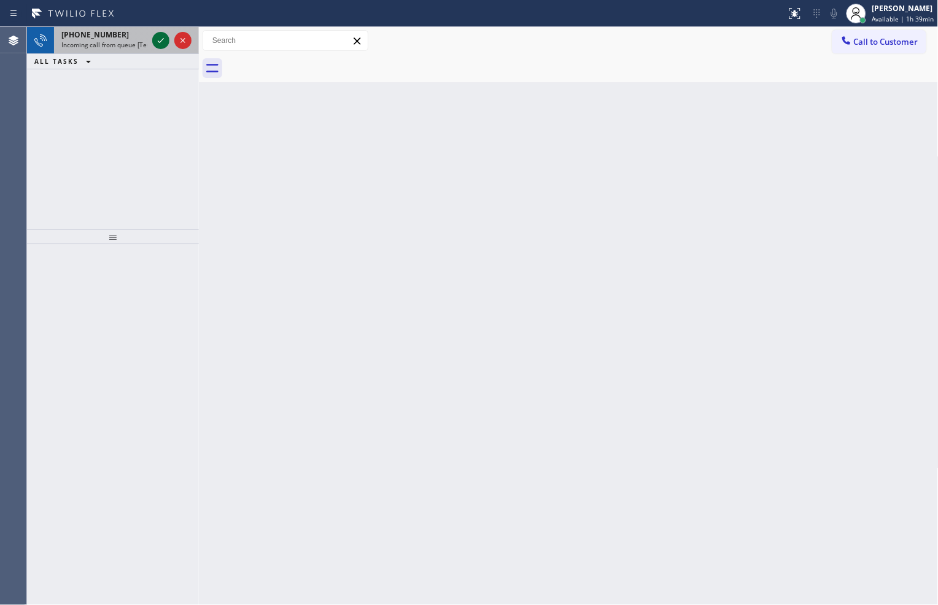
click at [161, 35] on icon at bounding box center [160, 40] width 15 height 15
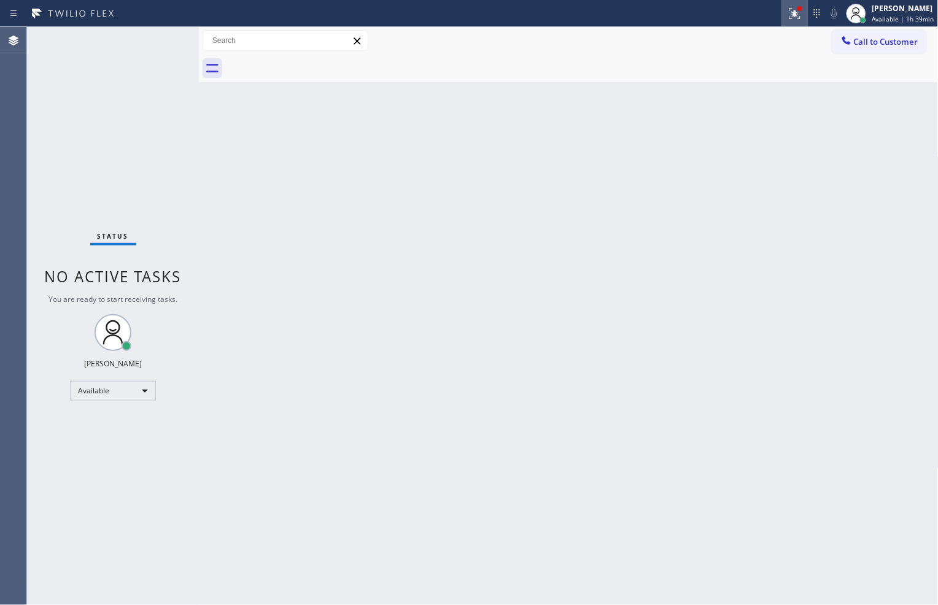
drag, startPoint x: 792, startPoint y: 6, endPoint x: 790, endPoint y: 23, distance: 16.7
click at [791, 6] on icon at bounding box center [795, 13] width 15 height 15
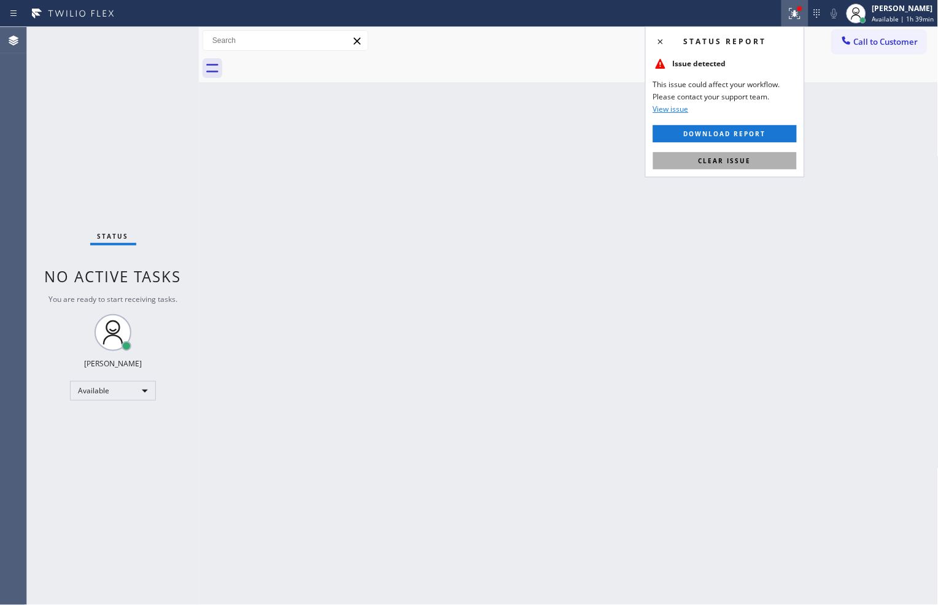
click at [756, 154] on button "Clear issue" at bounding box center [725, 160] width 144 height 17
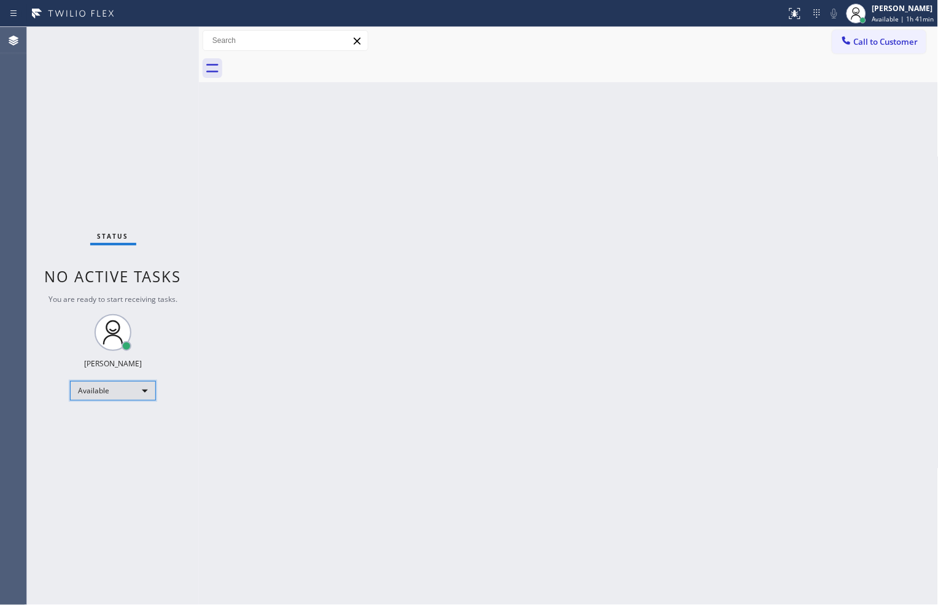
click at [126, 389] on div "Available" at bounding box center [113, 391] width 86 height 20
click at [125, 446] on li "Break" at bounding box center [112, 453] width 83 height 15
drag, startPoint x: 936, startPoint y: 401, endPoint x: 649, endPoint y: 349, distance: 291.5
click at [649, 349] on div "Back to Dashboard Change Sender ID Customers Technicians Select a contact Outbo…" at bounding box center [569, 316] width 740 height 578
click at [794, 441] on div "Back to Dashboard Change Sender ID Customers Technicians Select a contact Outbo…" at bounding box center [569, 316] width 740 height 578
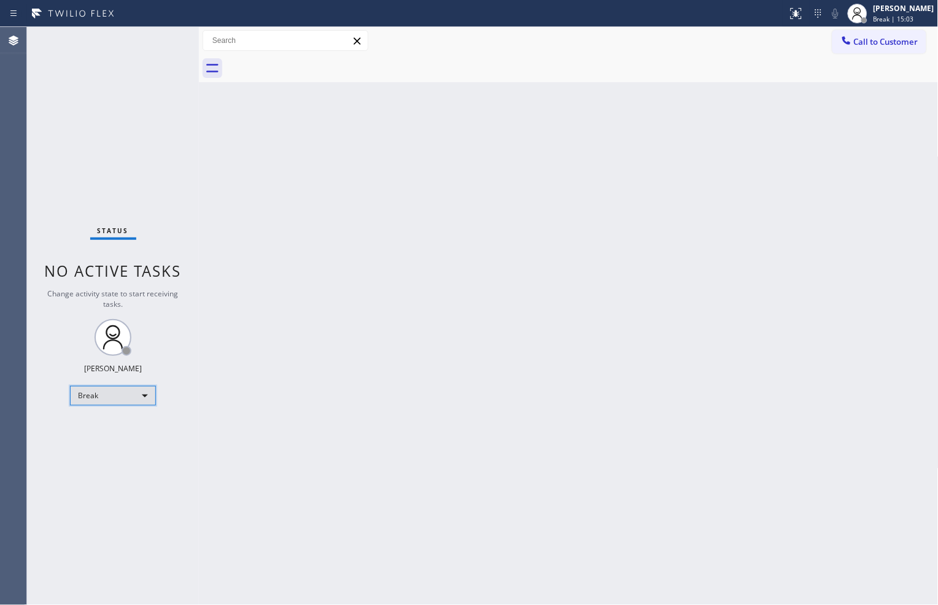
click at [150, 397] on div "Break" at bounding box center [113, 396] width 86 height 20
click at [145, 433] on li "Available" at bounding box center [112, 428] width 83 height 15
drag, startPoint x: 702, startPoint y: 523, endPoint x: 697, endPoint y: 481, distance: 42.0
click at [702, 519] on div "Back to Dashboard Change Sender ID Customers Technicians Select a contact Outbo…" at bounding box center [569, 316] width 740 height 578
click at [231, 177] on div "Back to Dashboard Change Sender ID Customers Technicians Select a contact Outbo…" at bounding box center [569, 316] width 740 height 578
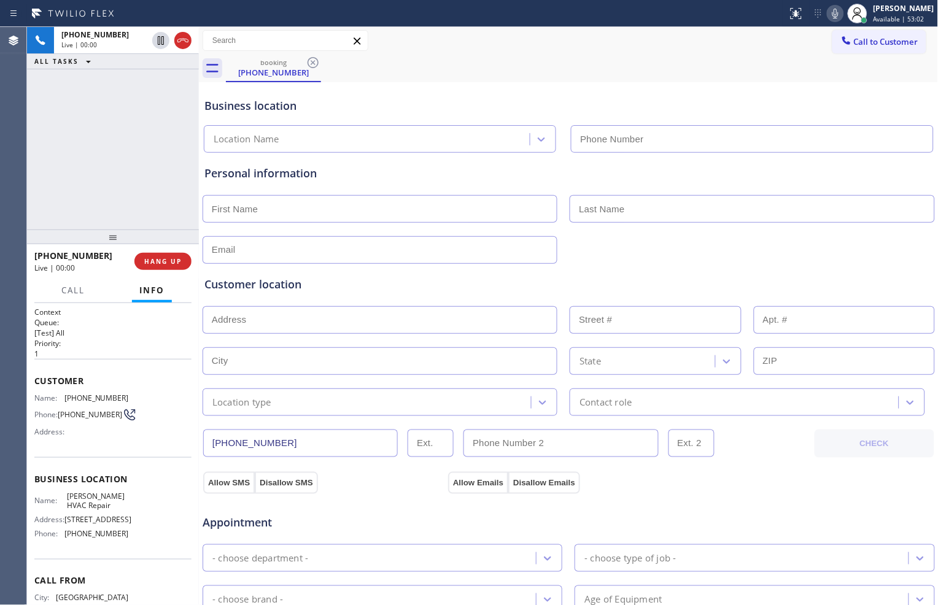
type input "[PHONE_NUMBER]"
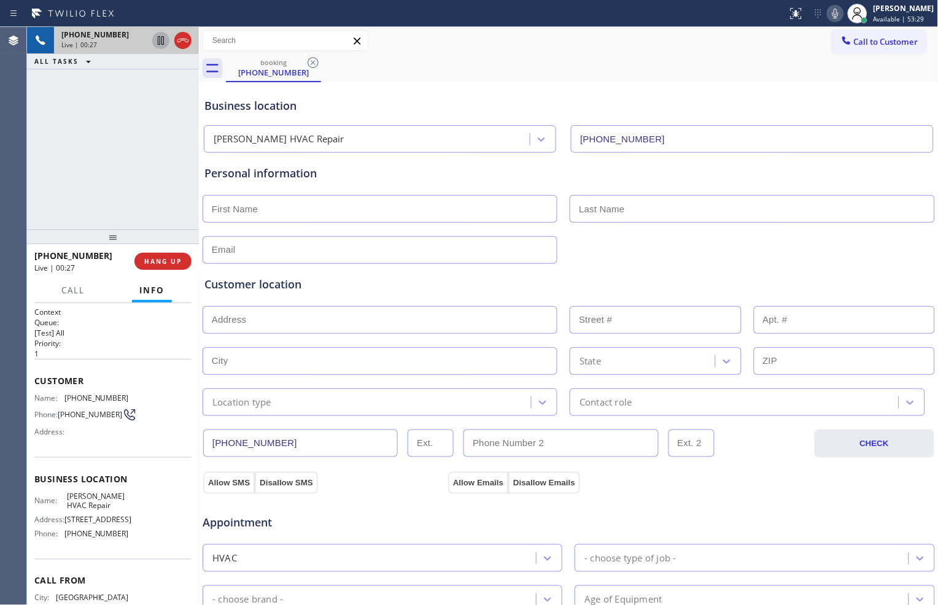
click at [163, 44] on icon at bounding box center [160, 40] width 15 height 15
click at [832, 14] on icon at bounding box center [835, 14] width 6 height 10
click at [157, 41] on icon at bounding box center [160, 40] width 15 height 15
click at [833, 9] on rect at bounding box center [835, 12] width 9 height 9
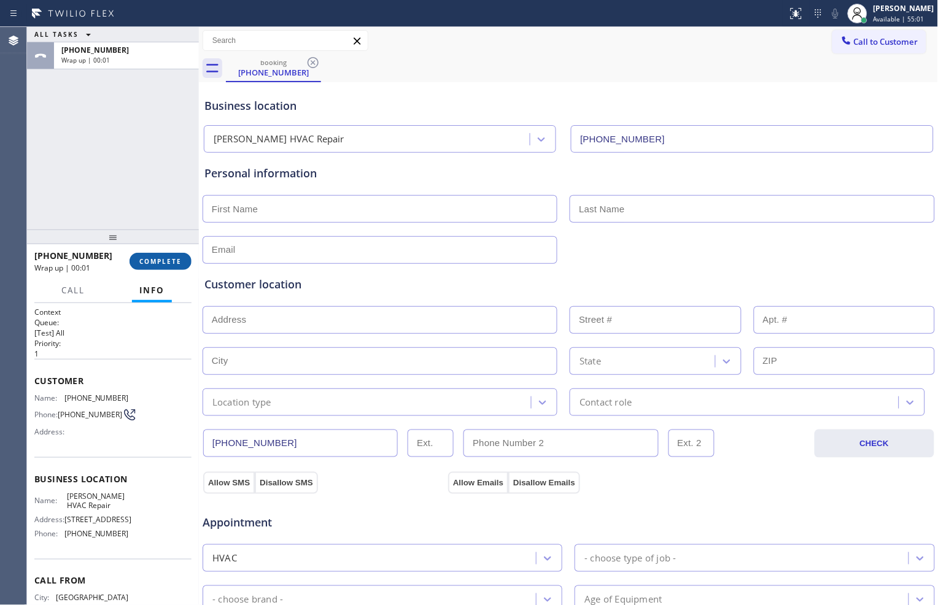
click at [169, 255] on button "COMPLETE" at bounding box center [161, 261] width 62 height 17
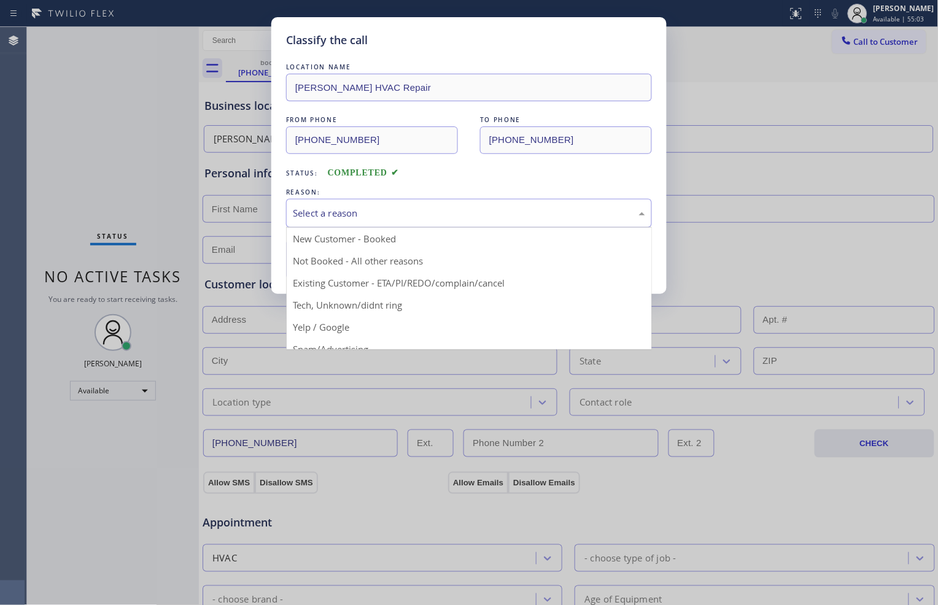
click at [414, 219] on div "Select a reason" at bounding box center [469, 213] width 352 height 14
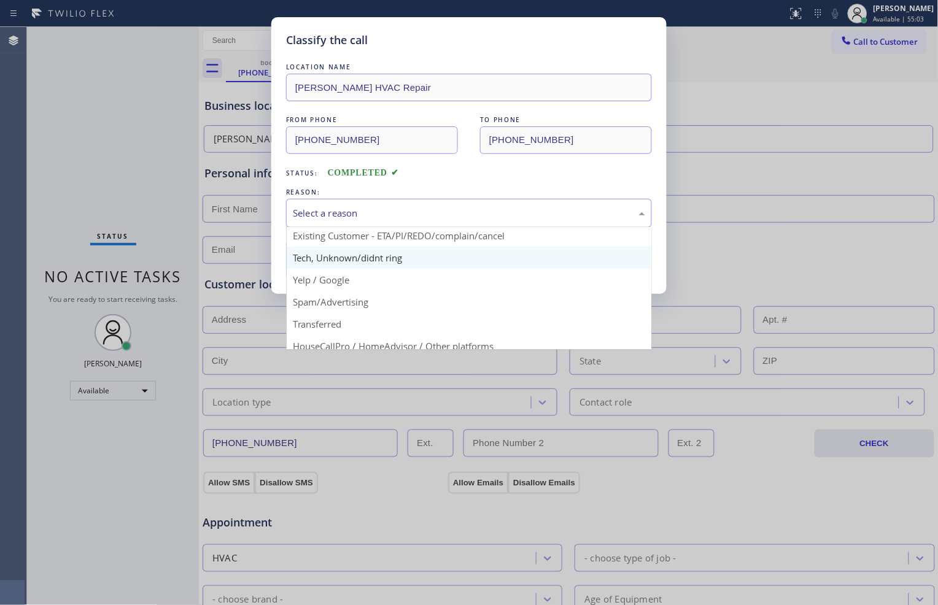
scroll to position [77, 0]
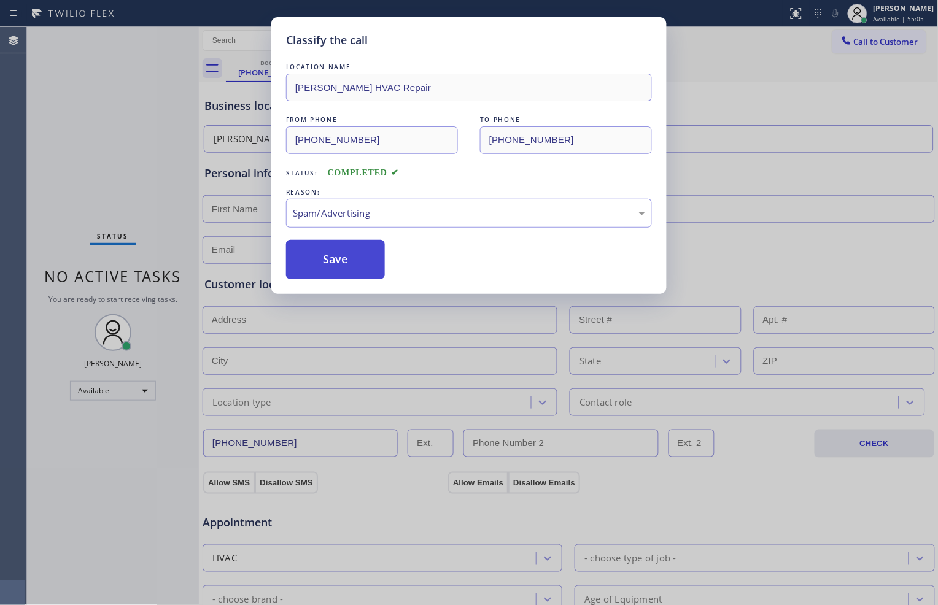
click at [354, 264] on button "Save" at bounding box center [335, 259] width 99 height 39
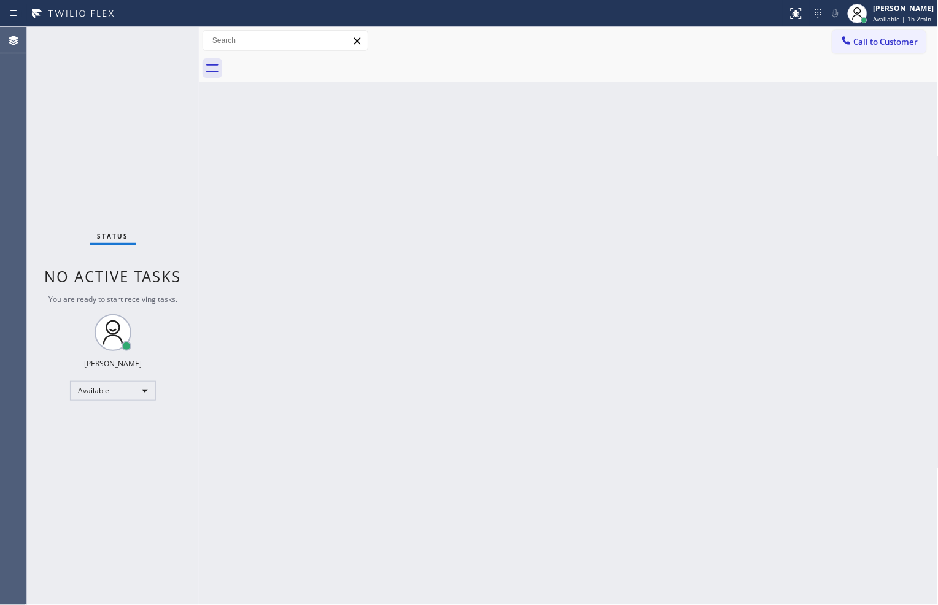
click at [304, 170] on div "Back to Dashboard Change Sender ID Customers Technicians Select a contact Outbo…" at bounding box center [569, 316] width 740 height 578
click at [122, 391] on div "Available" at bounding box center [113, 391] width 86 height 20
click at [120, 410] on li "Offline" at bounding box center [112, 407] width 83 height 15
click at [856, 14] on icon at bounding box center [857, 13] width 15 height 15
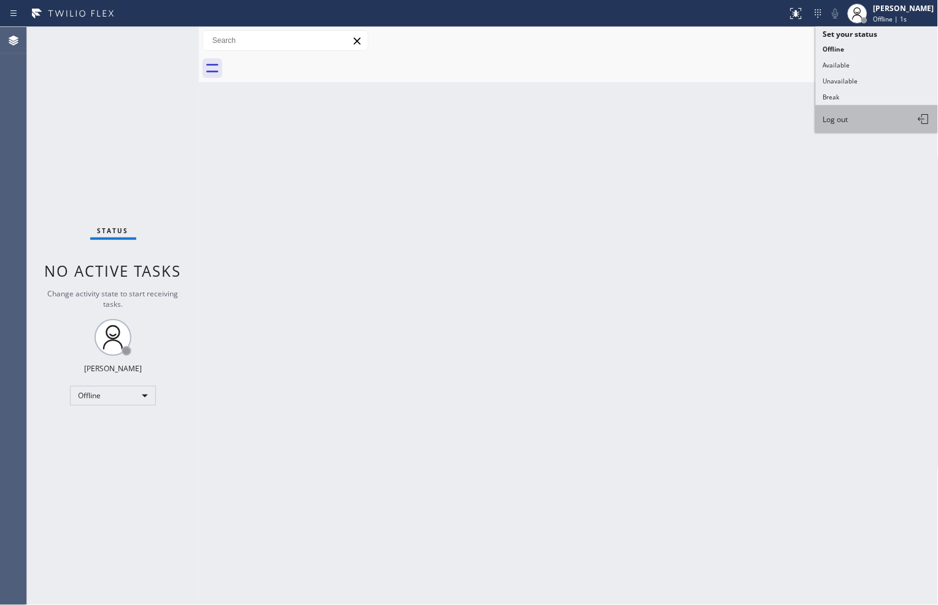
click at [841, 115] on span "Log out" at bounding box center [835, 119] width 25 height 10
